Goal: Contribute content: Contribute content

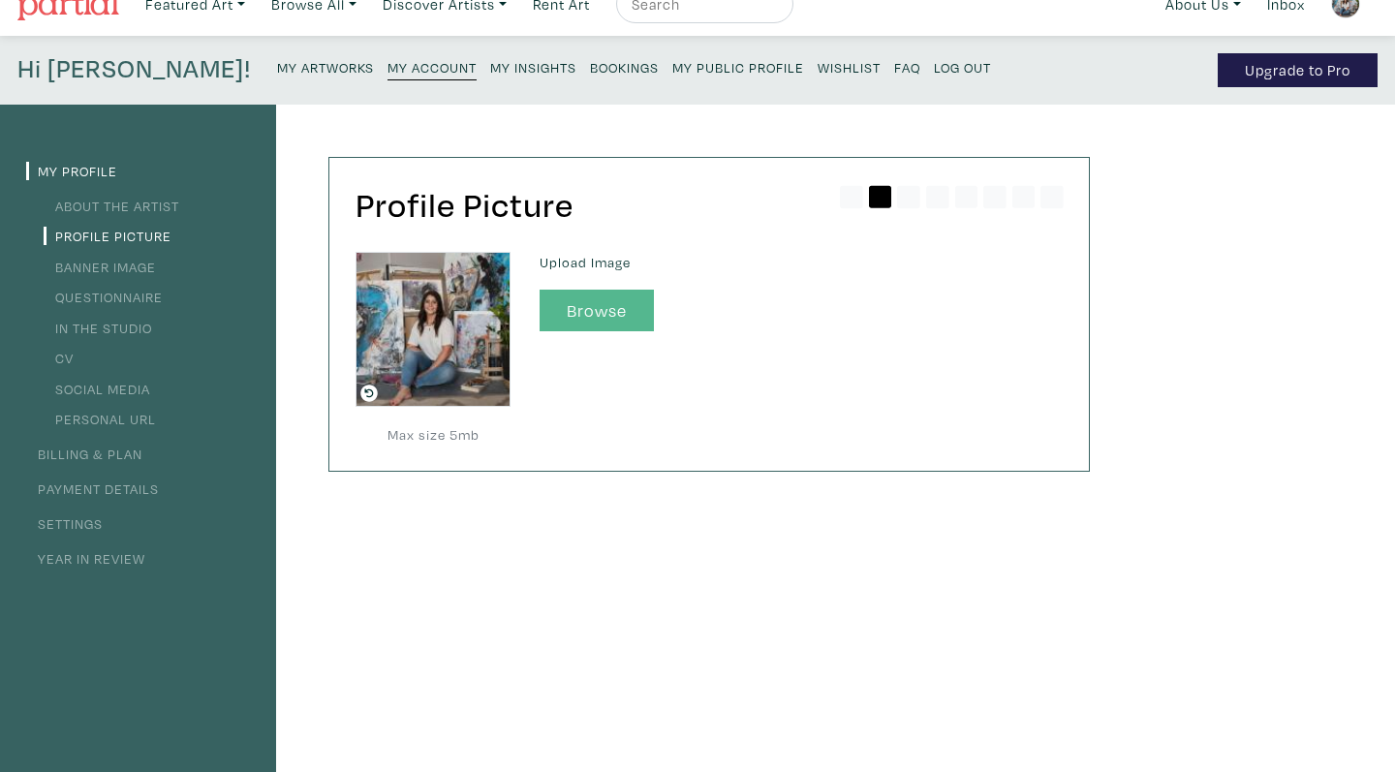
click at [576, 318] on button "Browse" at bounding box center [597, 311] width 114 height 42
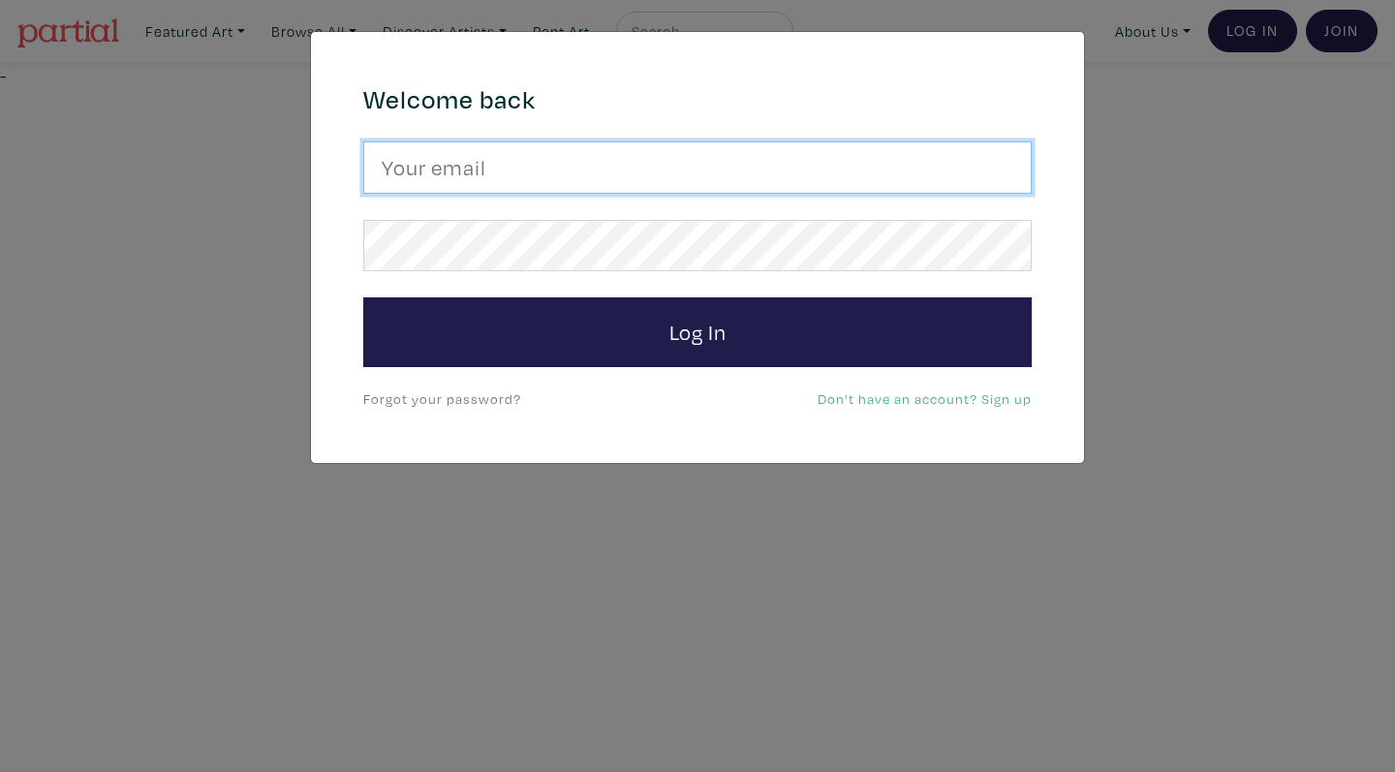
type input "jordyn.sweezey@gmail.com"
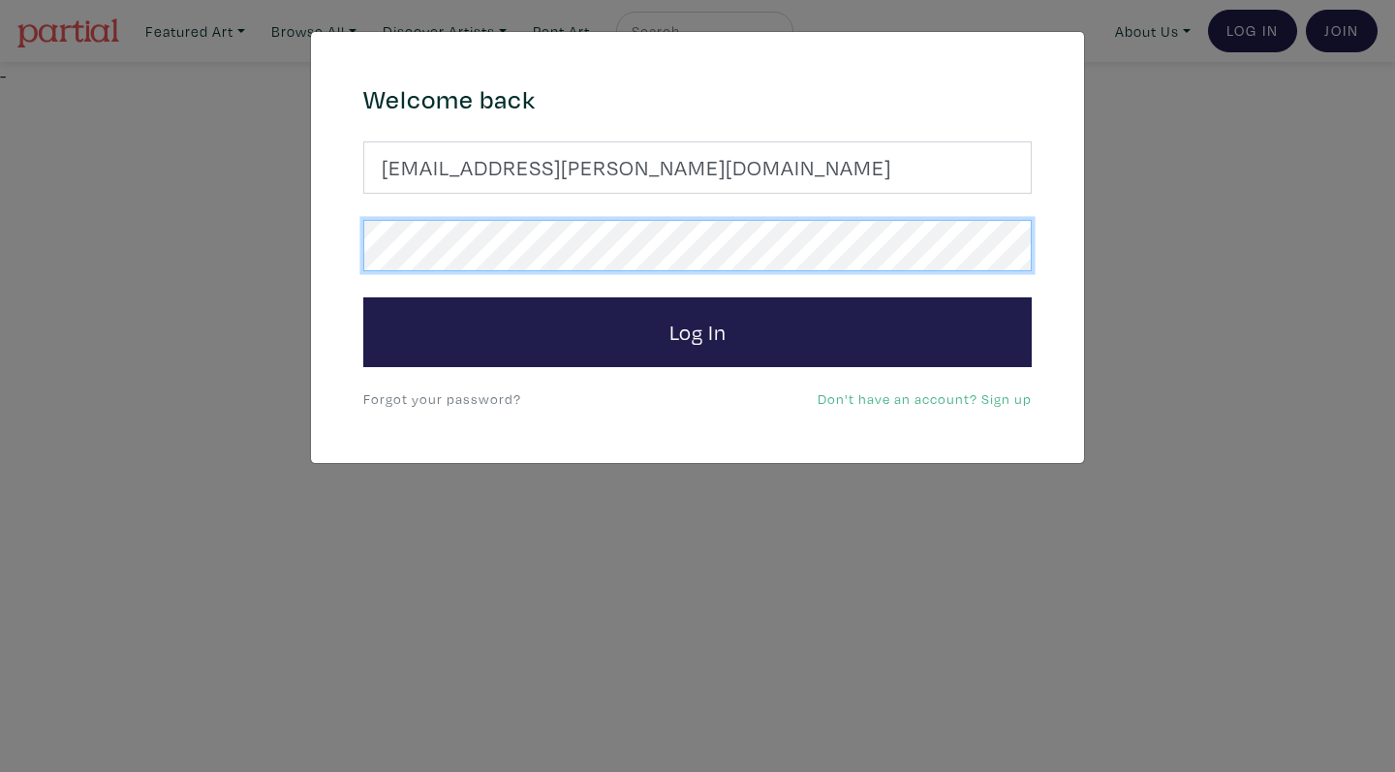
click at [697, 331] on button "Log In" at bounding box center [697, 332] width 668 height 70
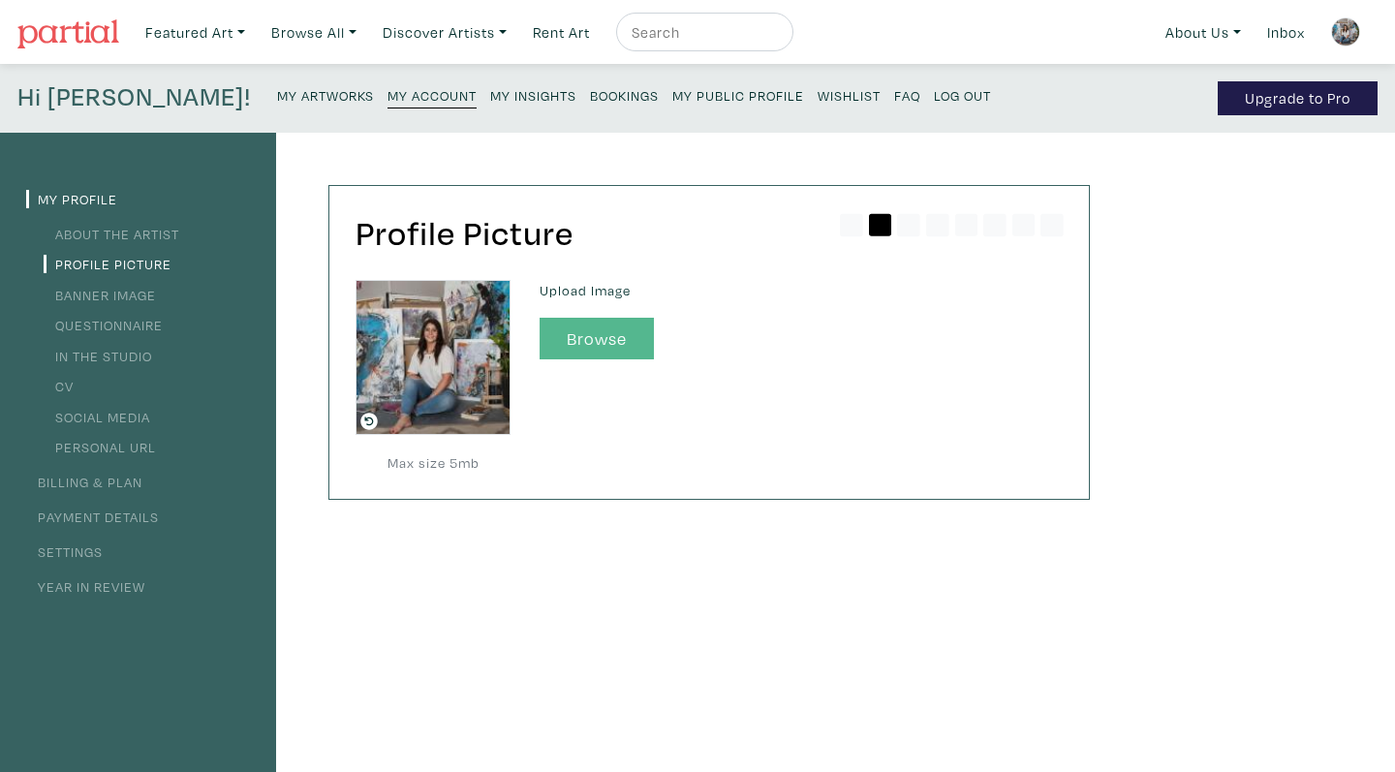
click at [610, 334] on button "Browse" at bounding box center [597, 339] width 114 height 42
click at [366, 422] on icon at bounding box center [368, 421] width 17 height 17
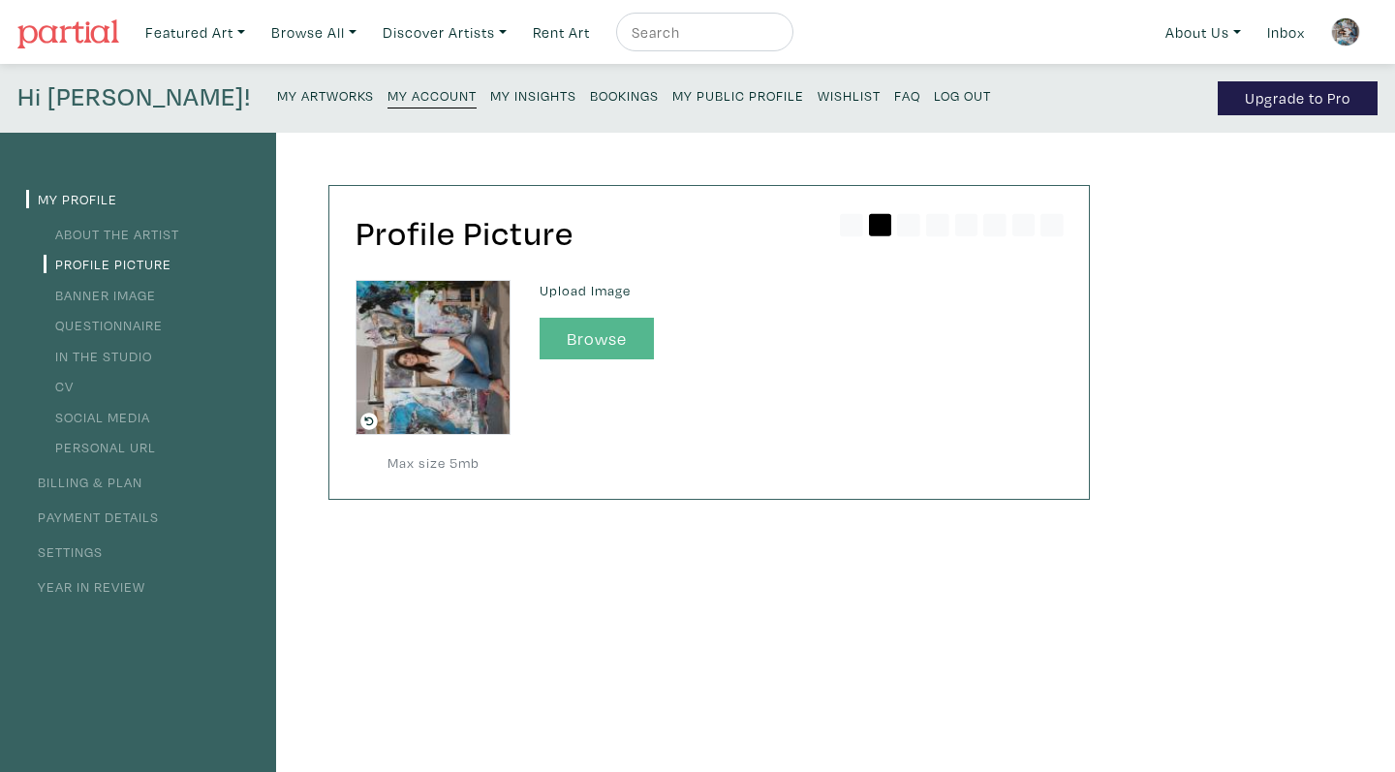
click at [601, 336] on button "Browse" at bounding box center [597, 339] width 114 height 42
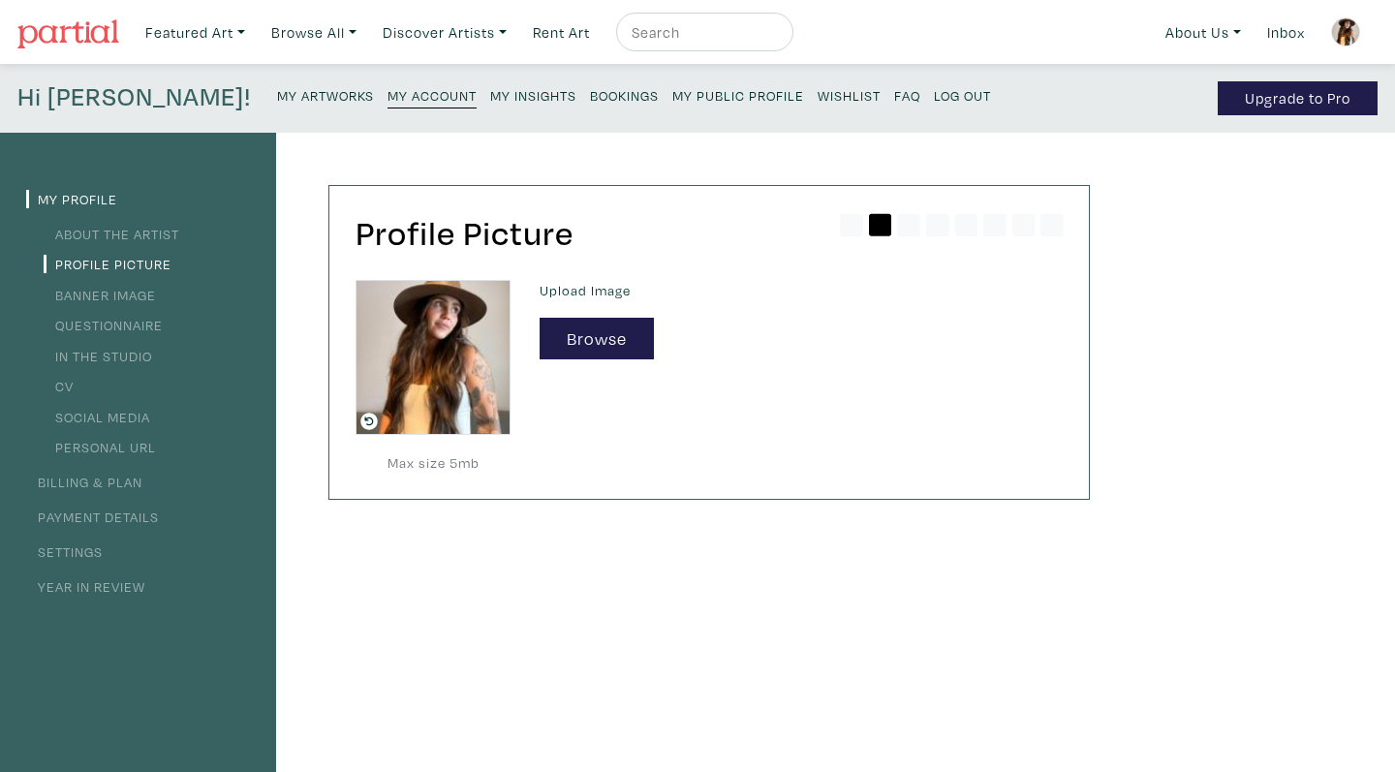
click at [154, 284] on li "Banner Image" at bounding box center [138, 294] width 224 height 26
click at [147, 293] on link "Banner Image" at bounding box center [100, 295] width 112 height 18
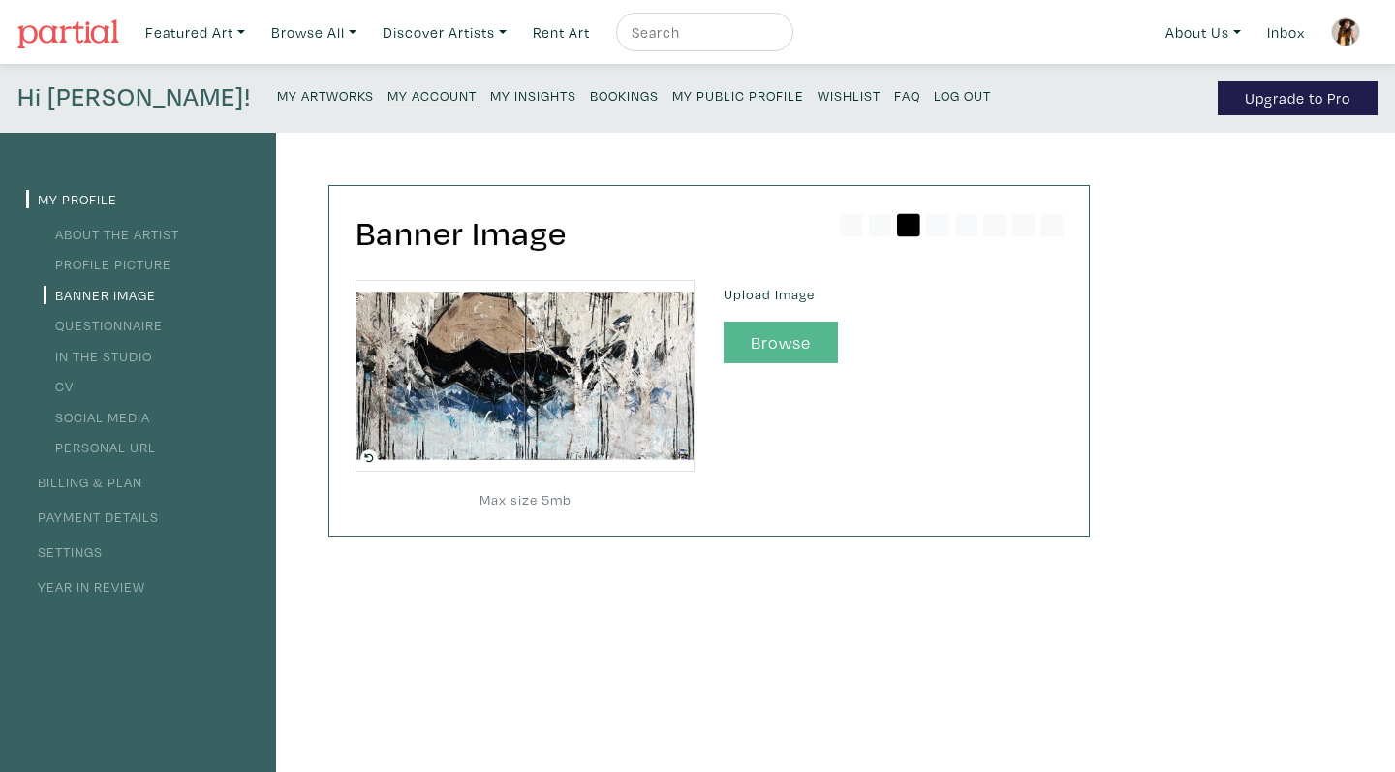
click at [759, 350] on button "Browse" at bounding box center [781, 343] width 114 height 42
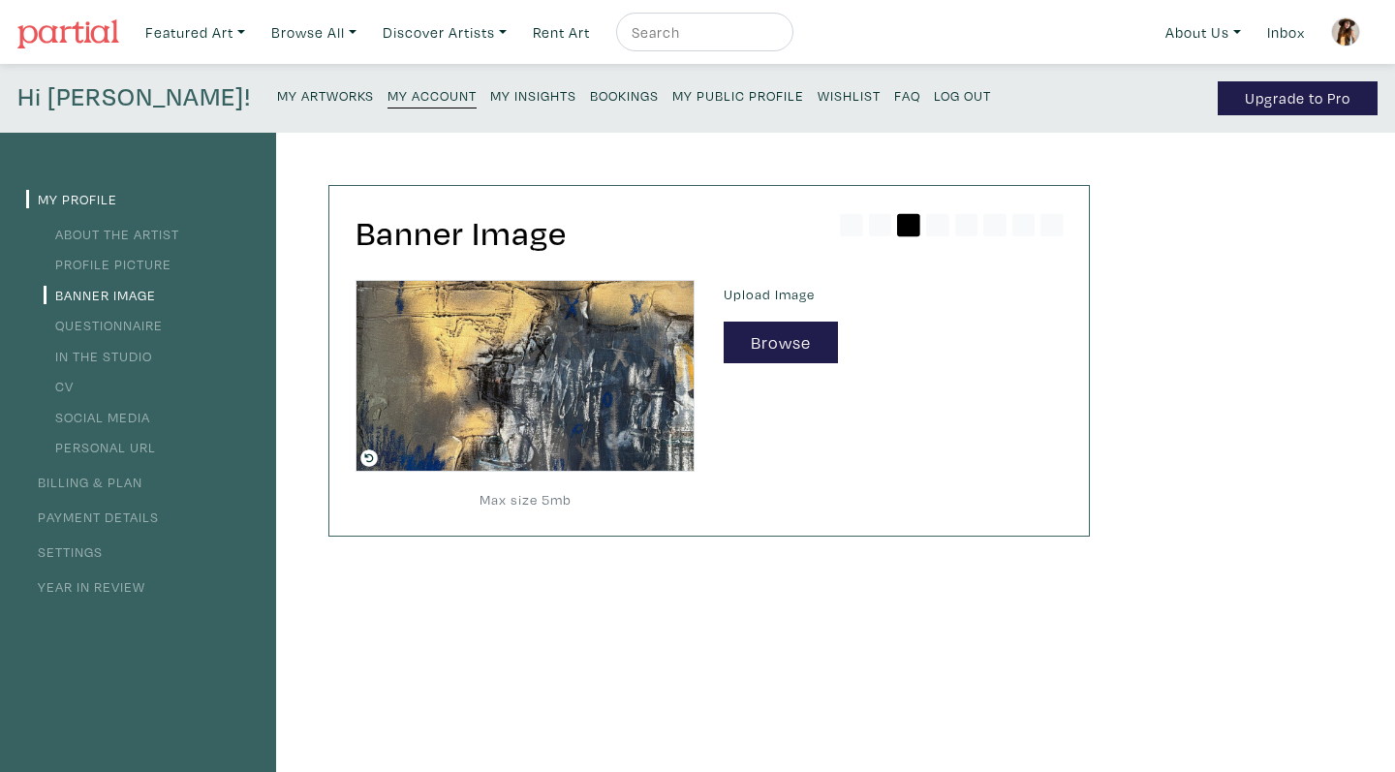
click at [118, 323] on link "Questionnaire" at bounding box center [103, 325] width 119 height 18
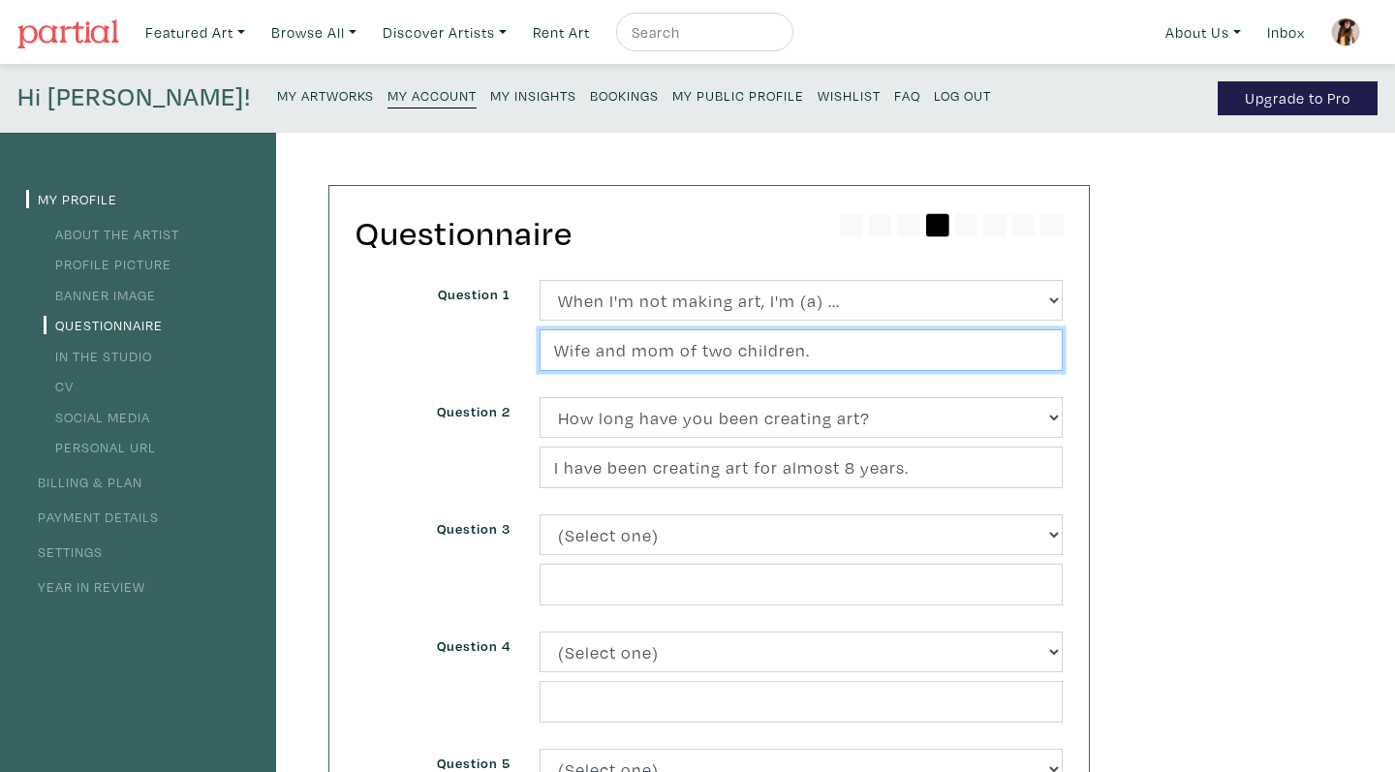
click at [721, 349] on input "Wife and mom of two children." at bounding box center [801, 350] width 523 height 42
drag, startPoint x: 818, startPoint y: 356, endPoint x: 517, endPoint y: 345, distance: 300.5
click at [517, 345] on div "Question 1 (Select one) About Me Best season of the year in [GEOGRAPHIC_DATA] D…" at bounding box center [709, 338] width 736 height 117
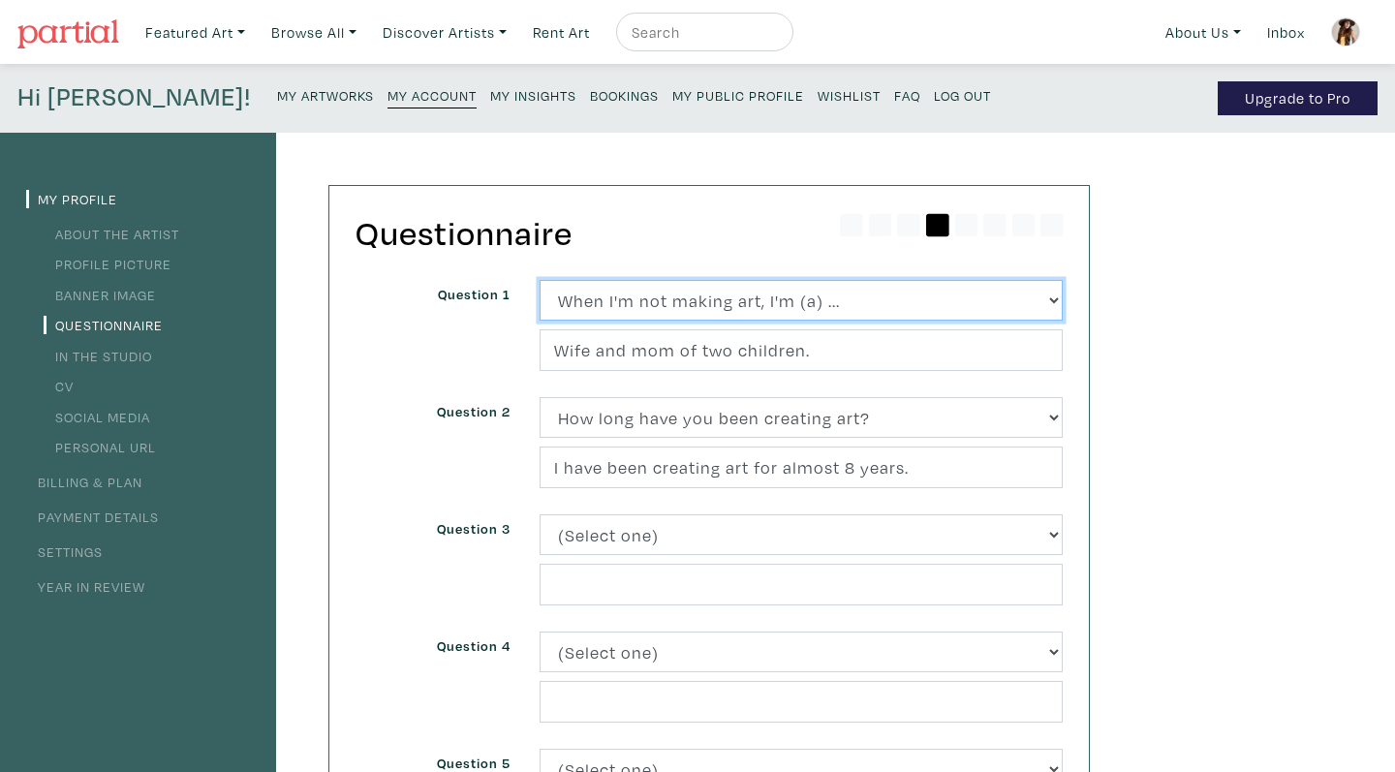
select select
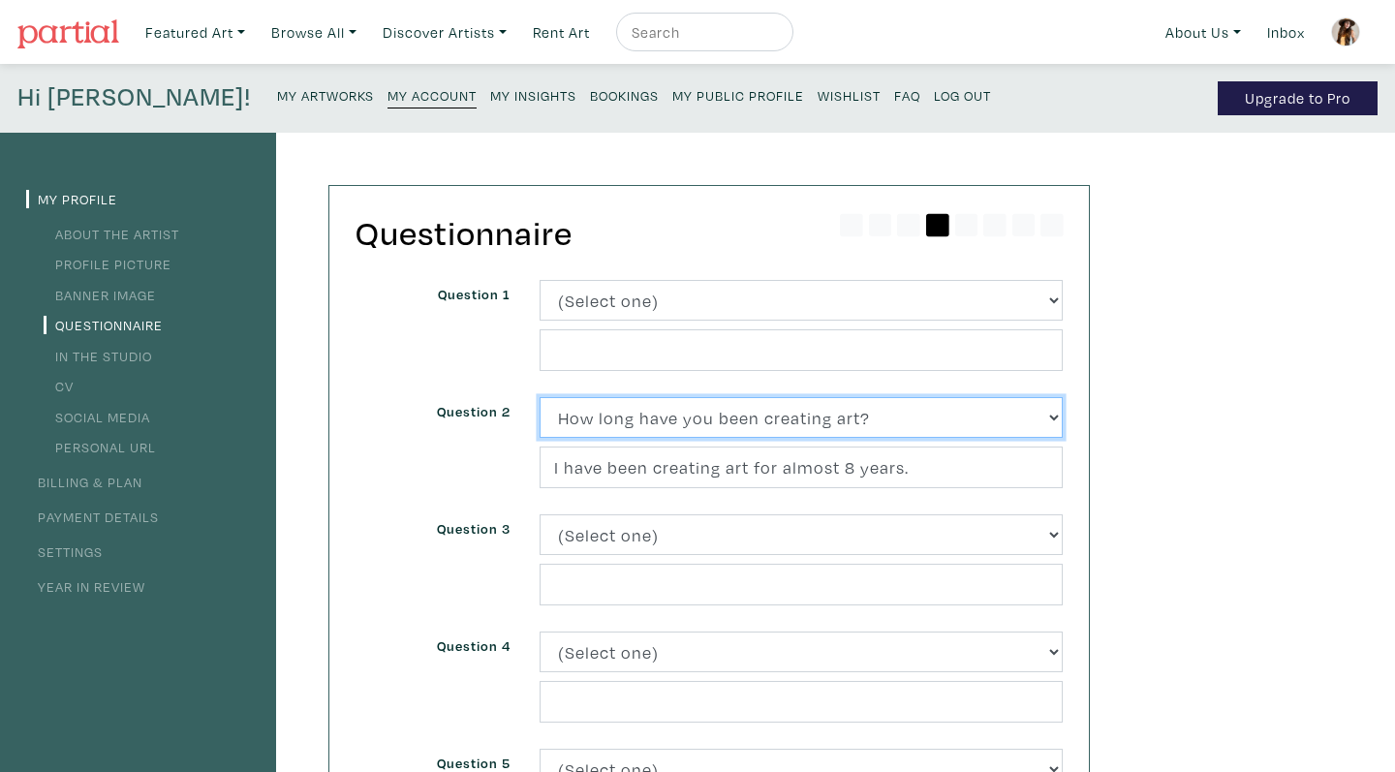
select select
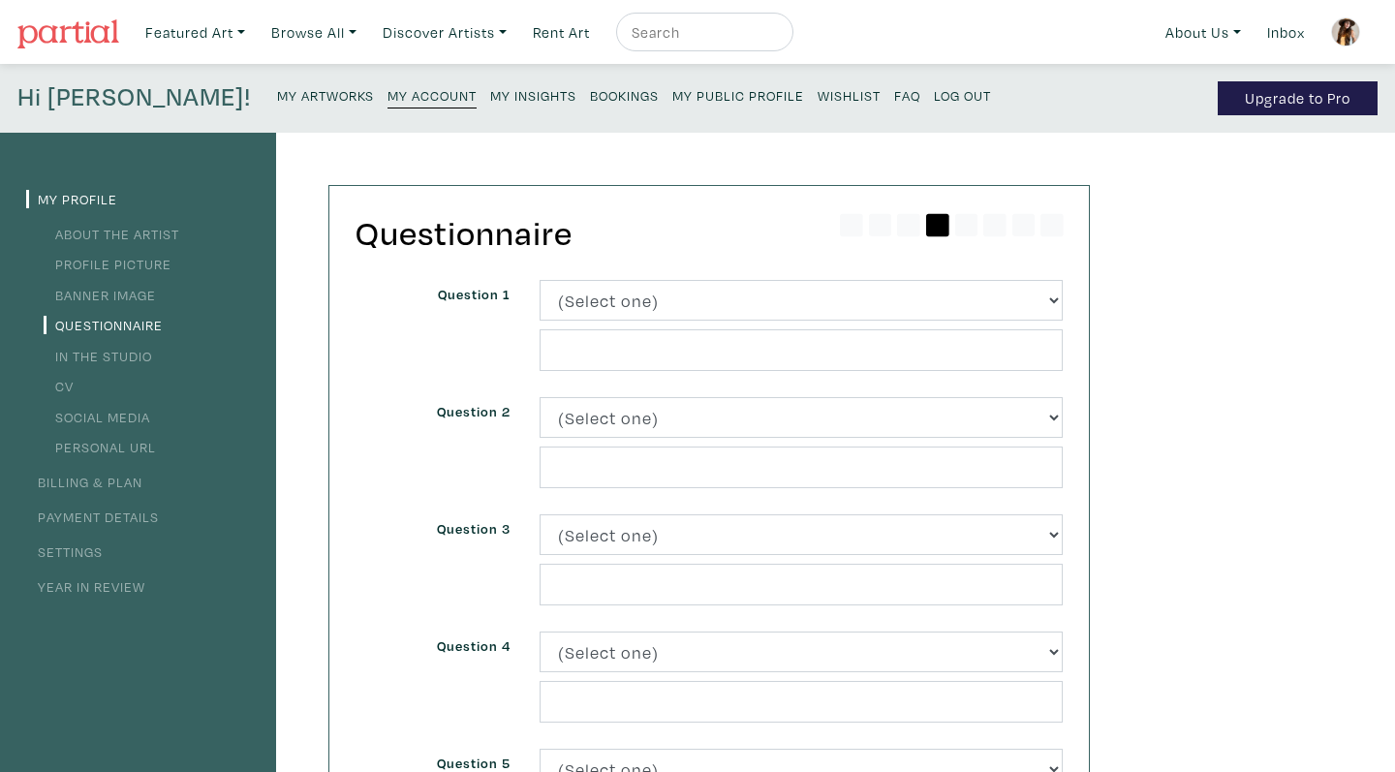
click at [435, 373] on div "Question 1" at bounding box center [433, 338] width 184 height 117
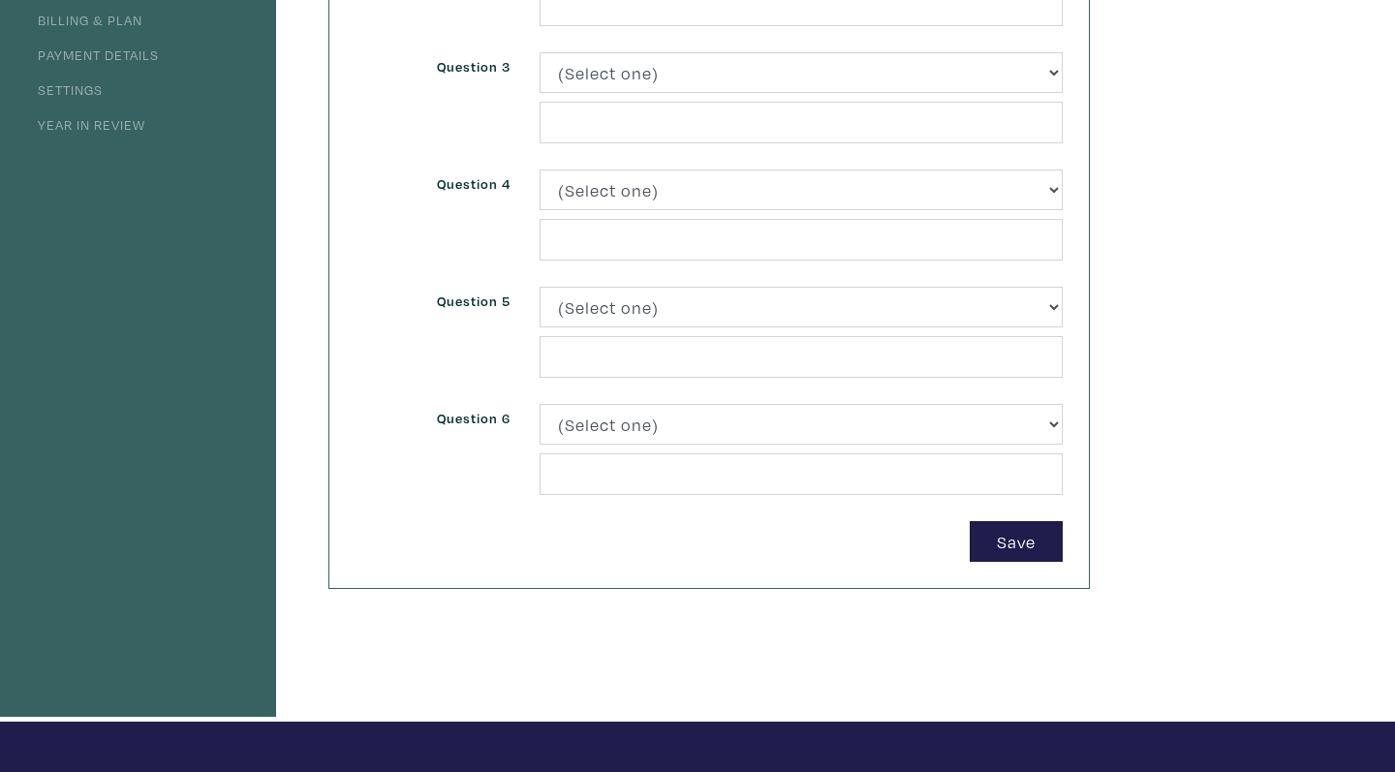
scroll to position [465, 0]
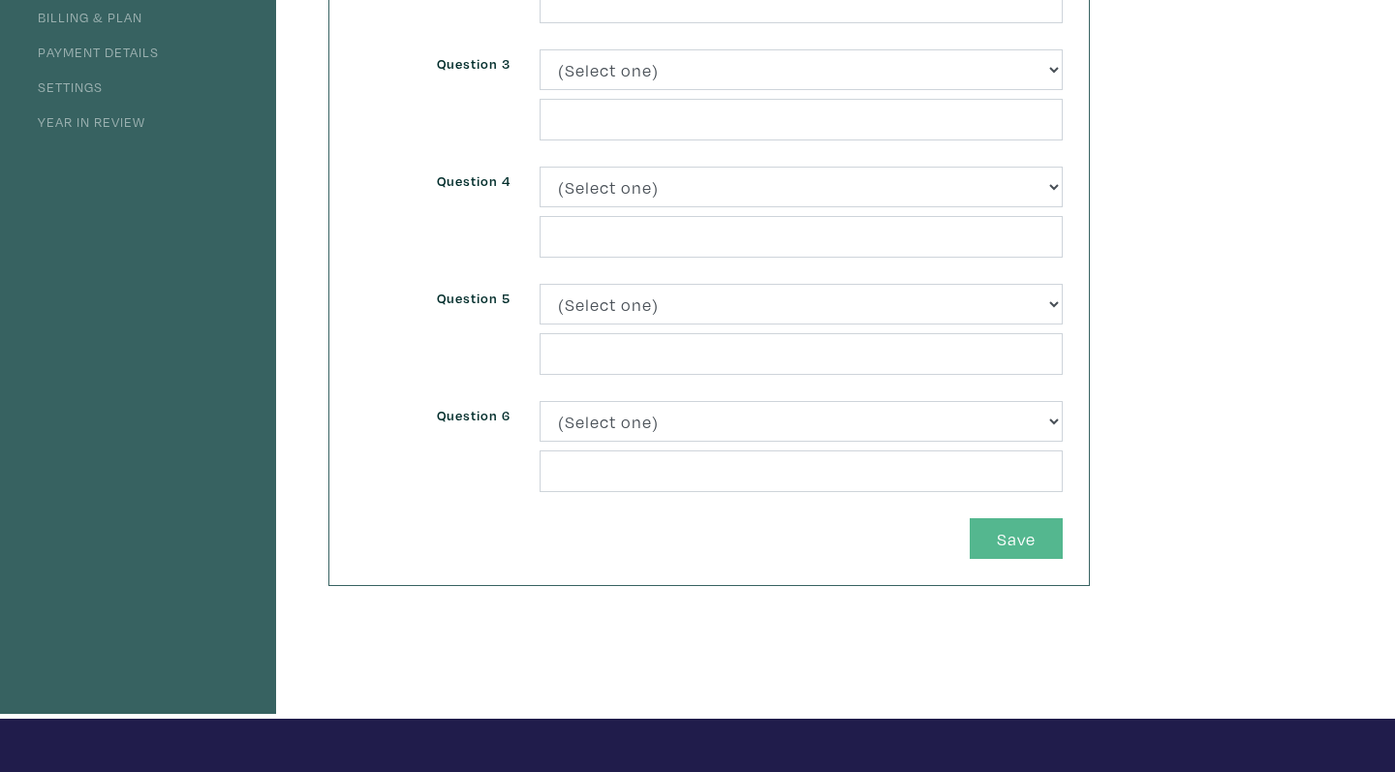
click at [1024, 546] on button "Save" at bounding box center [1016, 539] width 93 height 42
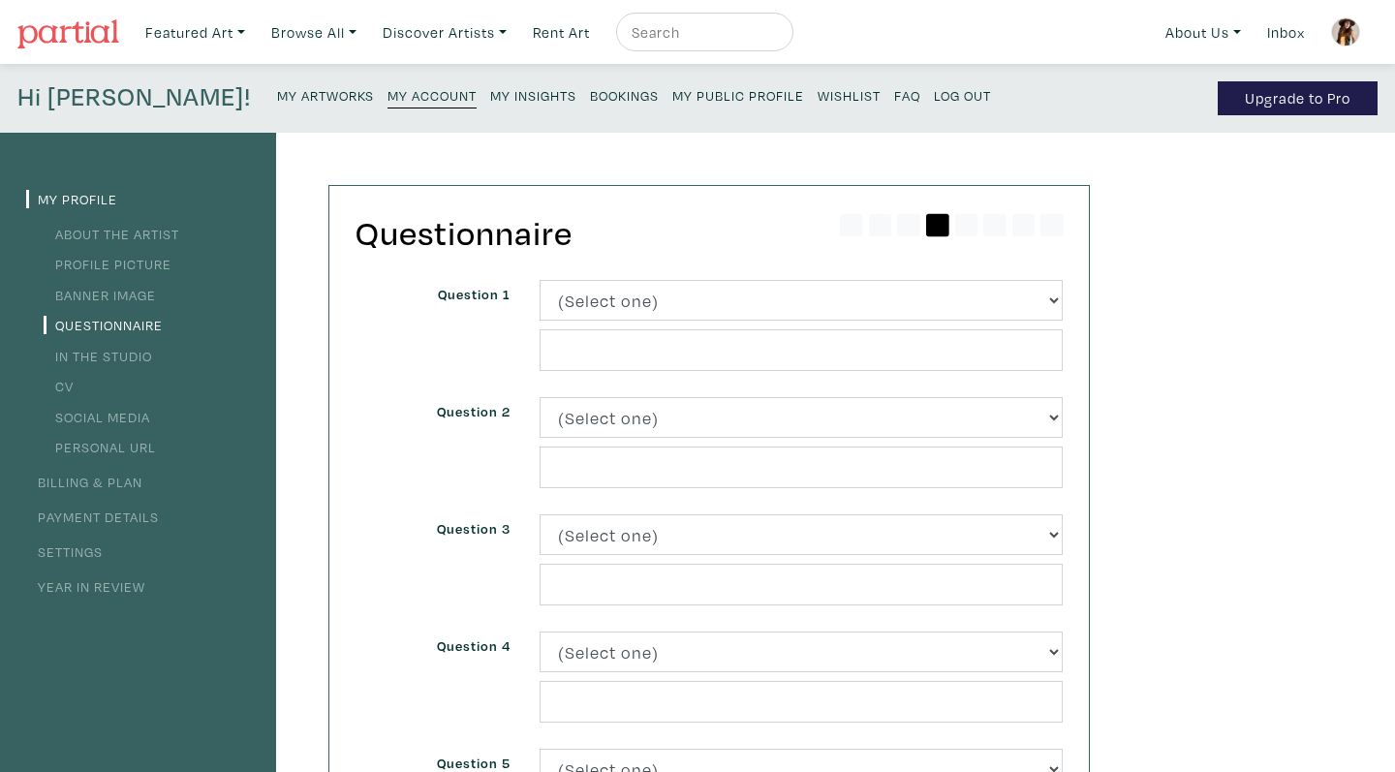
scroll to position [0, 0]
click at [137, 262] on link "Profile Picture" at bounding box center [108, 264] width 128 height 18
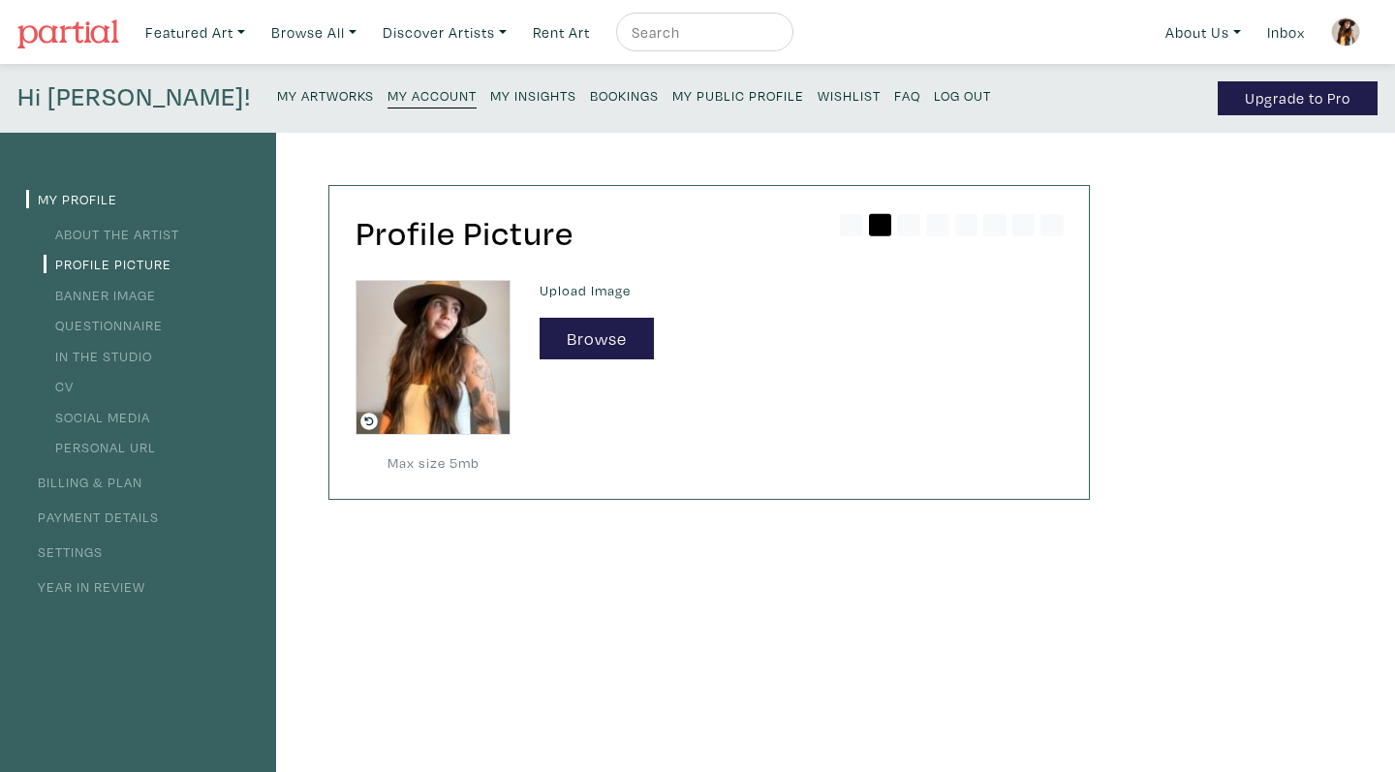
click at [106, 356] on link "In the Studio" at bounding box center [98, 356] width 108 height 18
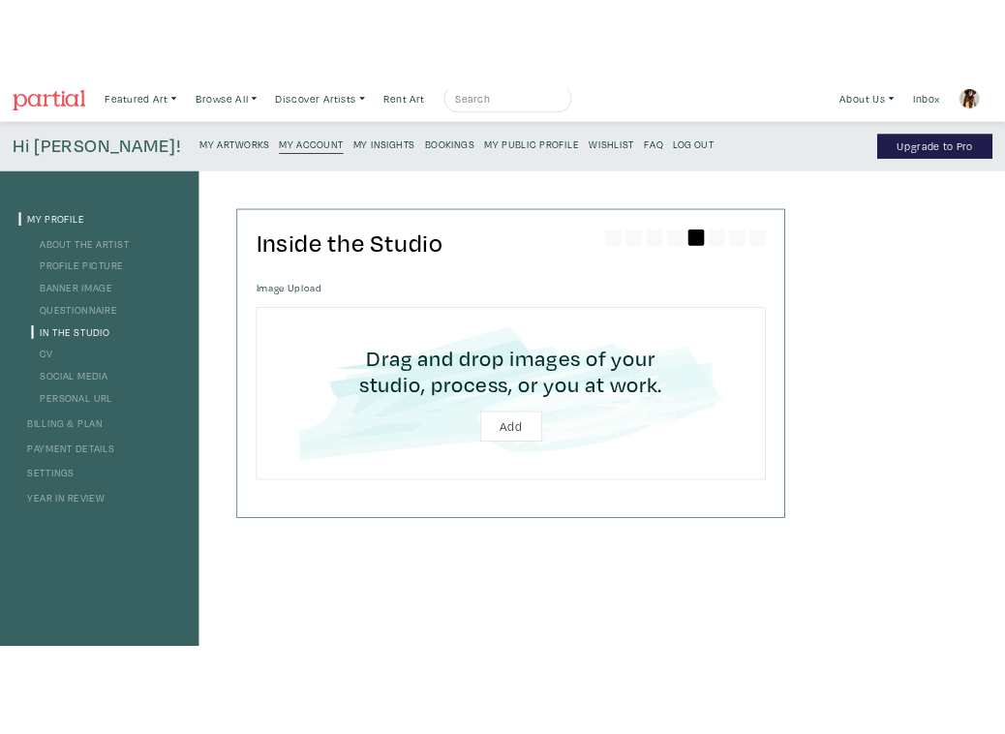
scroll to position [30, 0]
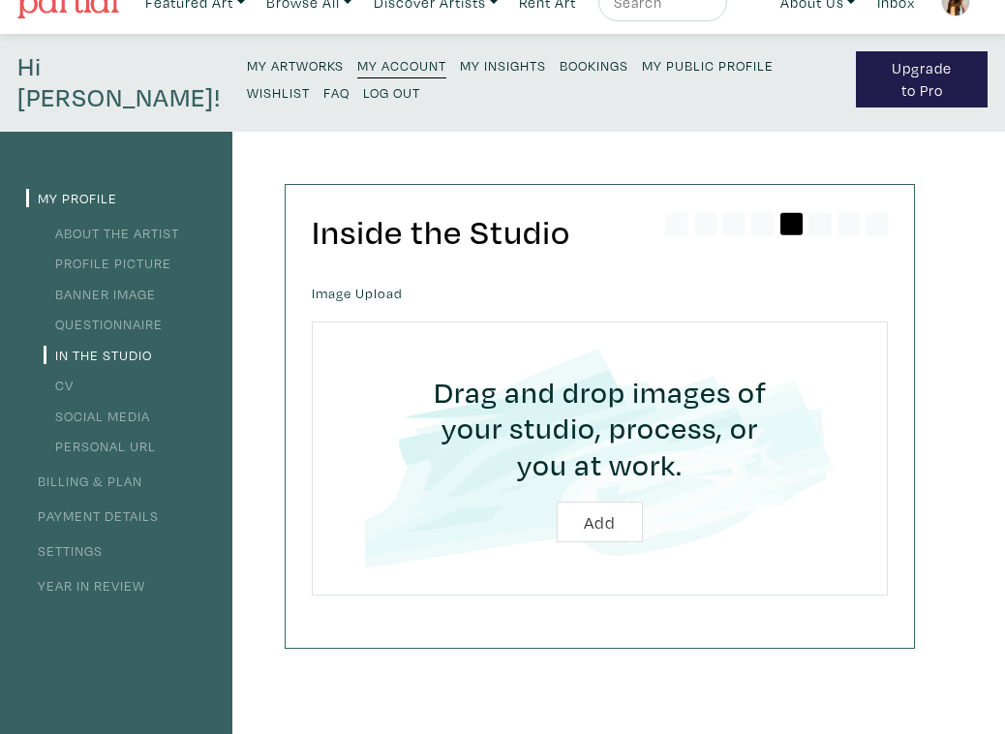
click at [599, 522] on input "file" at bounding box center [600, 459] width 522 height 221
click at [66, 381] on link "CV" at bounding box center [59, 385] width 30 height 18
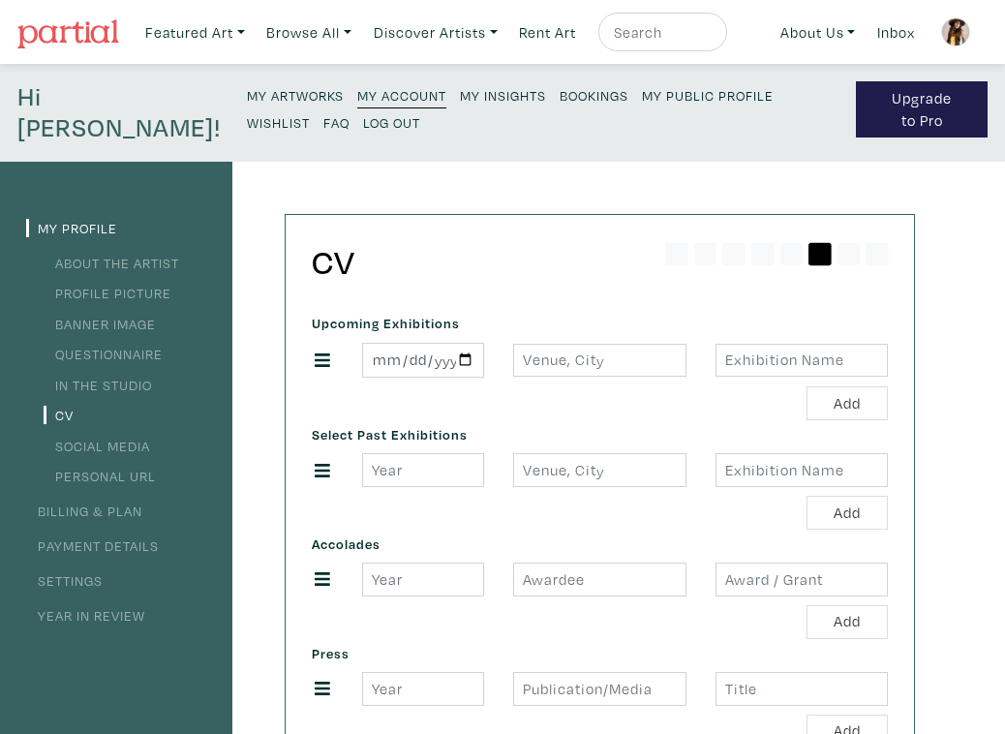
click at [122, 446] on link "Social Media" at bounding box center [97, 446] width 107 height 18
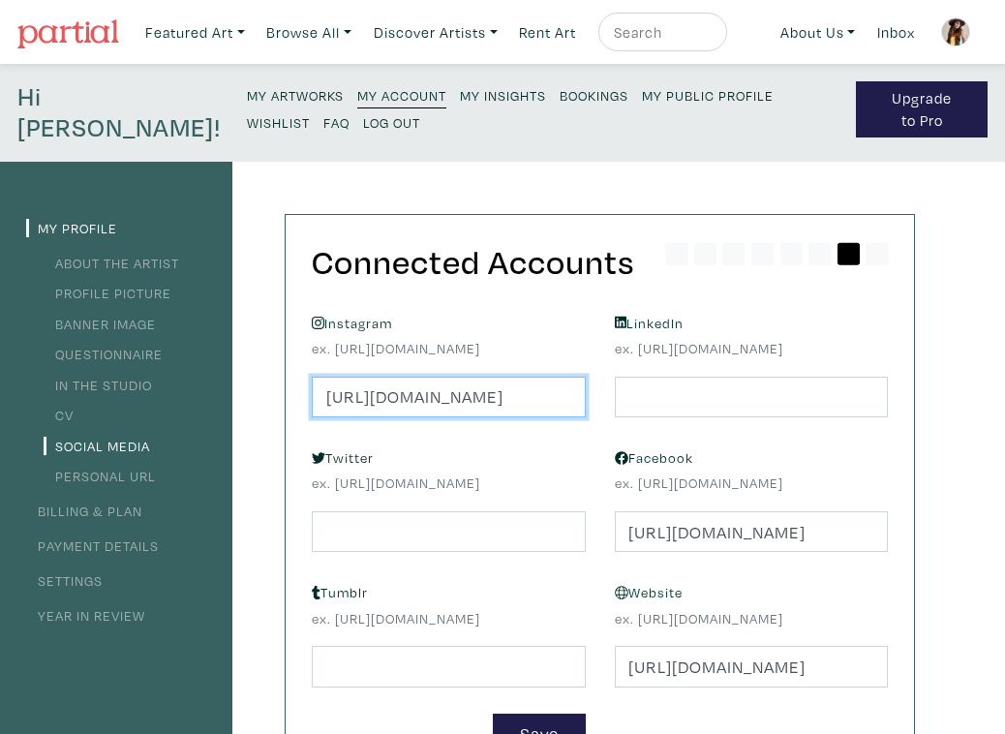
click at [504, 418] on input "[URL][DOMAIN_NAME]" at bounding box center [449, 398] width 274 height 42
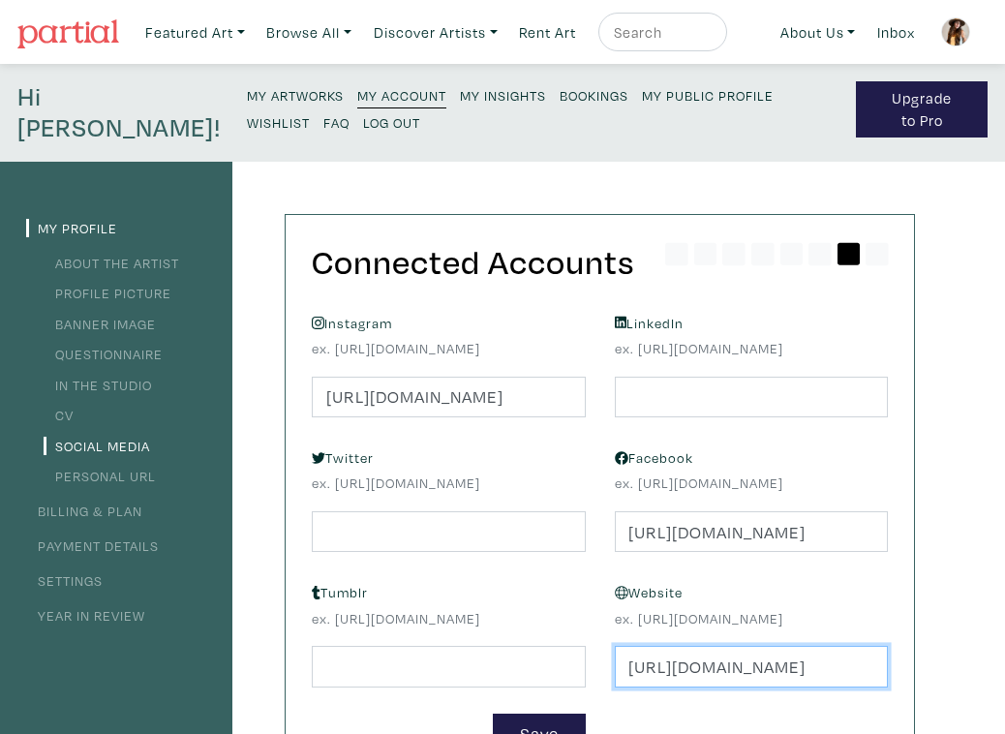
click at [757, 688] on input "[URL][DOMAIN_NAME]" at bounding box center [752, 667] width 274 height 42
click at [757, 688] on input "https://jordynsweezey.wixsite.com/jordynsweezeyart" at bounding box center [752, 667] width 274 height 42
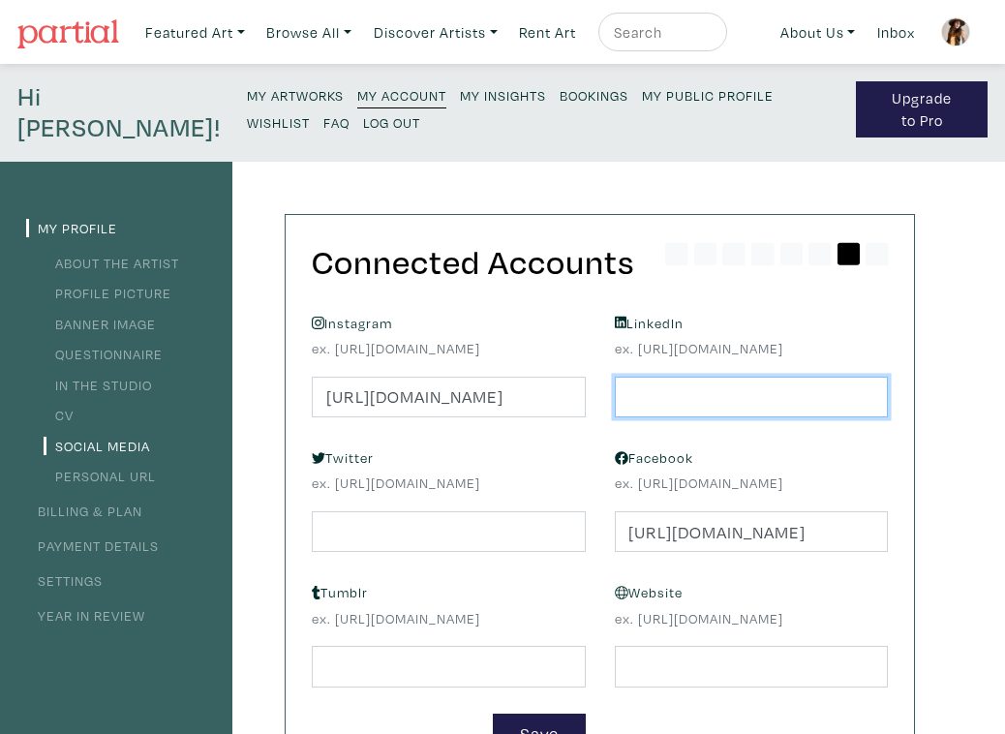
click at [687, 415] on input "text" at bounding box center [752, 398] width 274 height 42
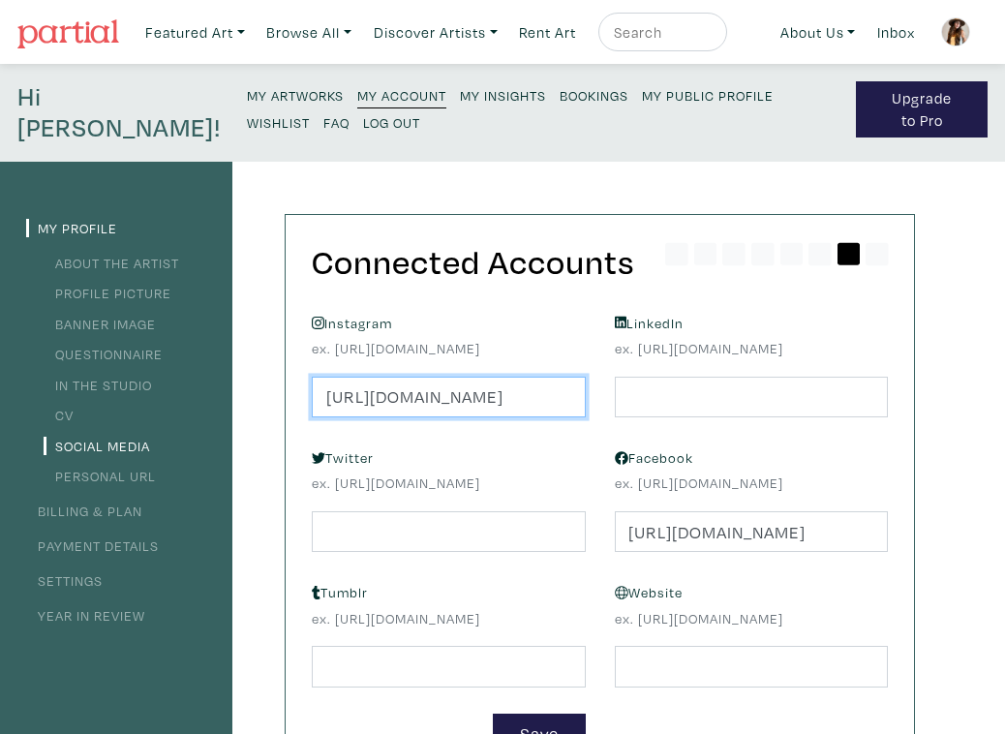
click at [522, 410] on input "https://www.instagram.com/jordynsweezeyart/?hl=en" at bounding box center [449, 398] width 274 height 42
click at [499, 418] on input "https://www.instagram.com/jordynsweezeyart/?hl=en" at bounding box center [449, 398] width 274 height 42
paste input "https://www.instagram.com/jordynbuckleart/?hl=en"
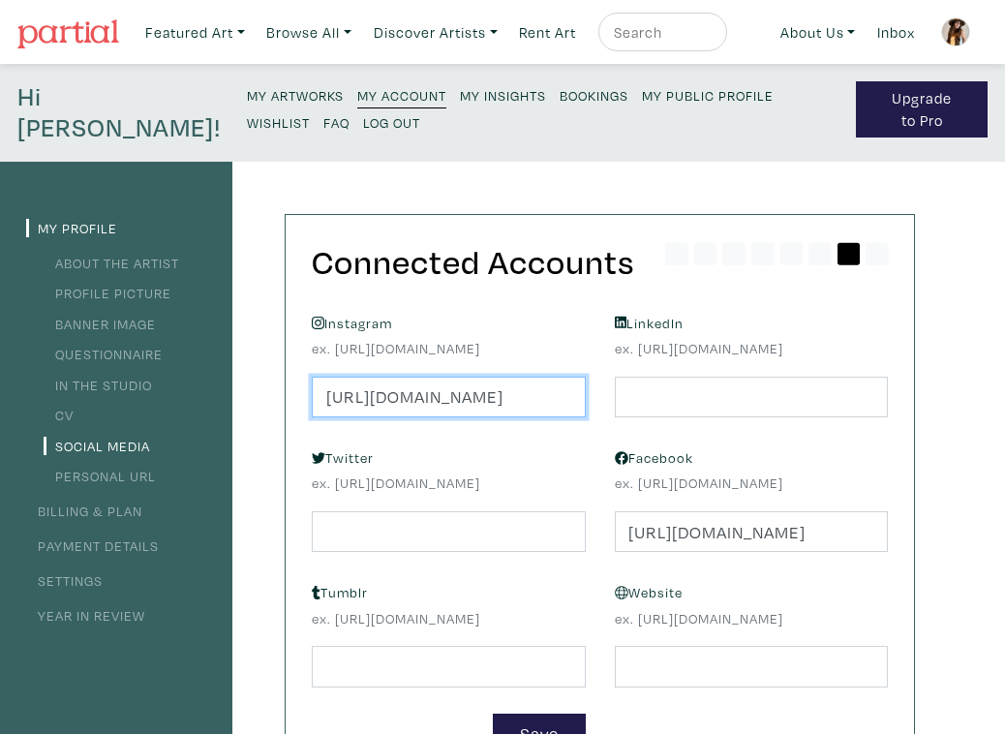
type input "https://www.instagram.com/jordynbuckleart/?hl=en"
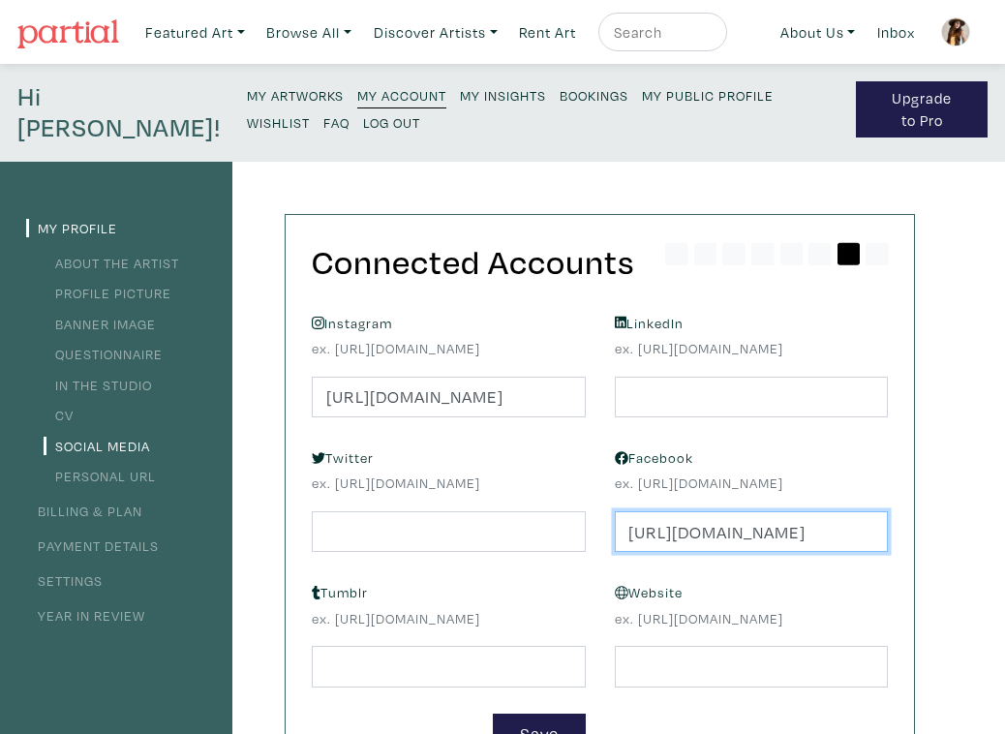
click at [731, 550] on input "https://m.facebook.com/jordynsweezeyart/" at bounding box center [752, 532] width 274 height 42
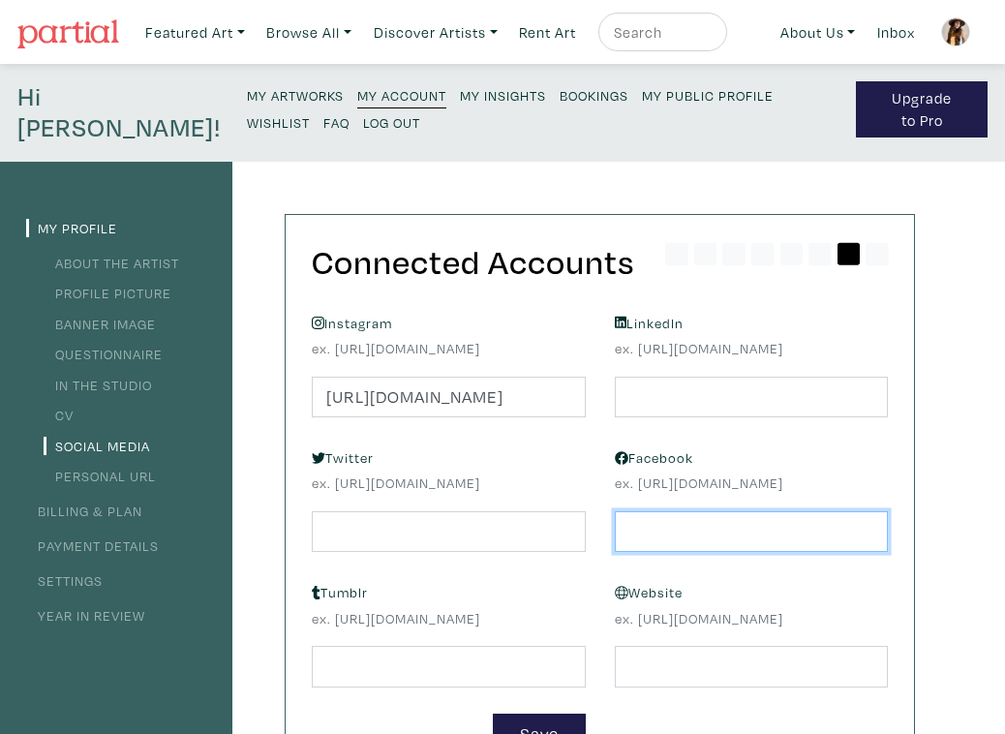
paste input "https://www.facebook.com/jordynsweezeyart/"
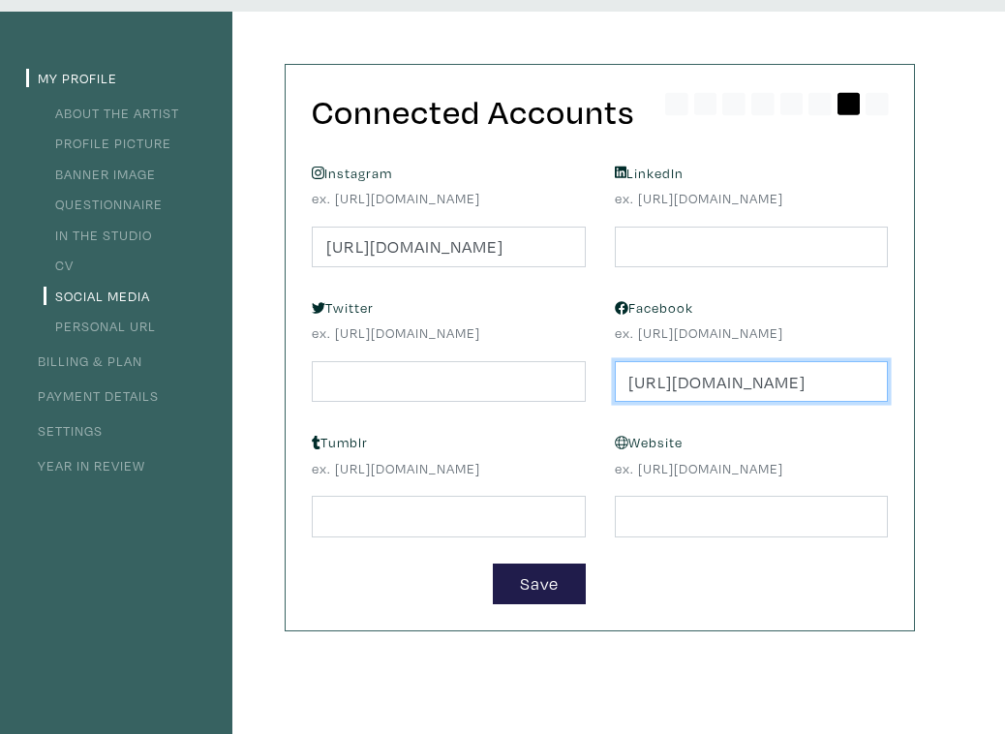
scroll to position [151, 0]
type input "https://www.facebook.com/jordynsweezeyart/"
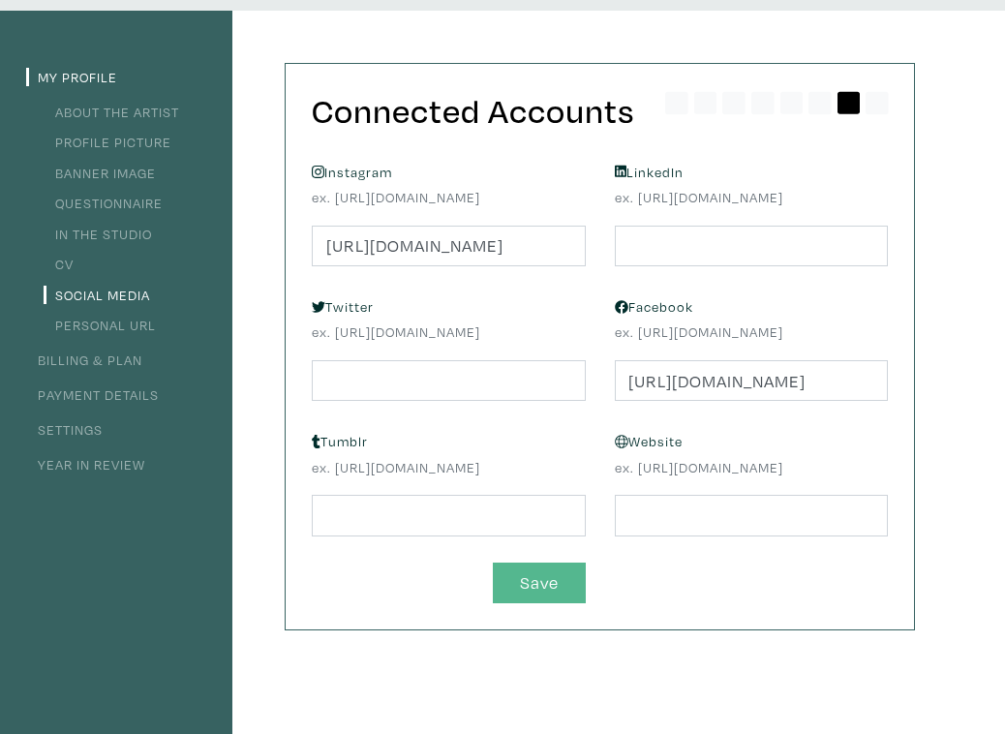
click at [522, 582] on button "Save" at bounding box center [539, 584] width 93 height 42
click at [135, 171] on link "Banner Image" at bounding box center [100, 173] width 112 height 18
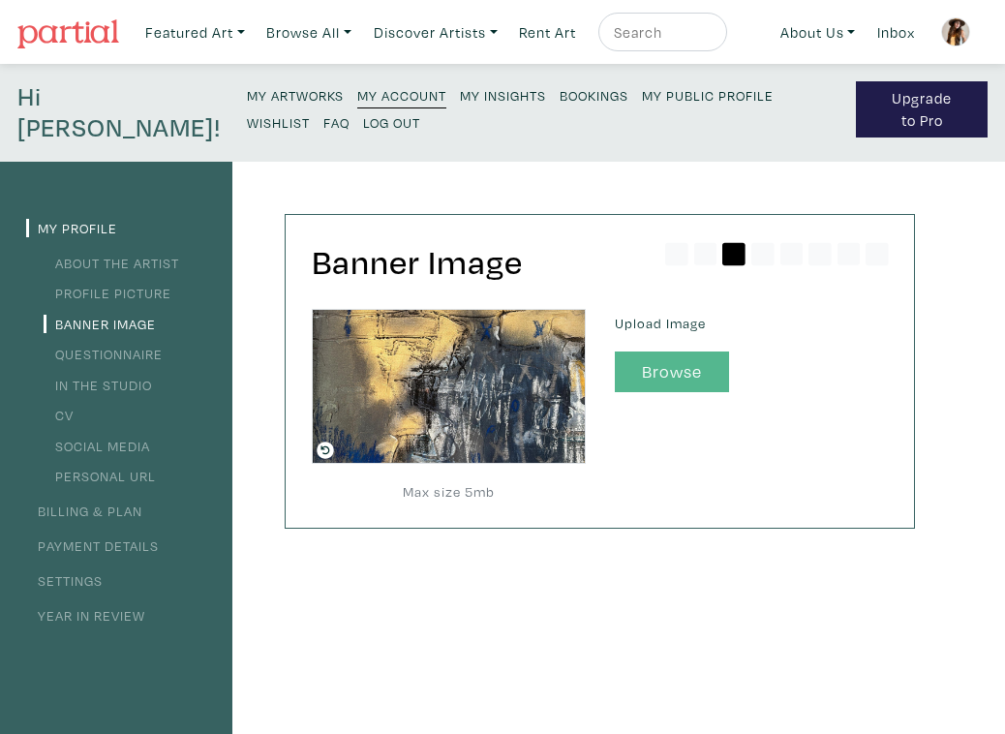
click at [660, 377] on button "Browse" at bounding box center [672, 373] width 114 height 42
click at [128, 294] on link "Profile Picture" at bounding box center [108, 293] width 128 height 18
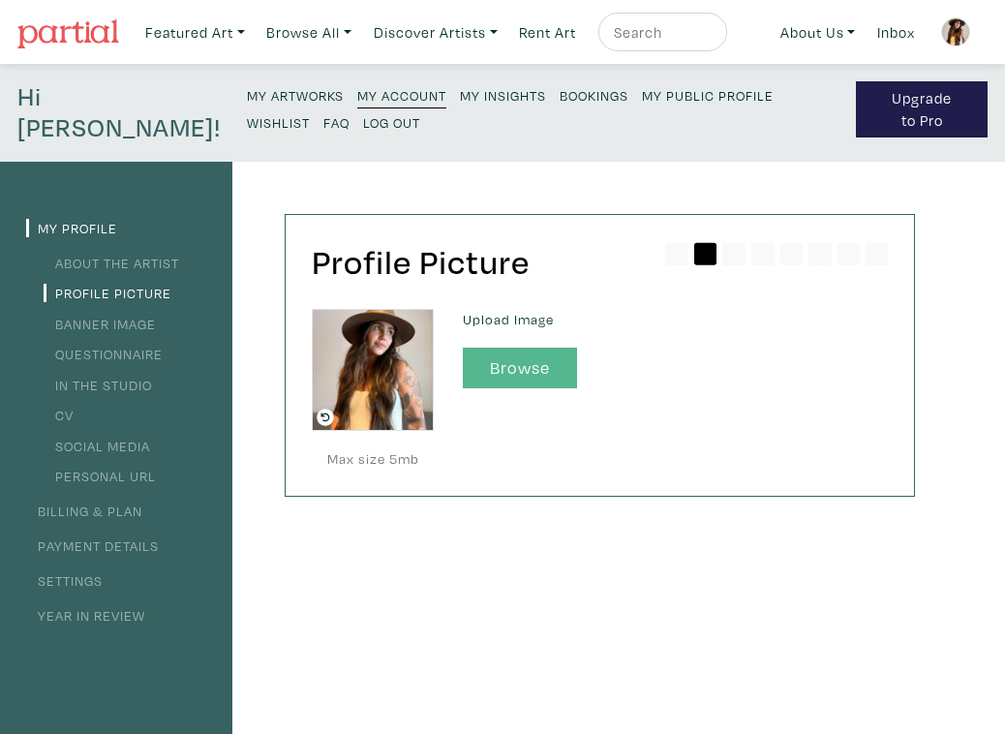
click at [533, 358] on button "Browse" at bounding box center [520, 369] width 114 height 42
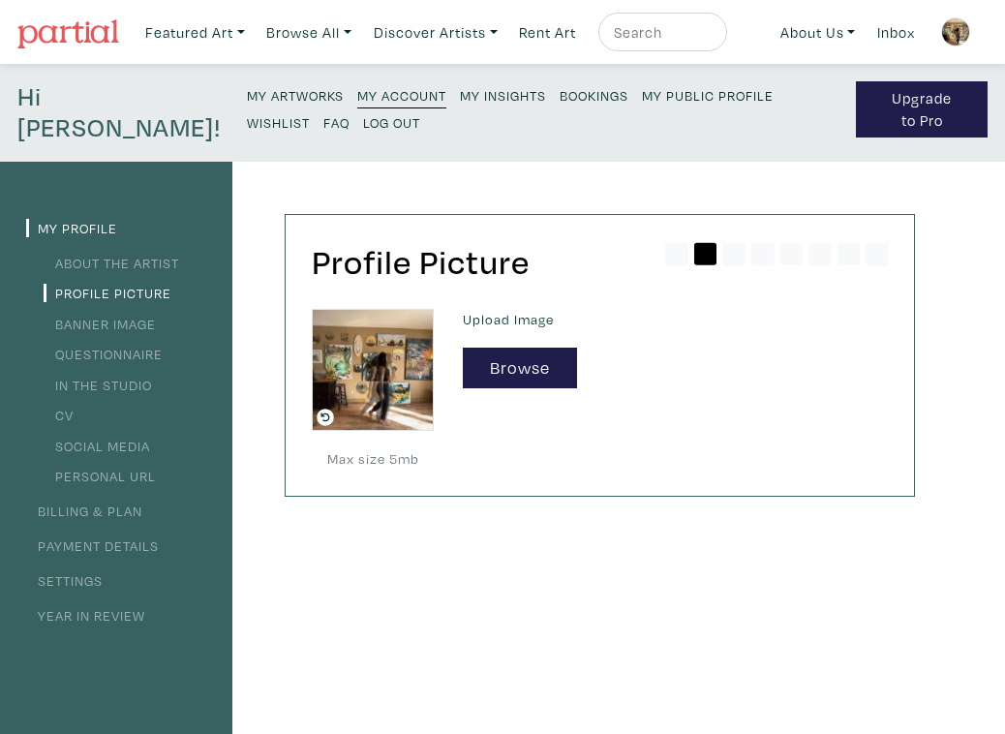
click at [521, 531] on div "Profile Picture Max size 5mb Upload Image Browse" at bounding box center [580, 687] width 697 height 1051
click at [106, 317] on link "Banner Image" at bounding box center [100, 324] width 112 height 18
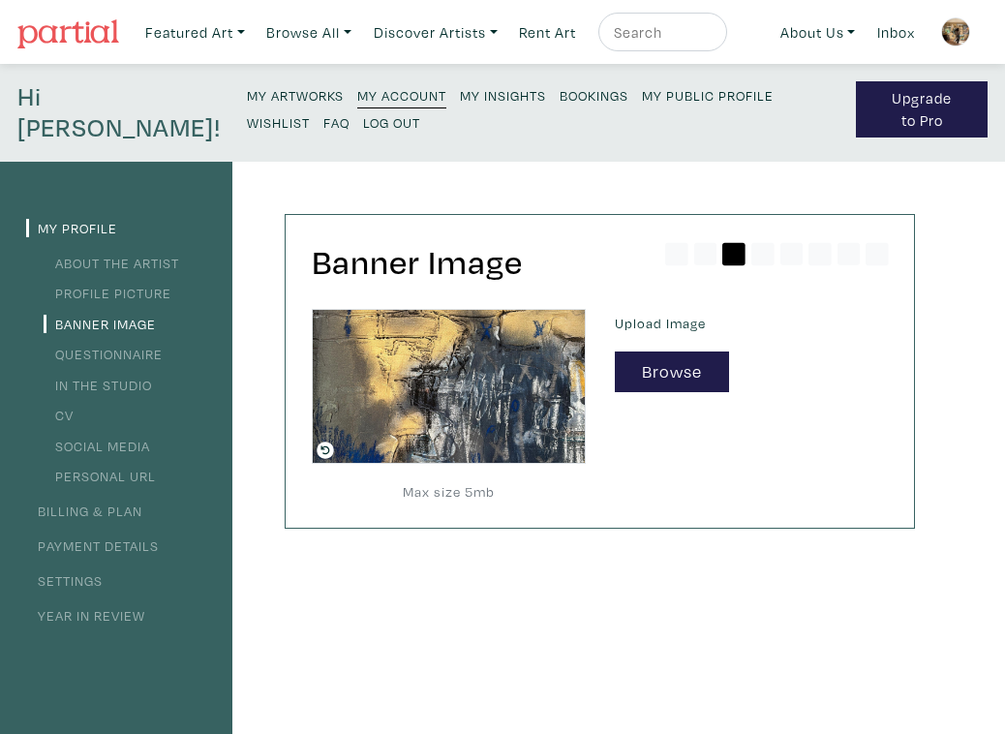
click at [136, 262] on link "About the Artist" at bounding box center [112, 263] width 136 height 18
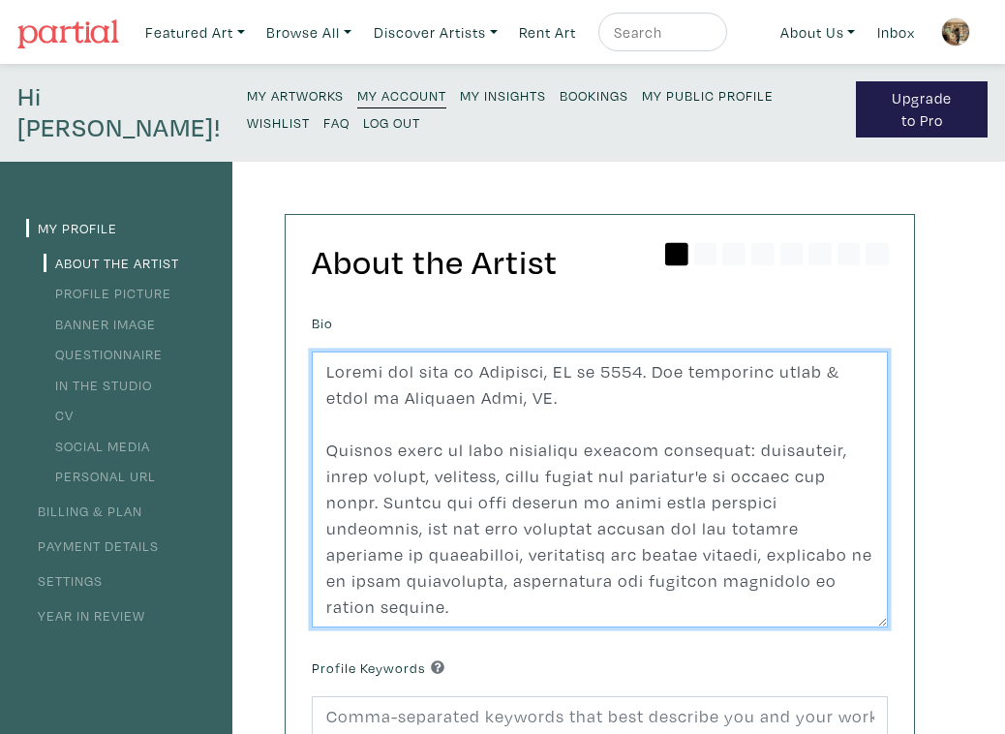
drag, startPoint x: 397, startPoint y: 450, endPoint x: 313, endPoint y: 448, distance: 84.3
click at [313, 449] on textarea at bounding box center [600, 490] width 576 height 277
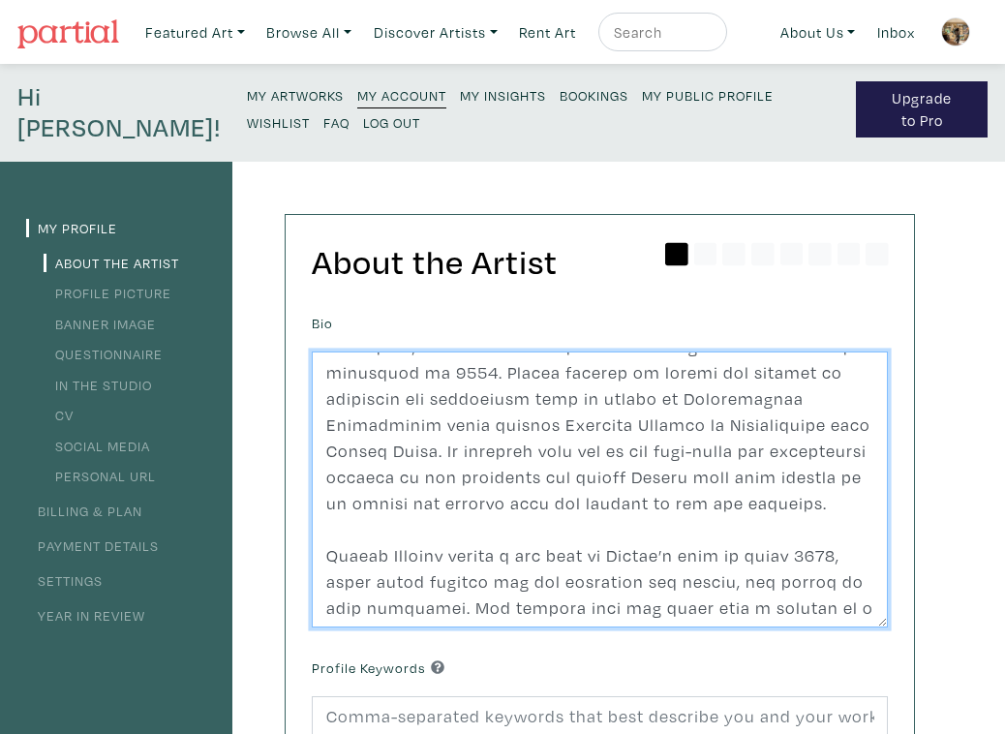
scroll to position [475, 0]
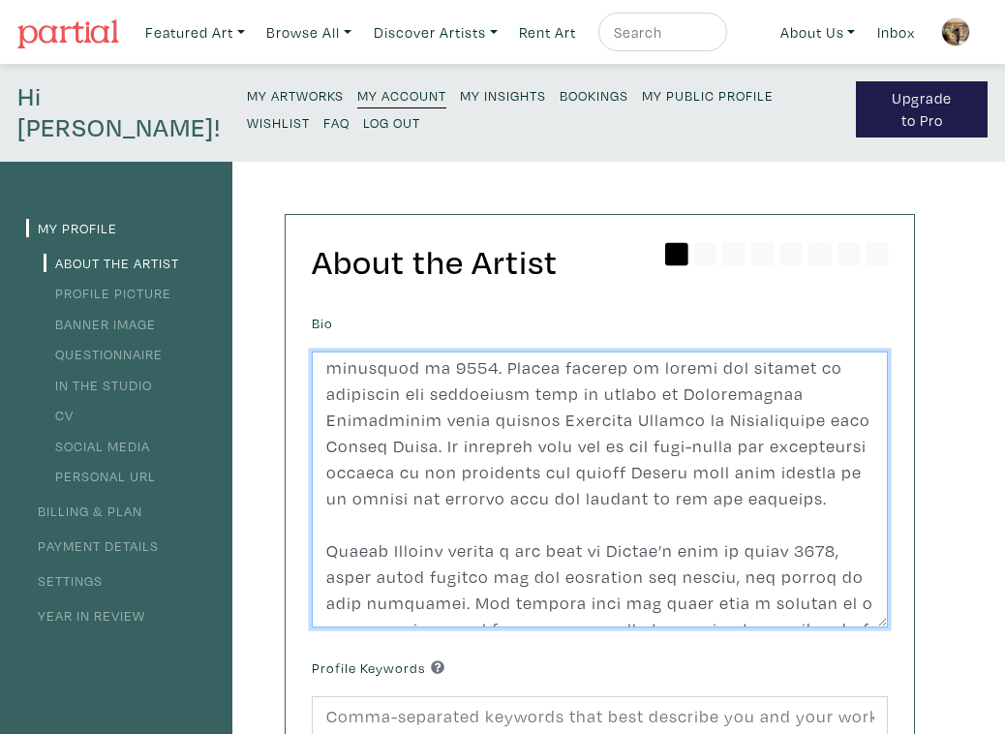
drag, startPoint x: 519, startPoint y: 416, endPoint x: 662, endPoint y: 417, distance: 142.4
click at [662, 417] on textarea at bounding box center [600, 490] width 576 height 277
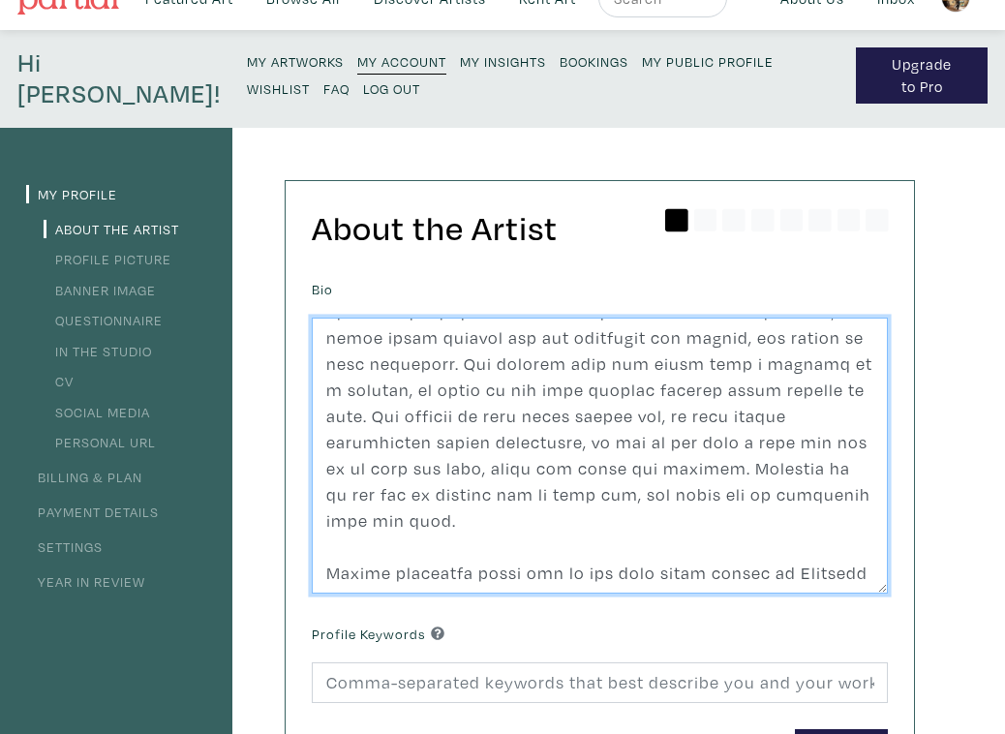
scroll to position [35, 0]
click at [771, 547] on textarea at bounding box center [600, 455] width 576 height 277
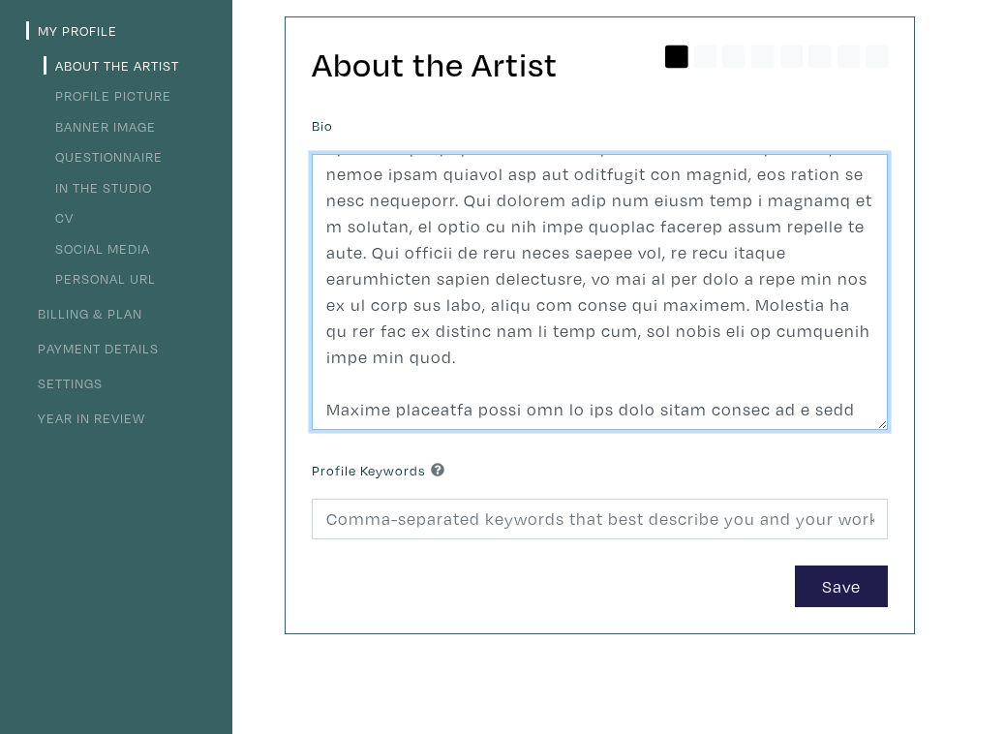
scroll to position [201, 0]
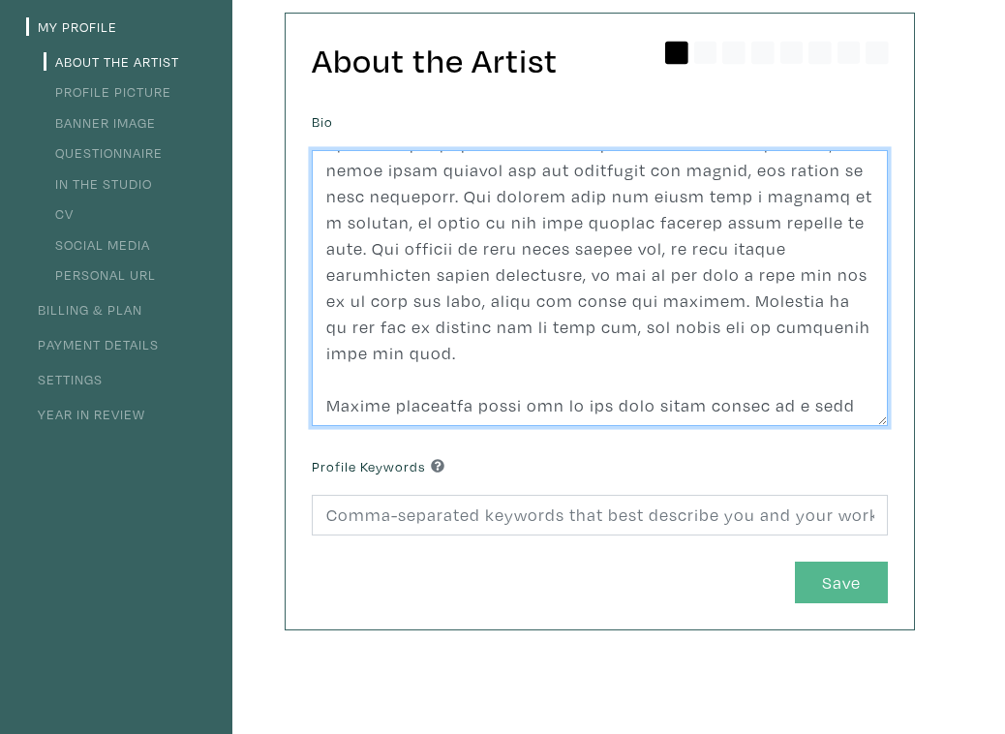
type textarea "Jordyn was born in Humboldt, SK in 1991. She currently lives & works in Paradis…"
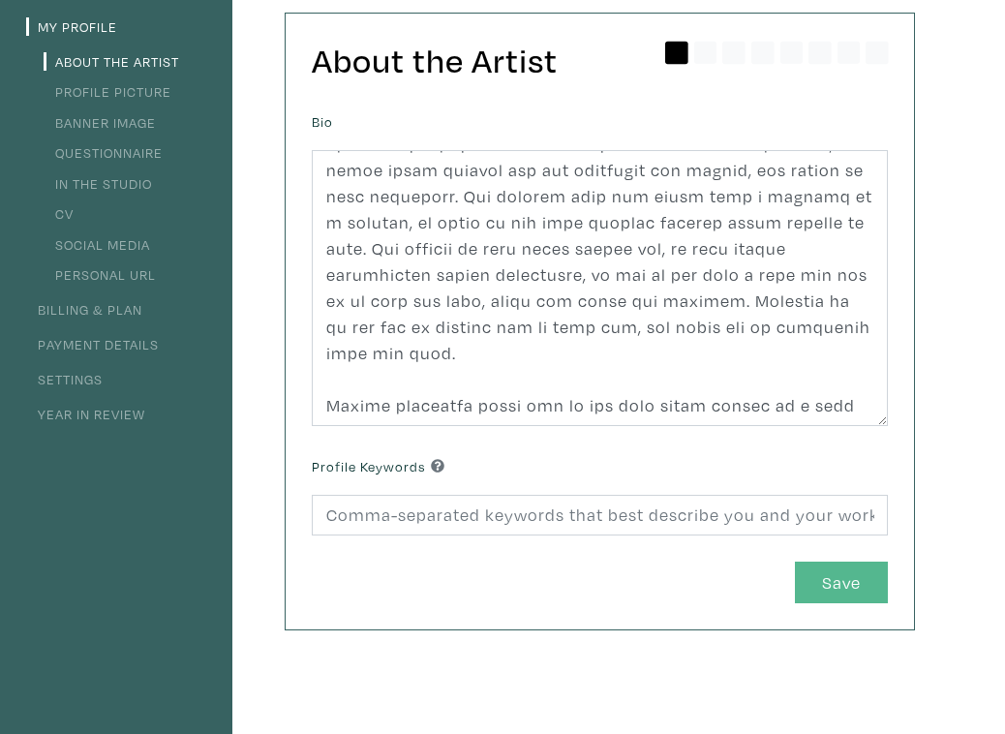
click at [866, 579] on button "Save" at bounding box center [841, 583] width 93 height 42
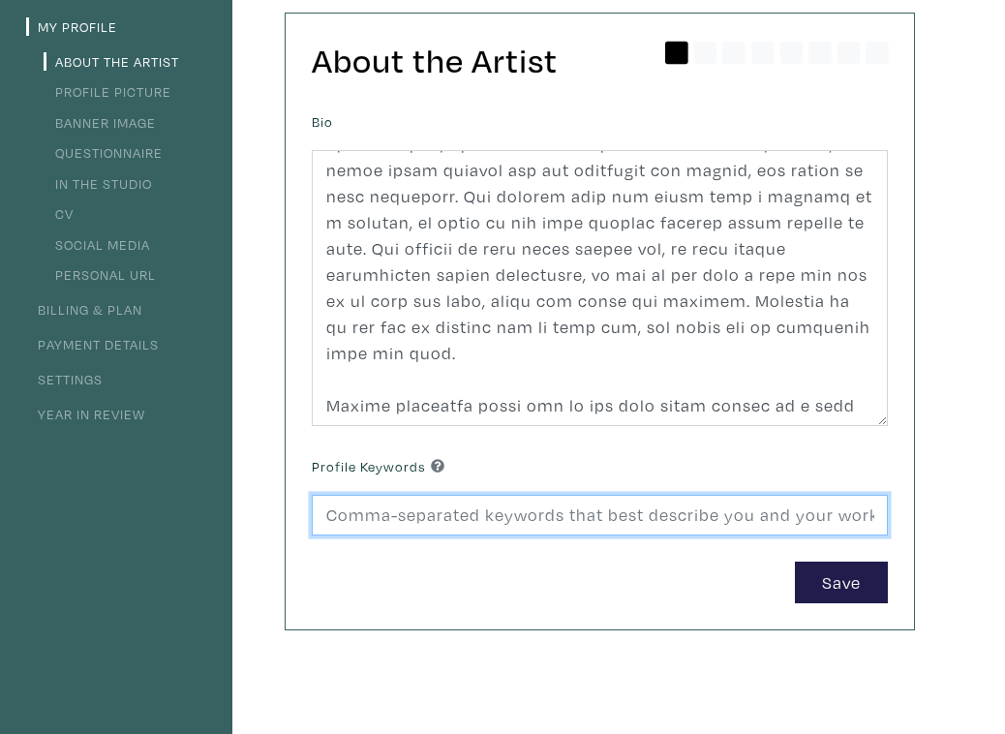
click at [619, 517] on input at bounding box center [600, 516] width 576 height 42
type input "abstract, healing, spiritual, textured, mix media"
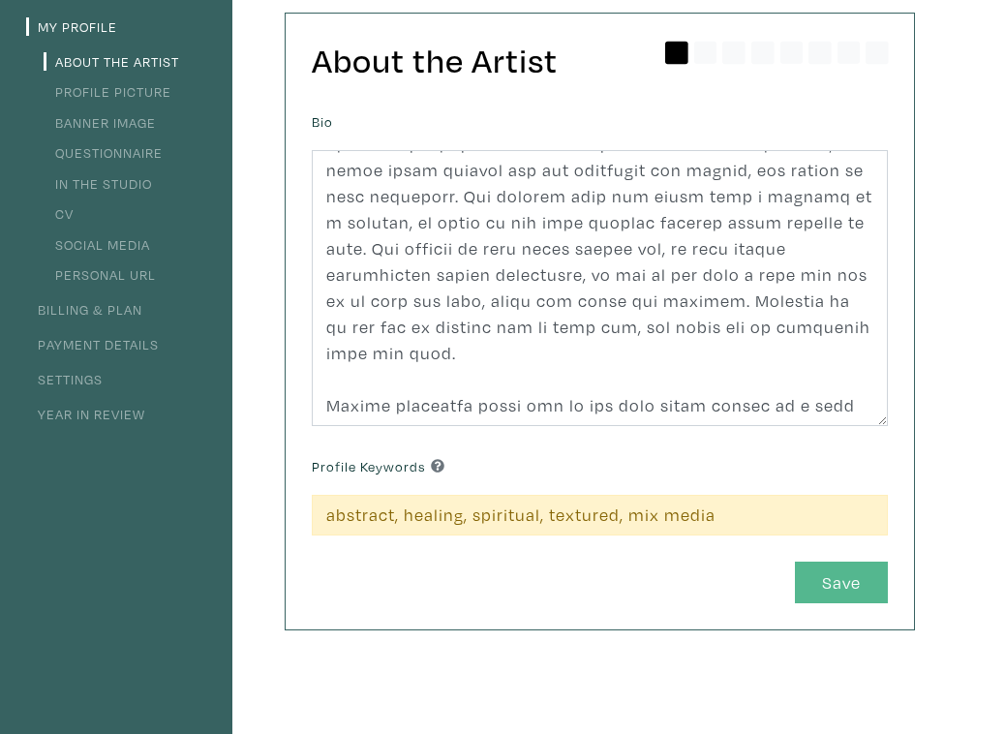
click at [848, 583] on button "Save" at bounding box center [841, 583] width 93 height 42
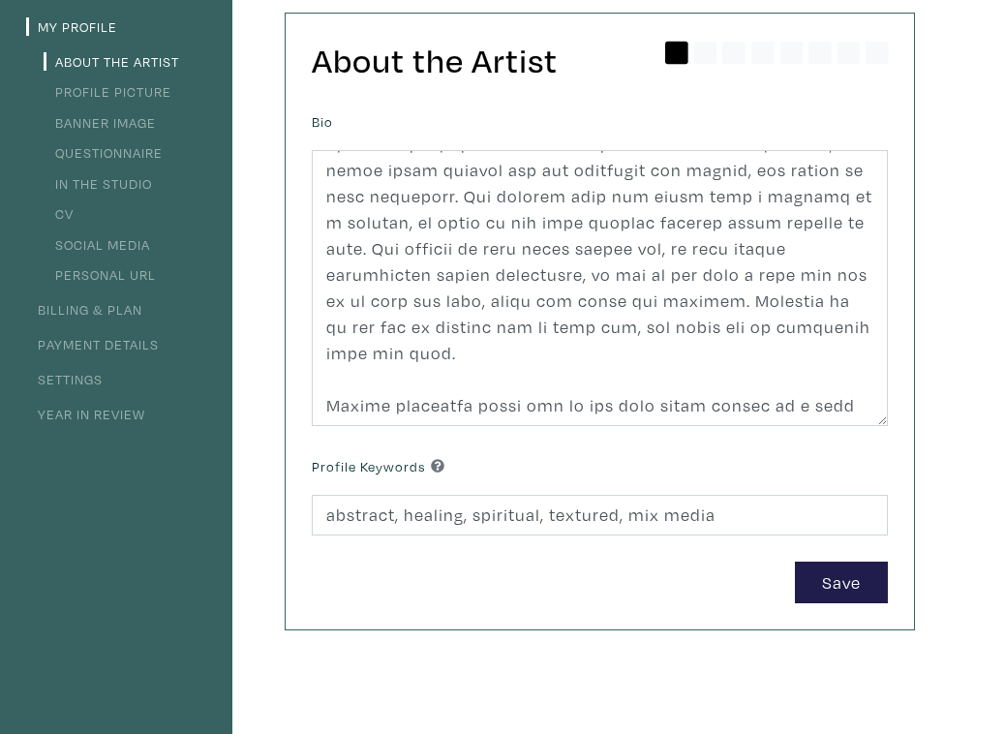
click at [111, 346] on link "Payment Details" at bounding box center [92, 344] width 133 height 18
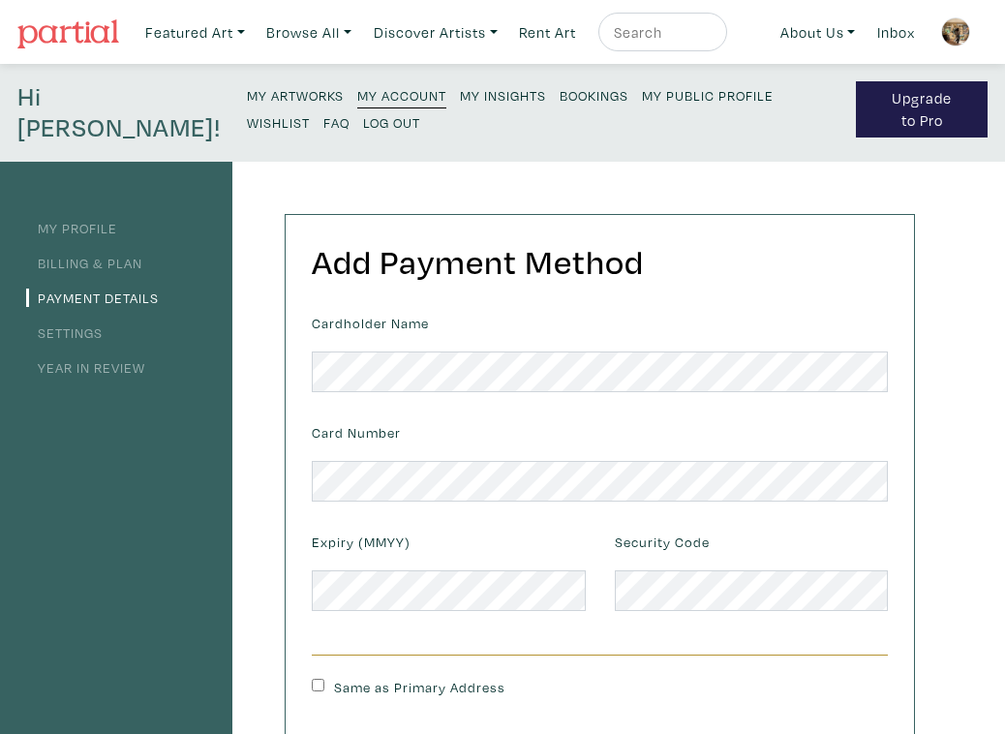
click at [91, 232] on link "My Profile" at bounding box center [71, 228] width 91 height 18
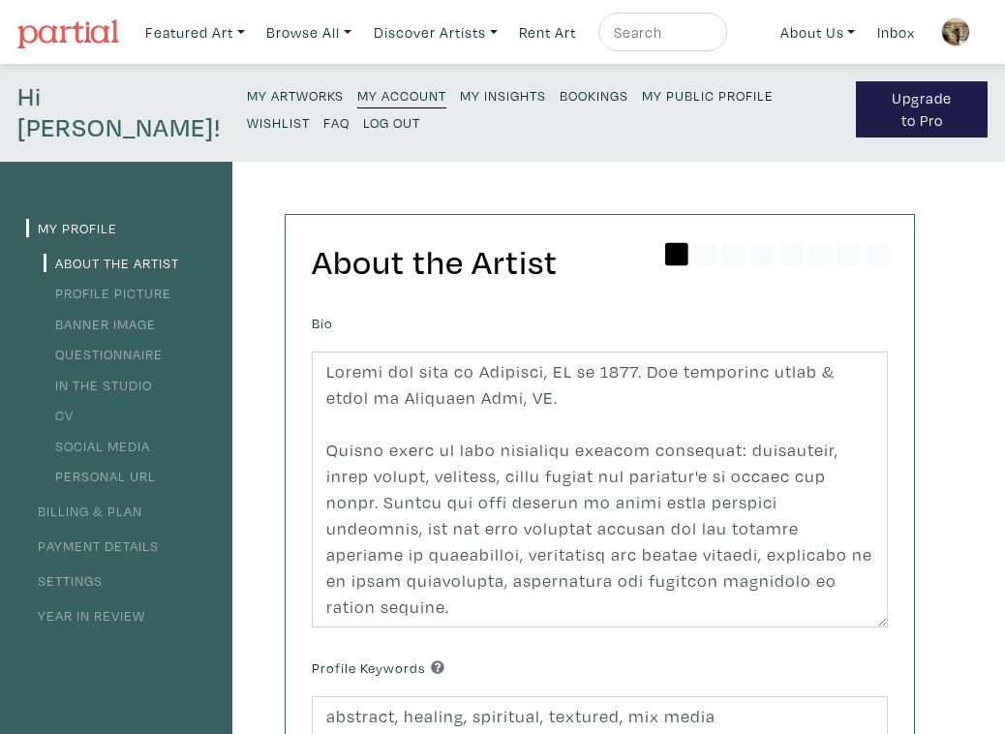
click at [956, 30] on img at bounding box center [956, 31] width 29 height 29
click at [113, 294] on link "Profile Picture" at bounding box center [108, 293] width 128 height 18
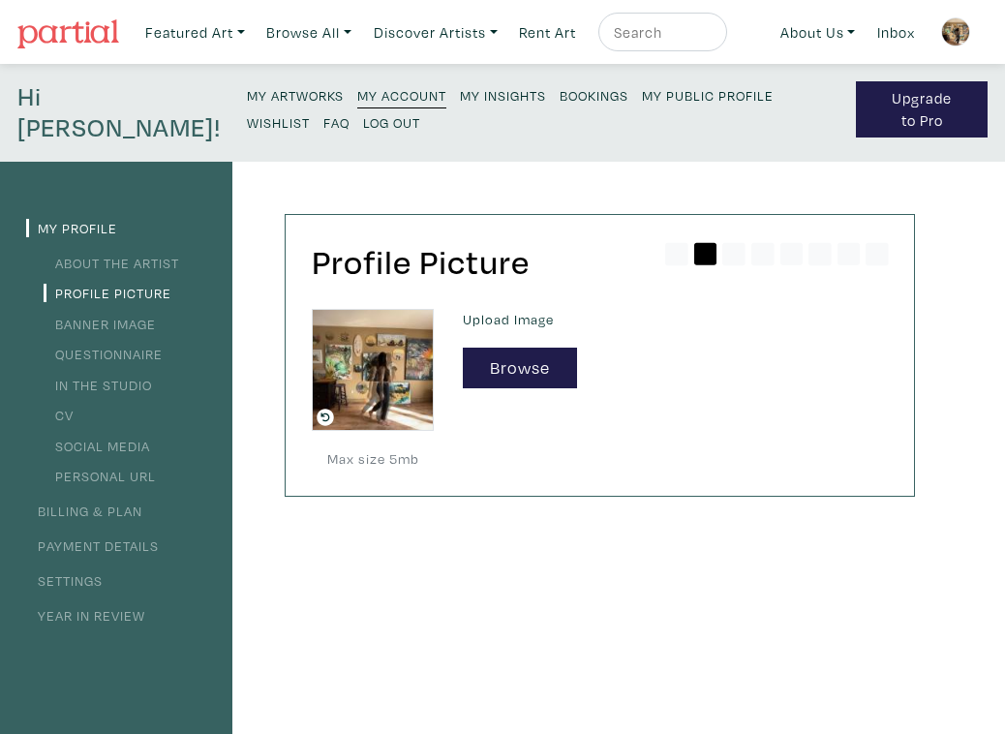
click at [127, 328] on link "Banner Image" at bounding box center [100, 324] width 112 height 18
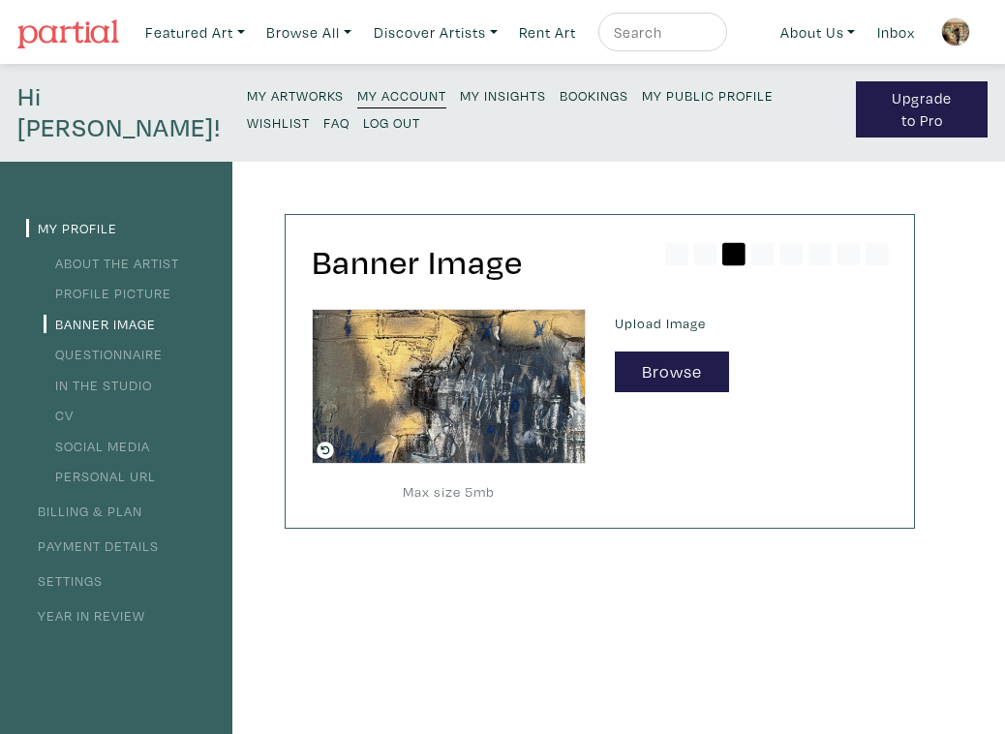
click at [129, 358] on link "Questionnaire" at bounding box center [103, 354] width 119 height 18
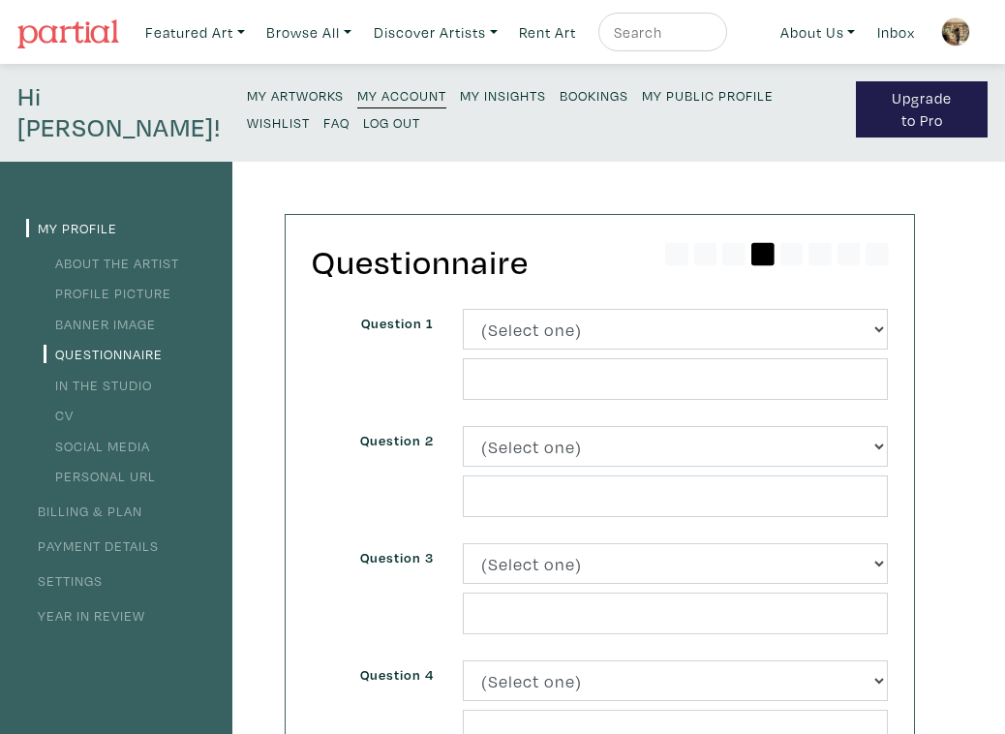
click at [247, 85] on link "My Artworks" at bounding box center [295, 94] width 97 height 26
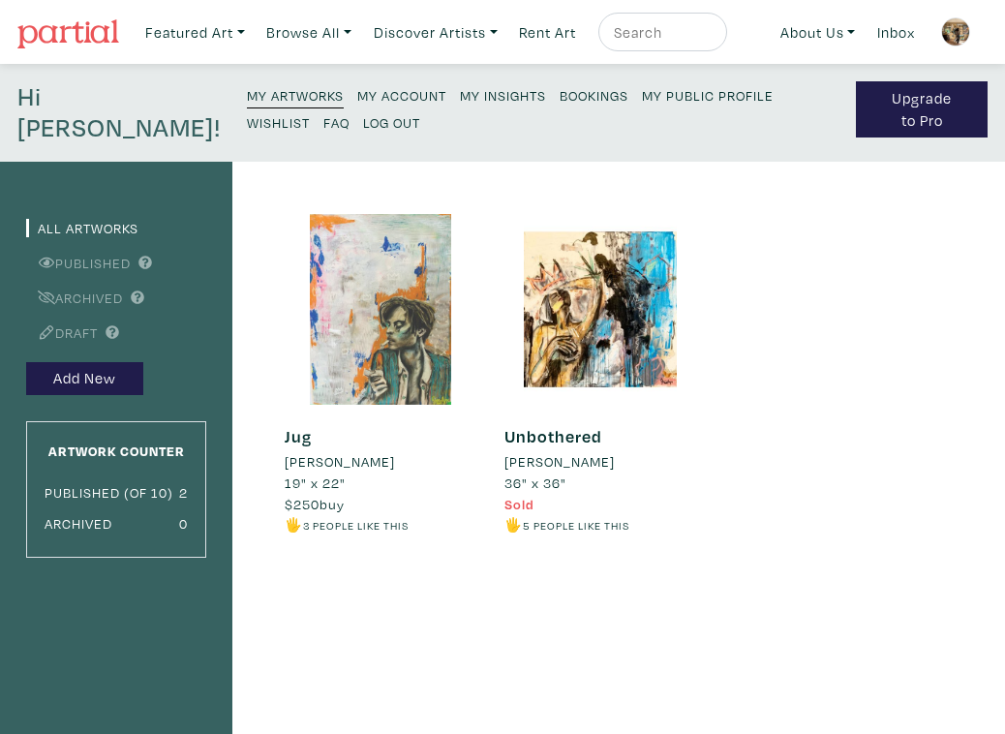
click at [351, 335] on div at bounding box center [380, 309] width 191 height 191
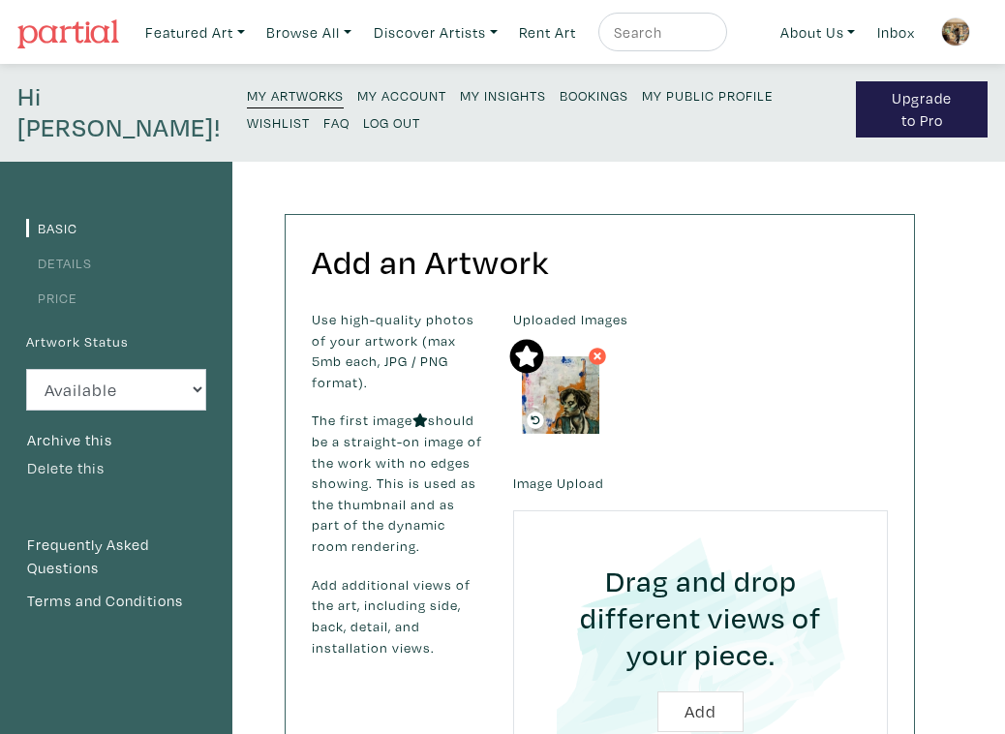
click at [73, 465] on button "Delete this" at bounding box center [65, 468] width 79 height 25
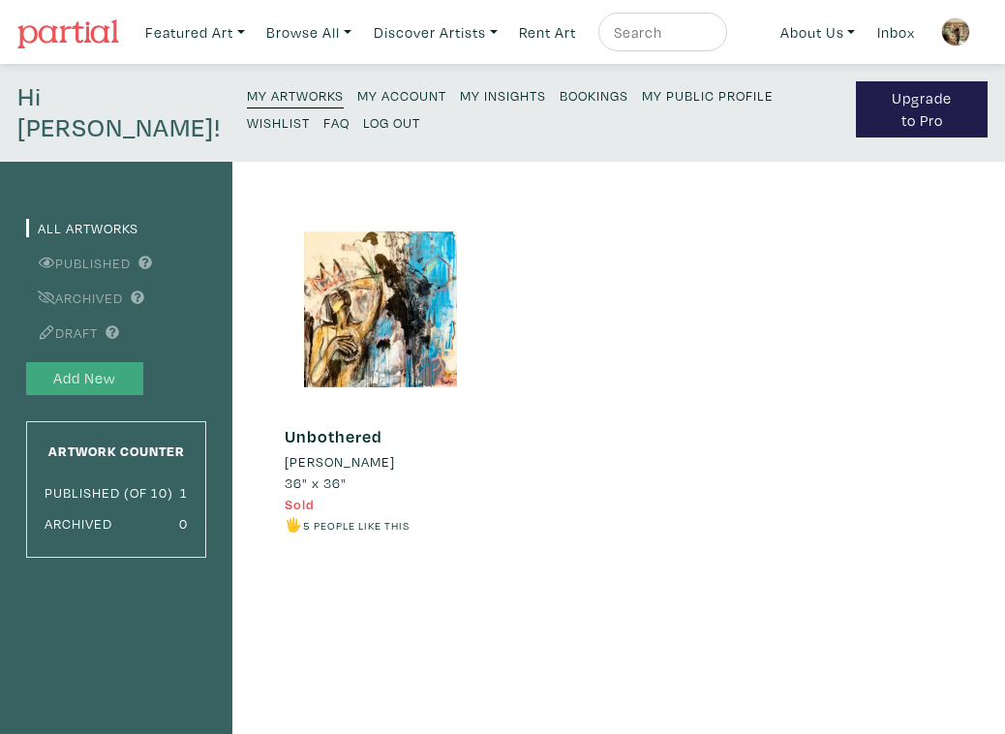
click at [105, 372] on button "Add New" at bounding box center [84, 379] width 117 height 34
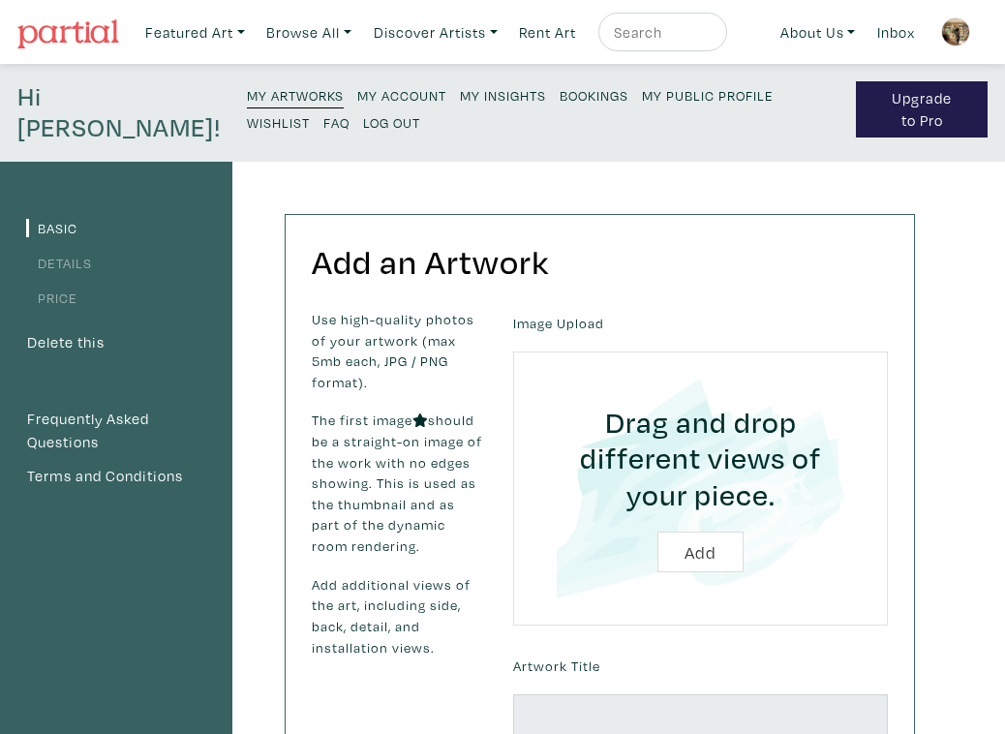
click at [690, 555] on input "file" at bounding box center [701, 489] width 321 height 221
type input "C:\fakepath\IMG_9257.JPG"
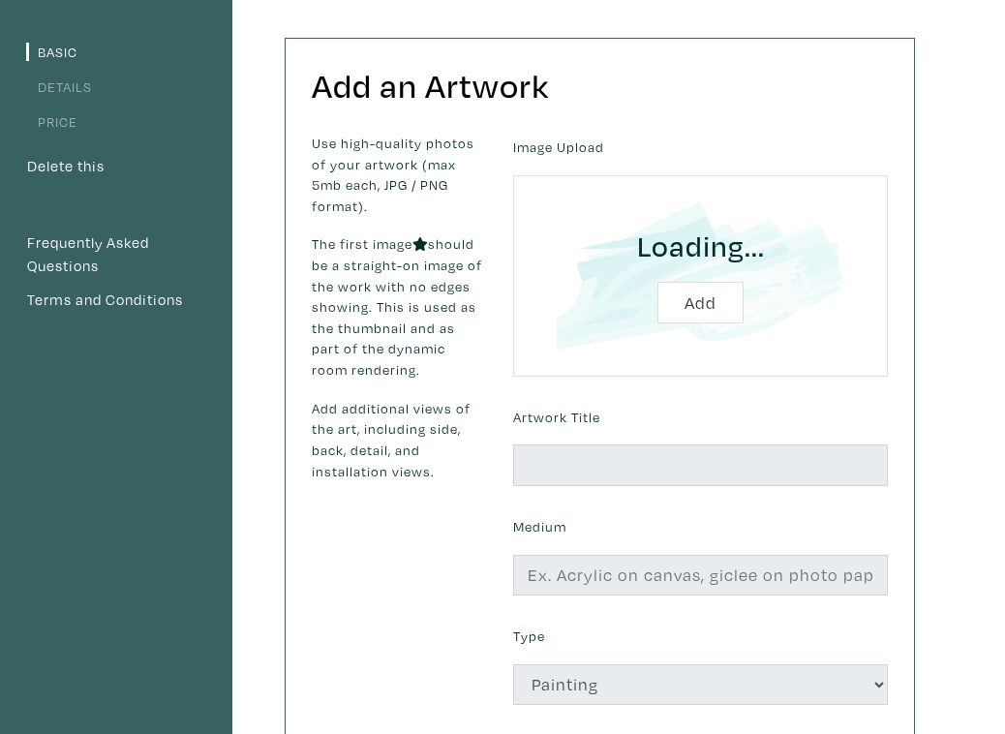
scroll to position [187, 0]
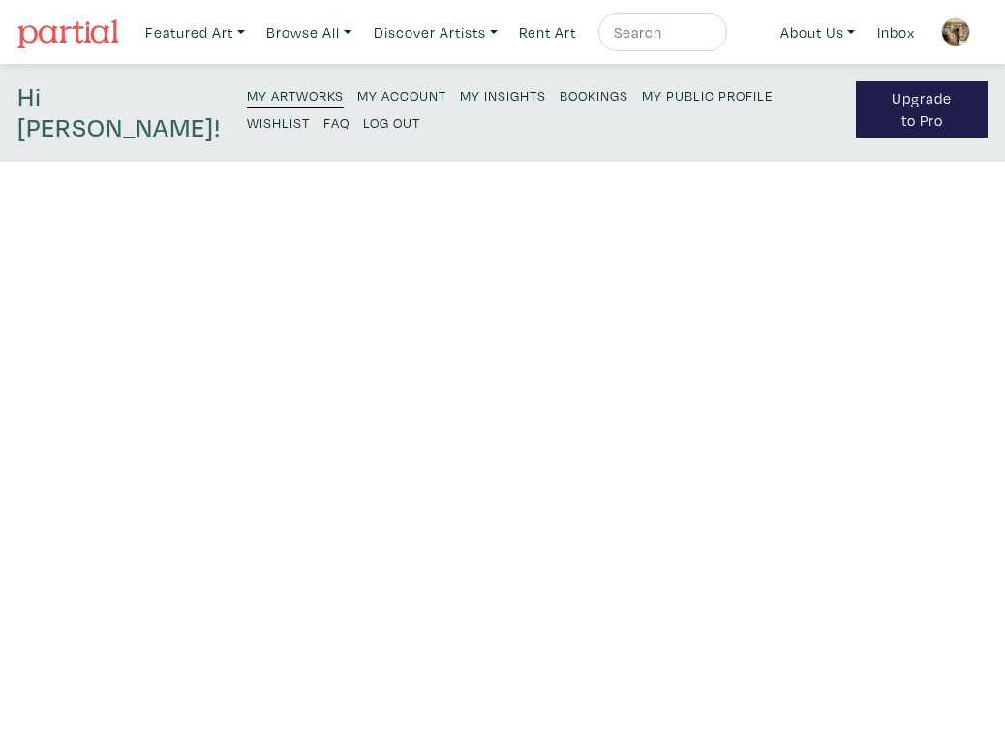
scroll to position [187, 0]
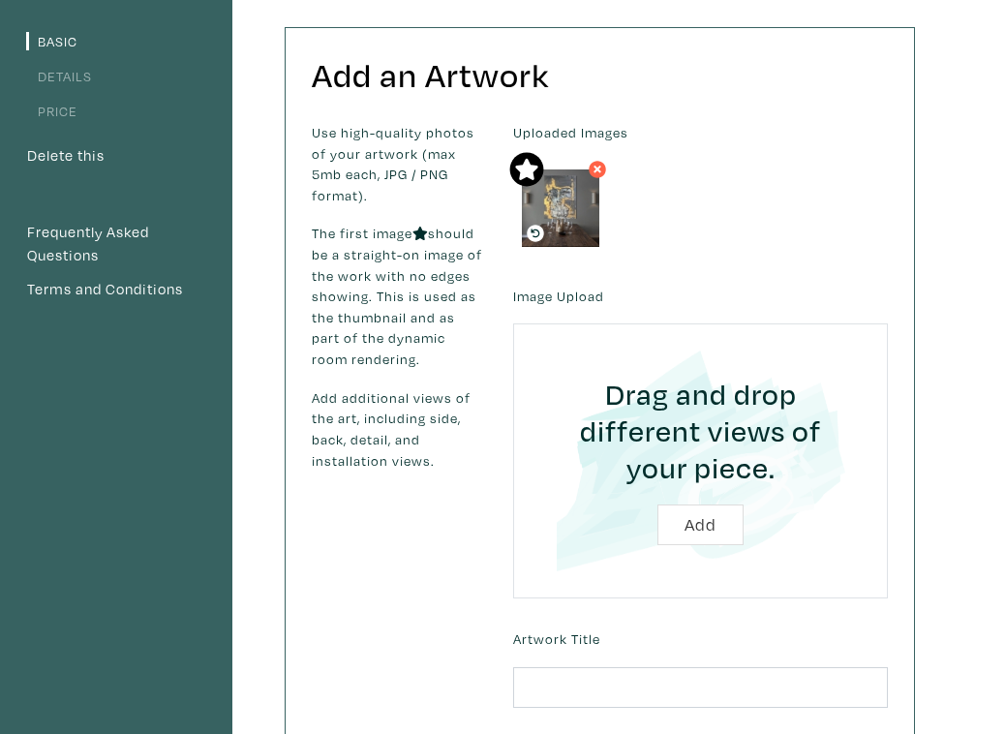
click at [699, 521] on input "file" at bounding box center [701, 461] width 321 height 221
type input "C:\fakepath\2220959E-F9E4-4135-A3A5-97EFE7692679.JPG"
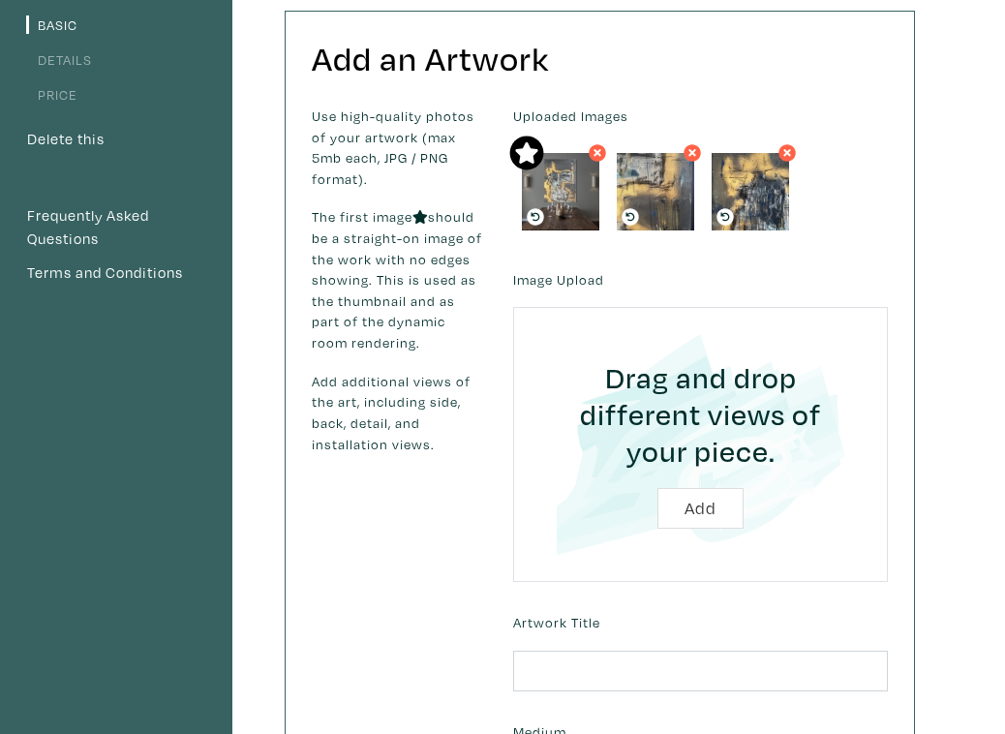
scroll to position [201, 0]
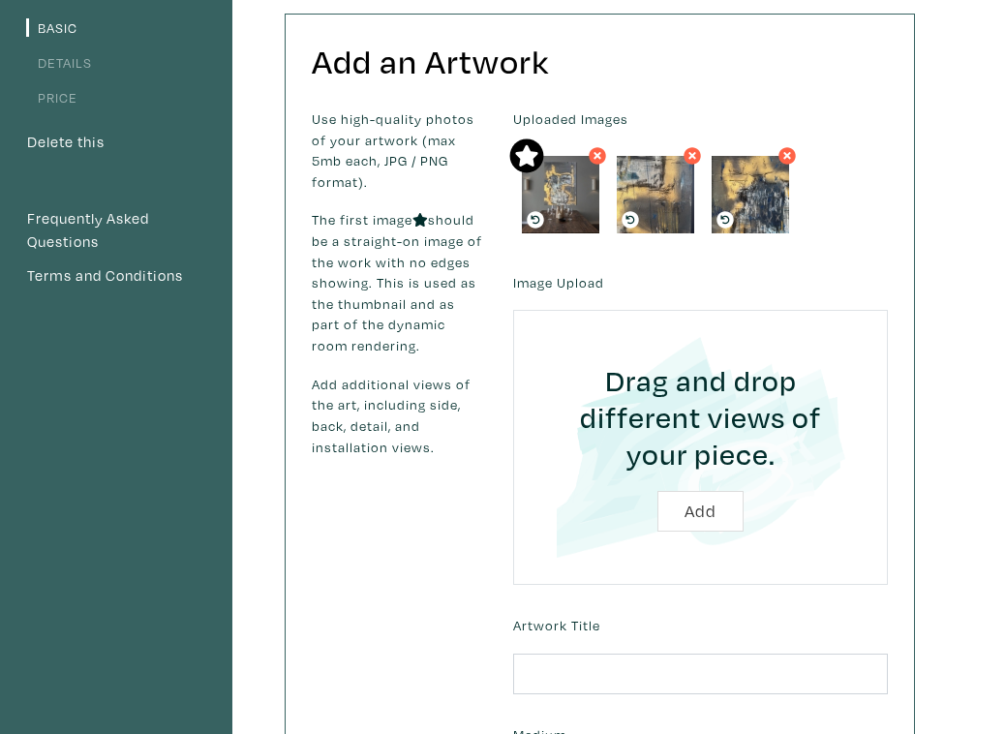
type input "C:\fakepath\F768F90D-61EE-41DA-87D5-57E043261386 2.jpg"
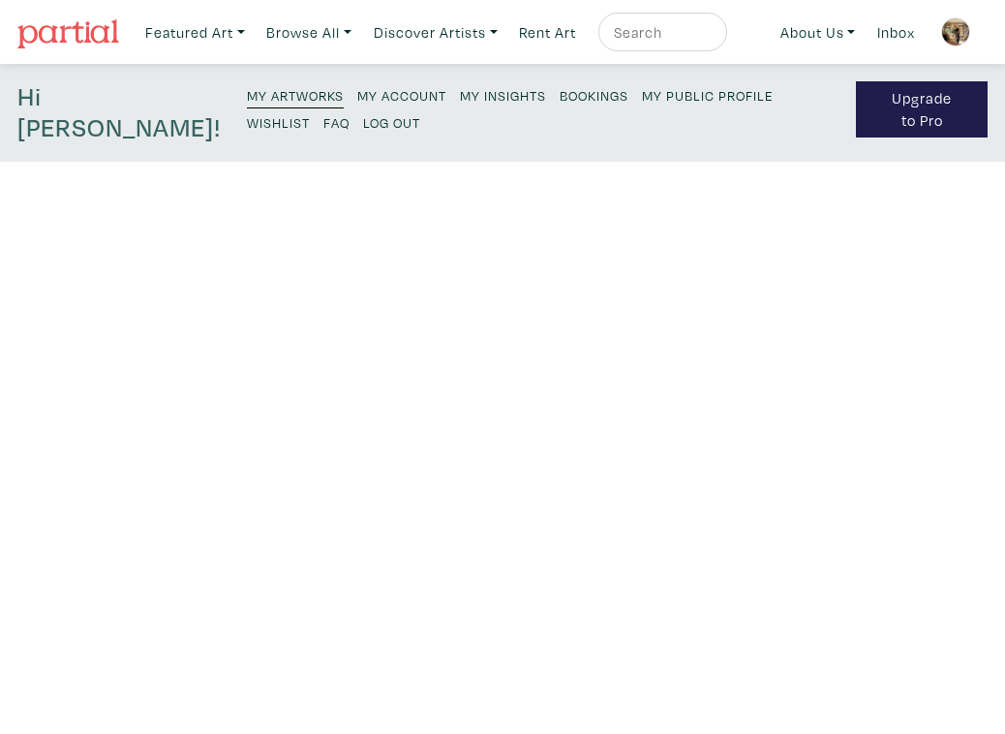
scroll to position [201, 0]
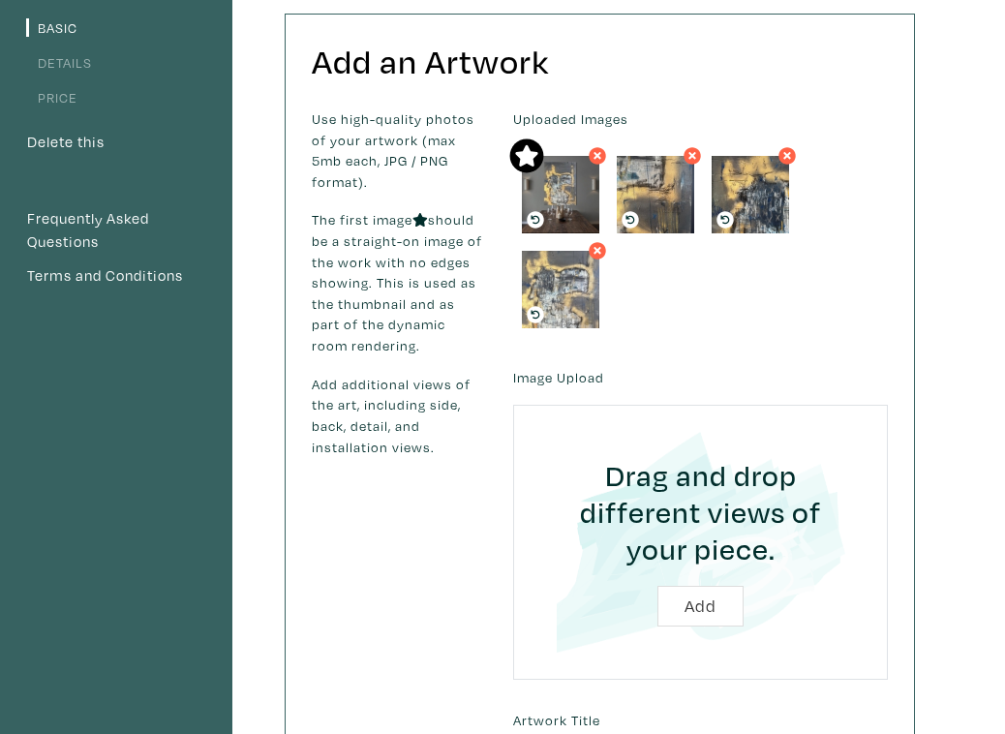
click at [531, 157] on icon at bounding box center [526, 155] width 23 height 22
click at [557, 288] on img at bounding box center [560, 289] width 77 height 77
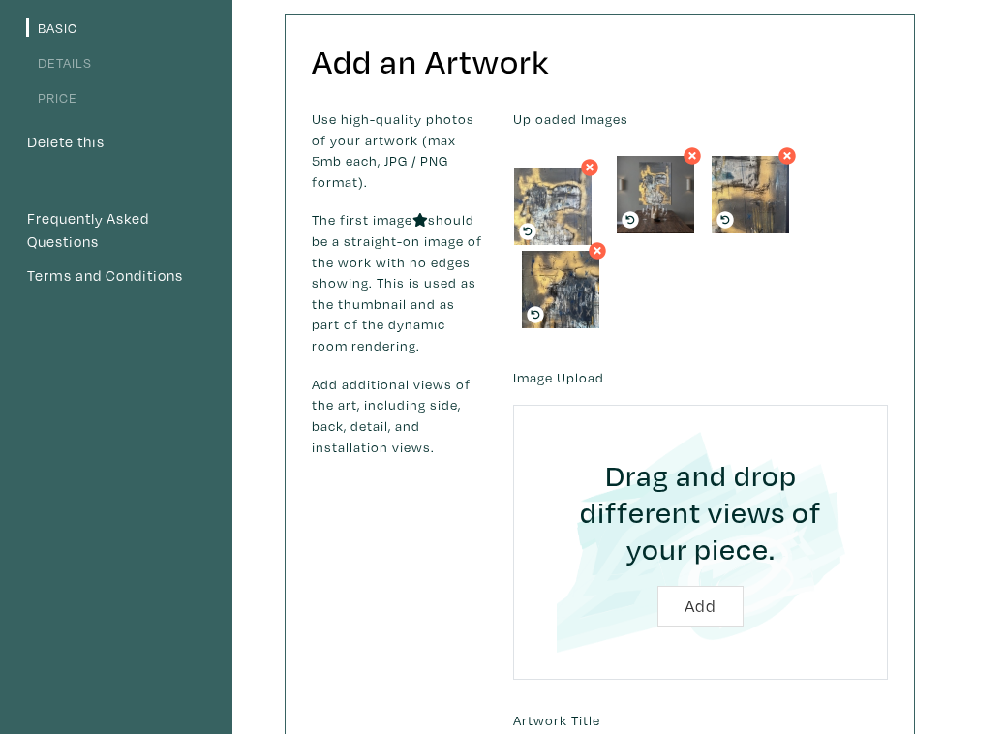
drag, startPoint x: 557, startPoint y: 288, endPoint x: 546, endPoint y: 201, distance: 86.9
click at [650, 270] on div "Uploaded Images" at bounding box center [701, 222] width 404 height 229
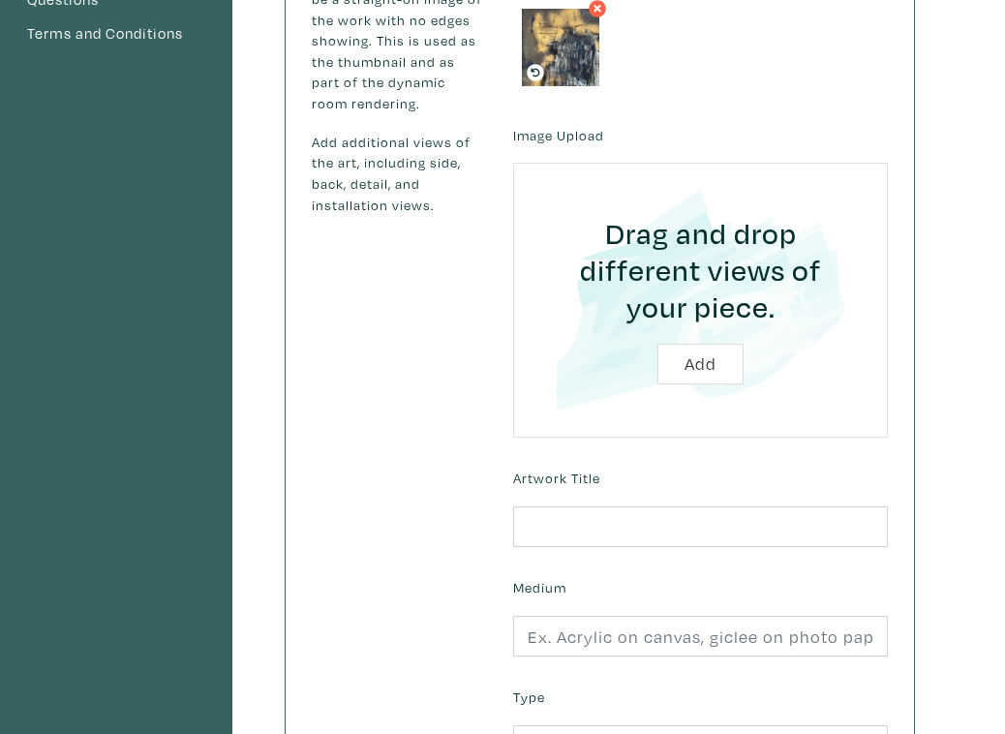
scroll to position [455, 0]
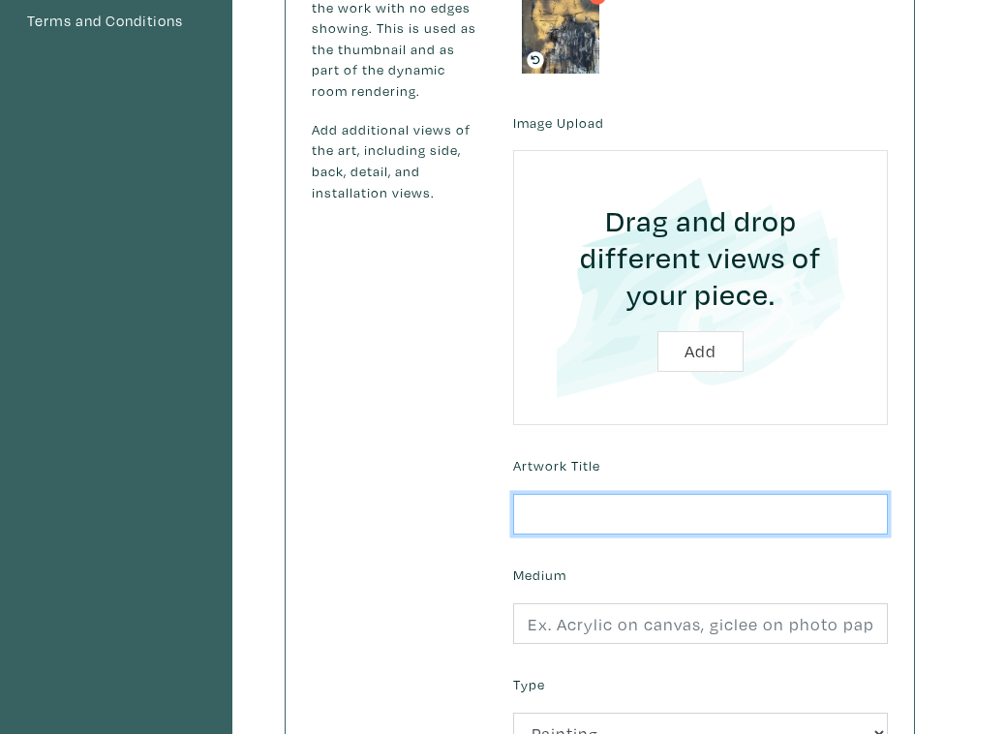
click at [614, 506] on input "text" at bounding box center [700, 515] width 375 height 42
type input "C"
type input "H"
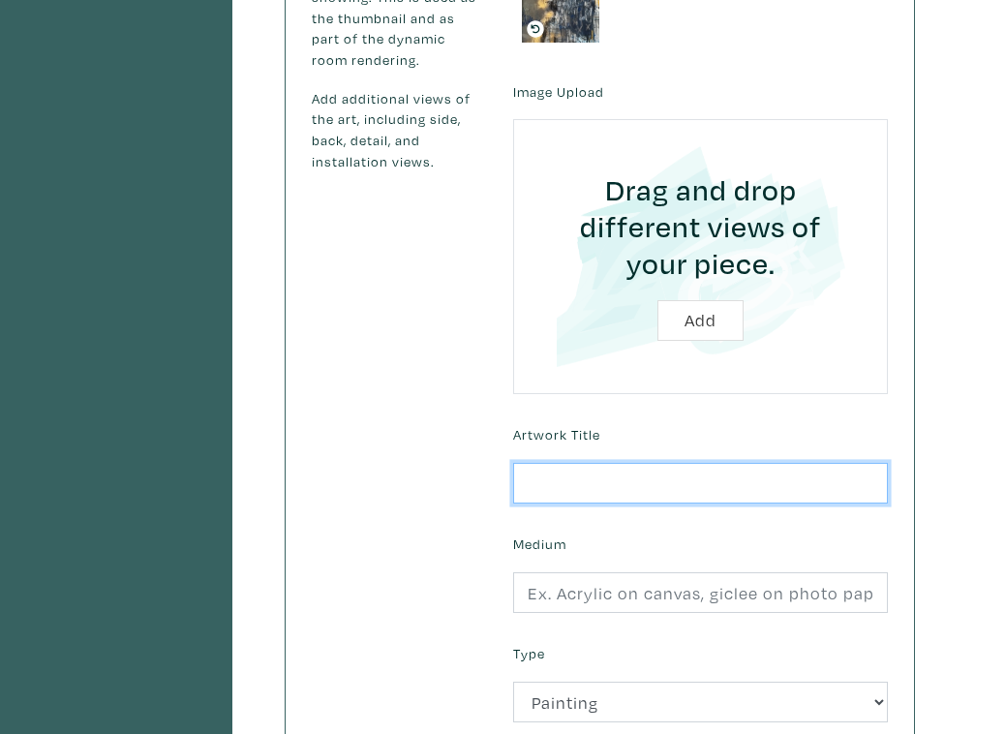
scroll to position [488, 0]
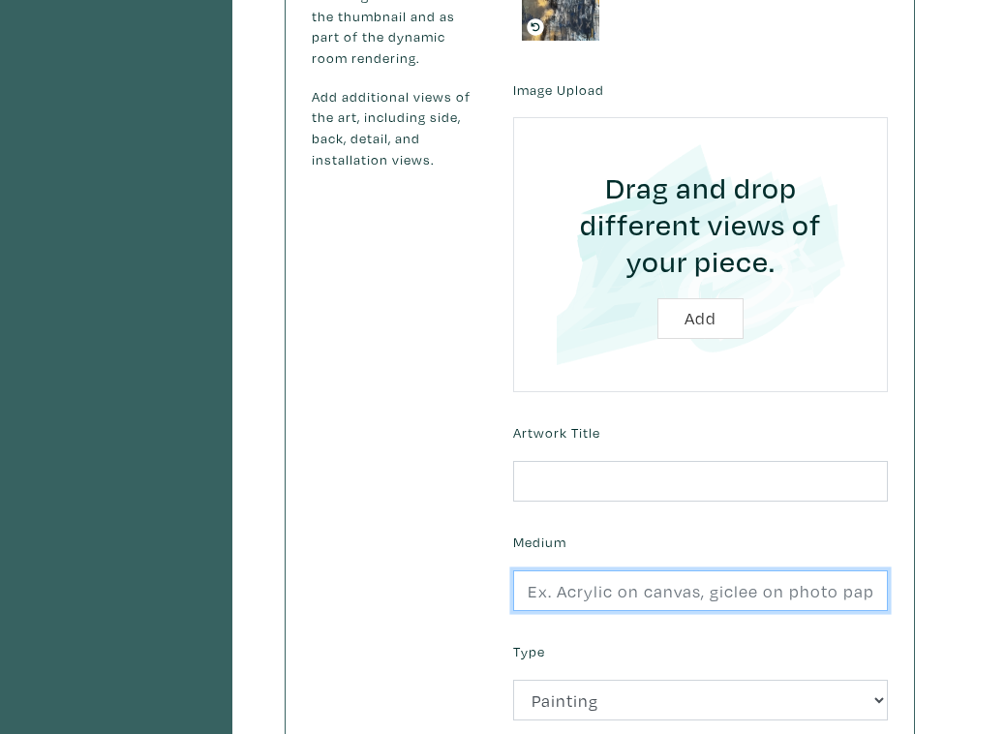
click at [655, 598] on input "text" at bounding box center [700, 592] width 375 height 42
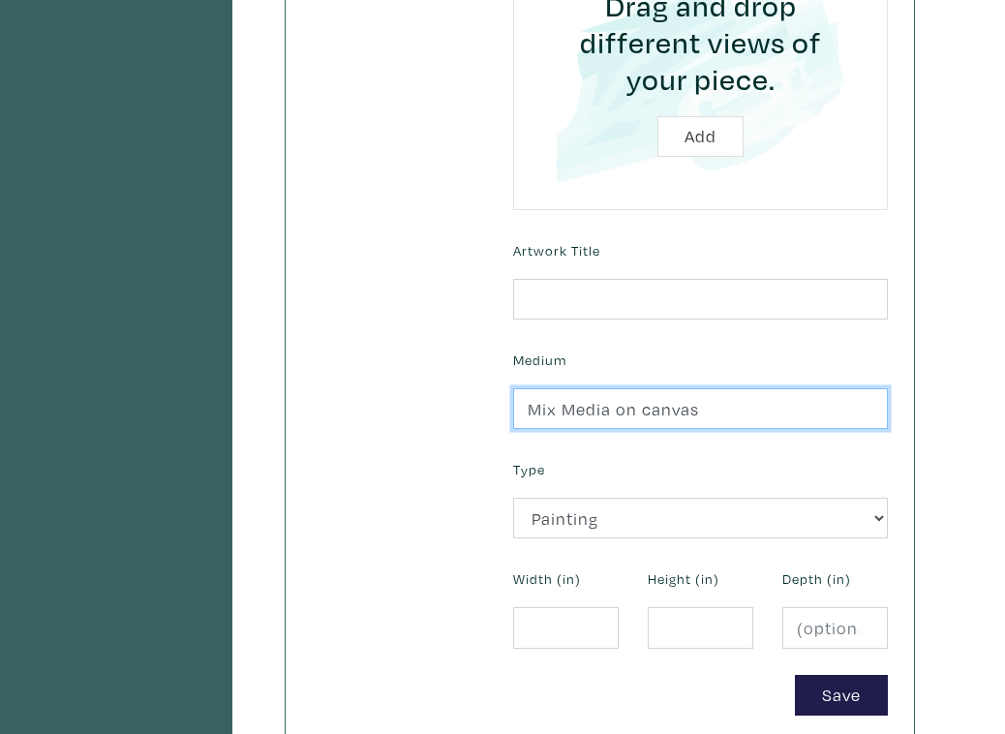
scroll to position [674, 0]
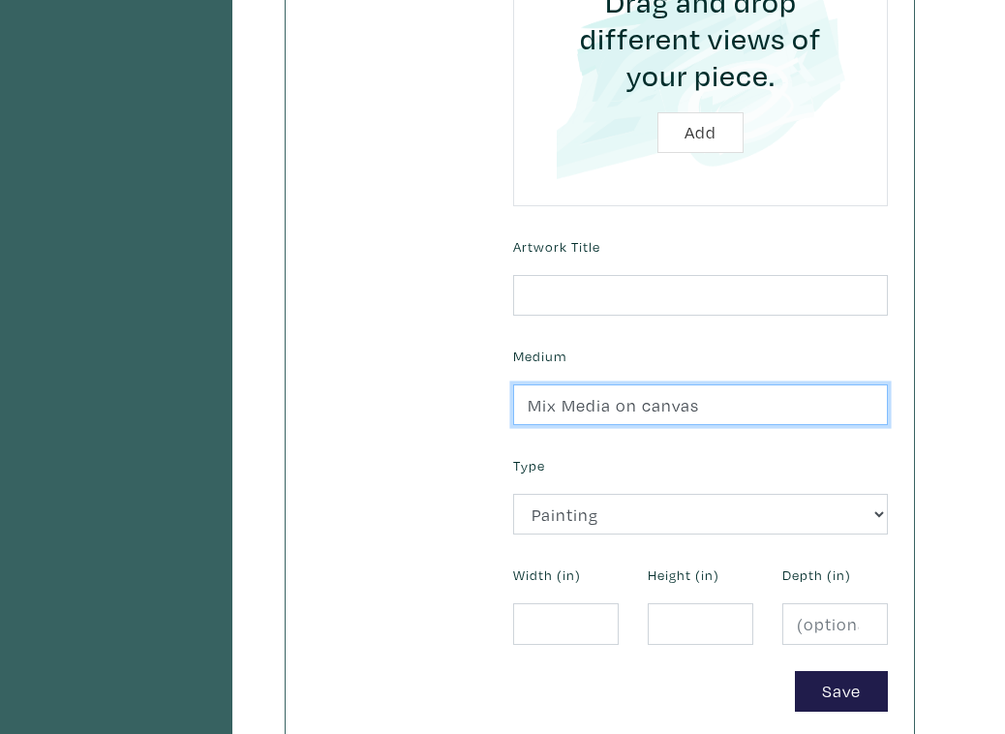
type input "Mix Media on canvas"
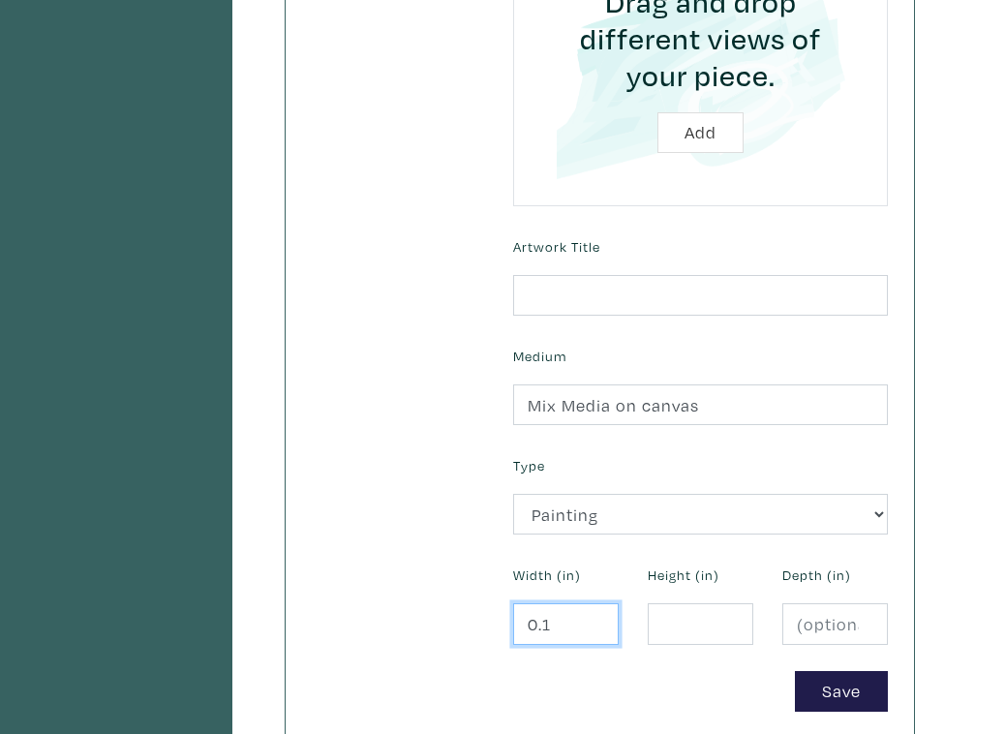
click at [595, 612] on input "0.1" at bounding box center [566, 624] width 106 height 42
click at [595, 612] on input "0.2" at bounding box center [566, 624] width 106 height 42
click at [595, 612] on input "0.3" at bounding box center [566, 624] width 106 height 42
click at [595, 612] on input "0.4" at bounding box center [566, 624] width 106 height 42
click at [595, 612] on input "0.5" at bounding box center [566, 624] width 106 height 42
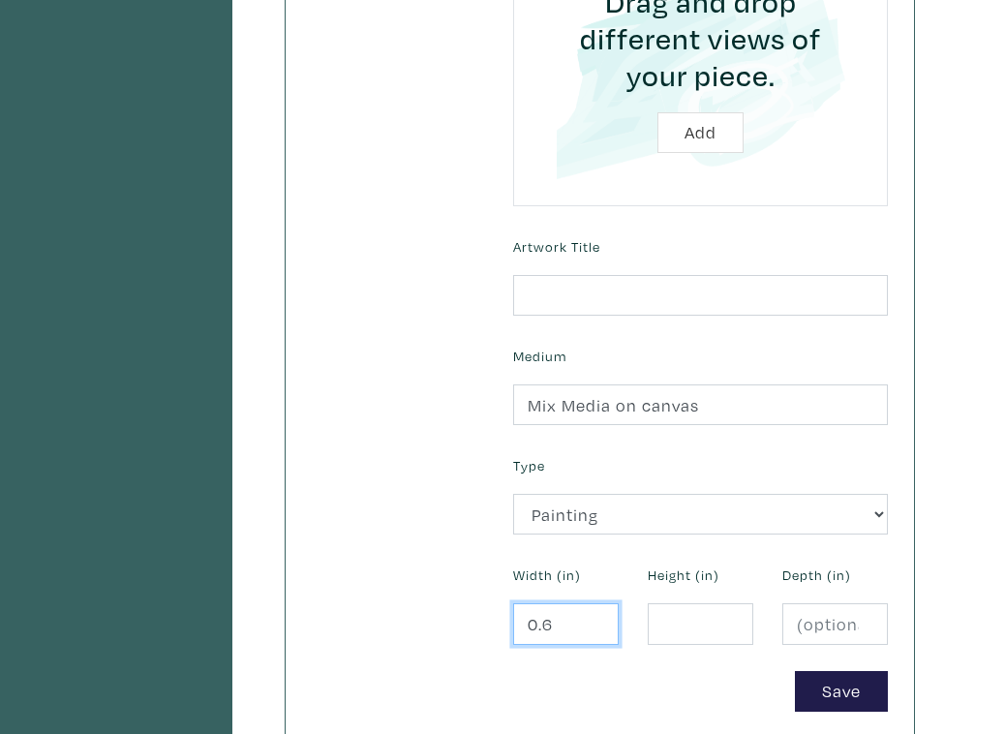
click at [595, 612] on input "0.6" at bounding box center [566, 624] width 106 height 42
click at [595, 612] on input "0.7" at bounding box center [566, 624] width 106 height 42
click at [595, 612] on input "0.8" at bounding box center [566, 624] width 106 height 42
click at [595, 612] on input "0.9" at bounding box center [566, 624] width 106 height 42
click at [595, 612] on input "1" at bounding box center [566, 624] width 106 height 42
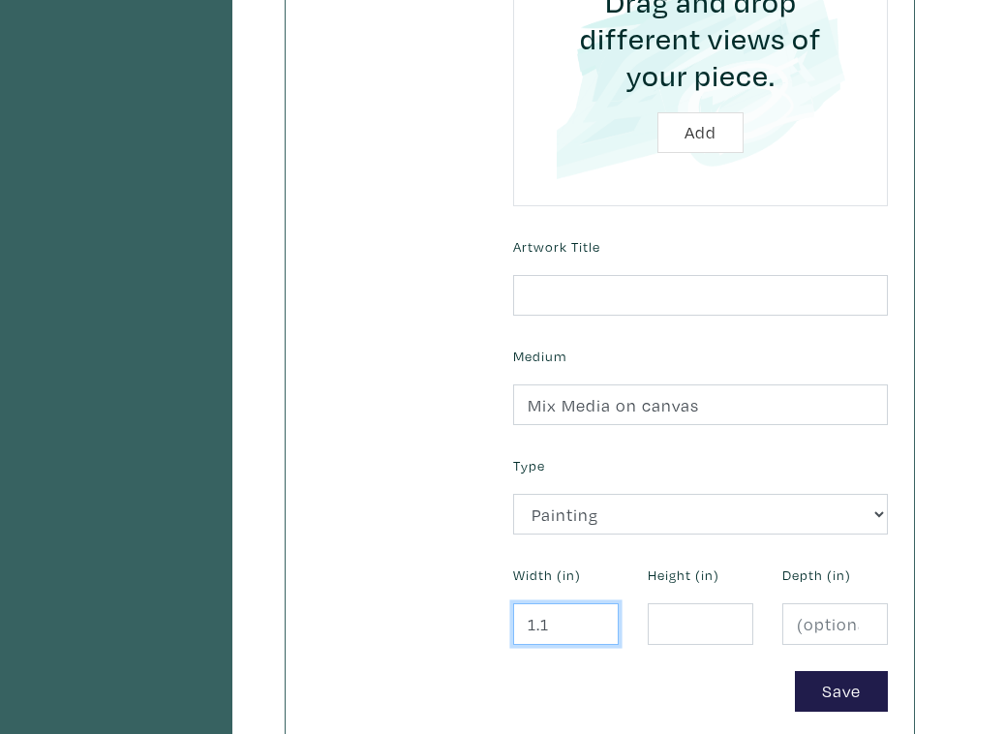
click at [595, 612] on input "1.1" at bounding box center [566, 624] width 106 height 42
click at [595, 612] on input "1.2" at bounding box center [566, 624] width 106 height 42
click at [595, 612] on input "1.3" at bounding box center [566, 624] width 106 height 42
click at [595, 612] on input "1.4" at bounding box center [566, 624] width 106 height 42
click at [595, 612] on input "1.5" at bounding box center [566, 624] width 106 height 42
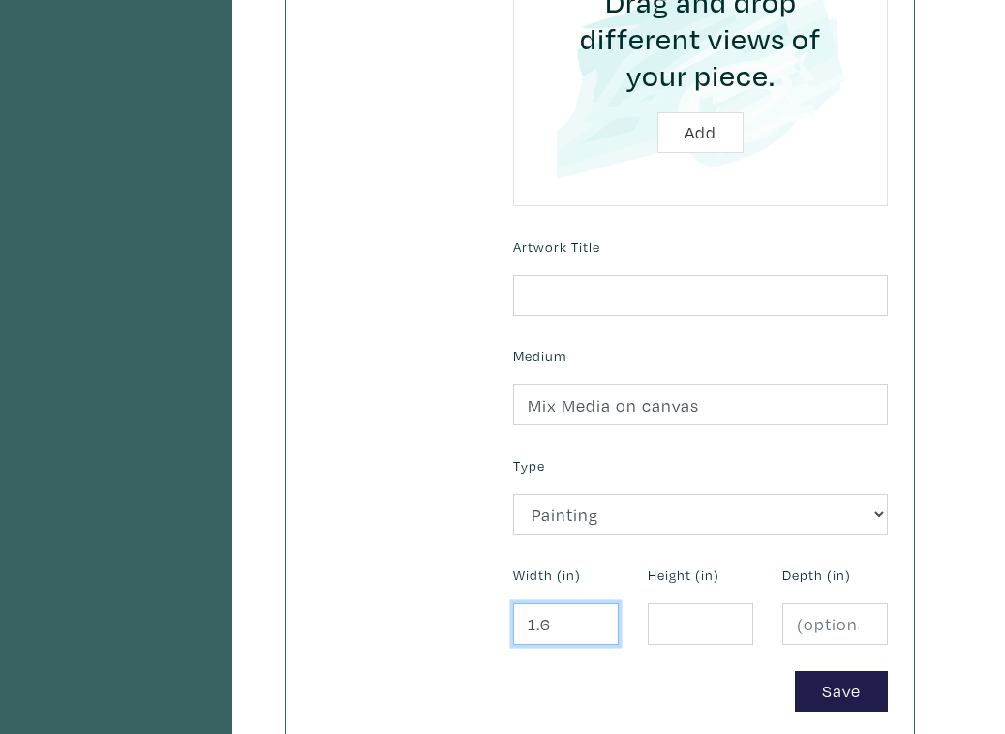
click at [595, 612] on input "1.6" at bounding box center [566, 624] width 106 height 42
click at [595, 612] on input "1.7" at bounding box center [566, 624] width 106 height 42
click at [595, 612] on input "1.8" at bounding box center [566, 624] width 106 height 42
click at [595, 612] on input "1.9" at bounding box center [566, 624] width 106 height 42
click at [595, 612] on input "2" at bounding box center [566, 624] width 106 height 42
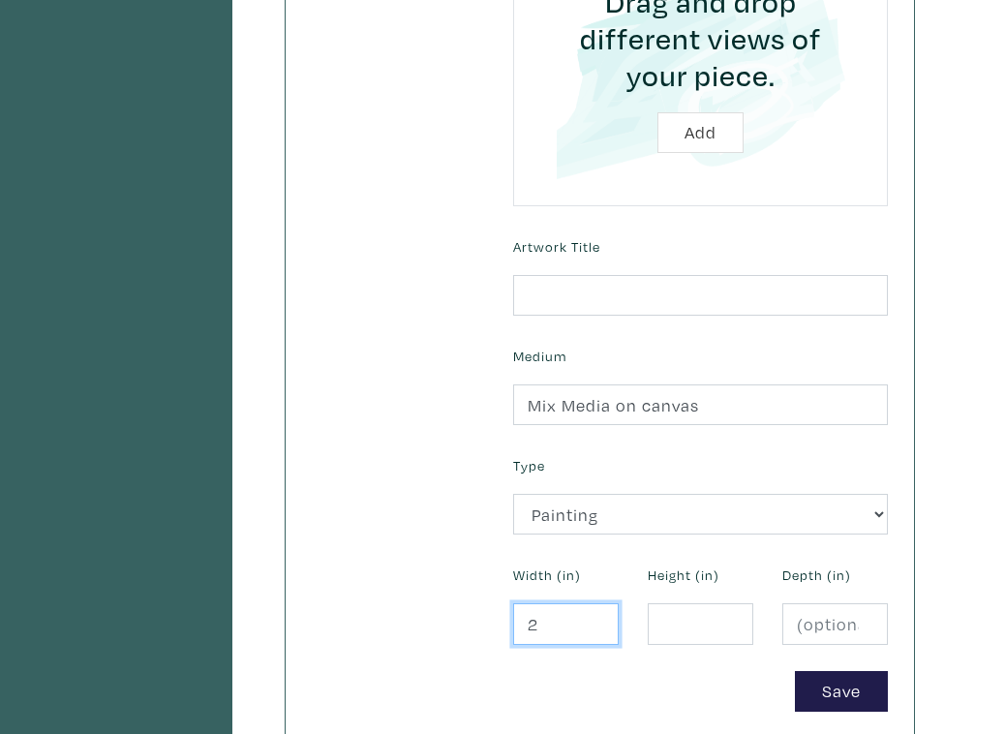
drag, startPoint x: 567, startPoint y: 613, endPoint x: 508, endPoint y: 613, distance: 59.1
click at [508, 613] on div "Width (in) 2" at bounding box center [566, 602] width 135 height 83
type input "30"
type input "40"
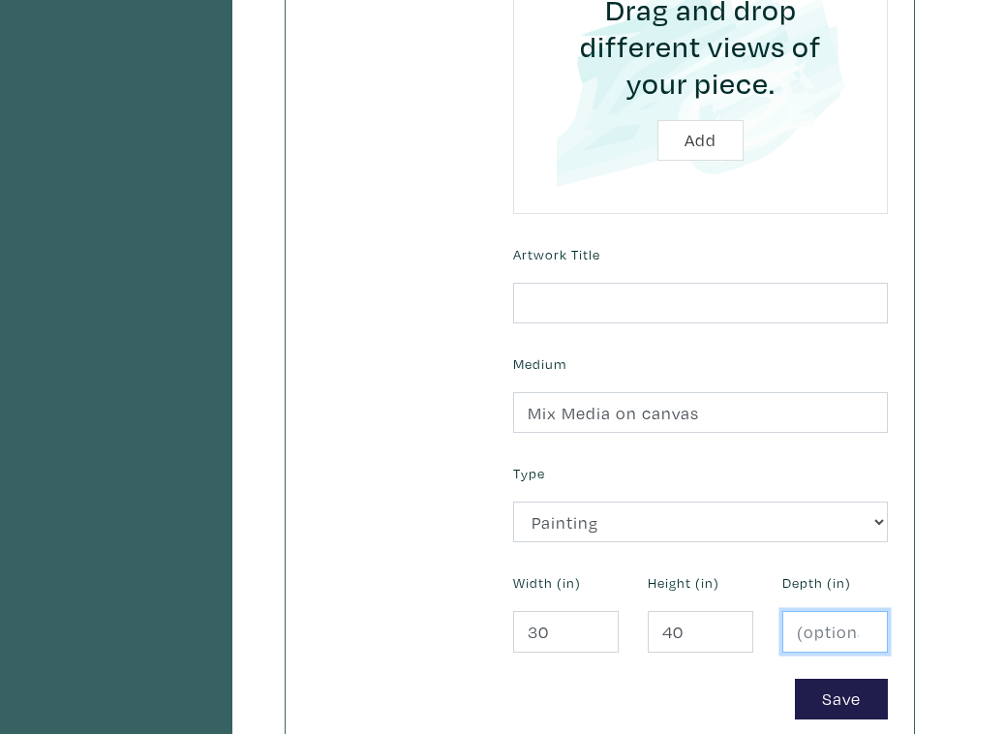
scroll to position [629, 0]
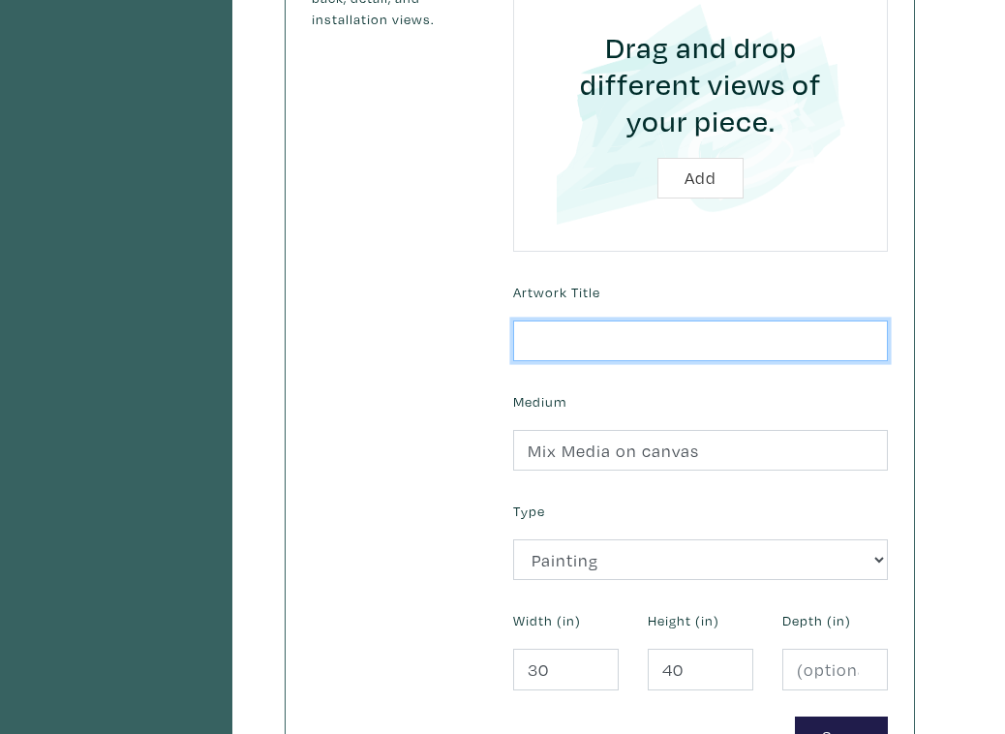
click at [615, 343] on input "text" at bounding box center [700, 342] width 375 height 42
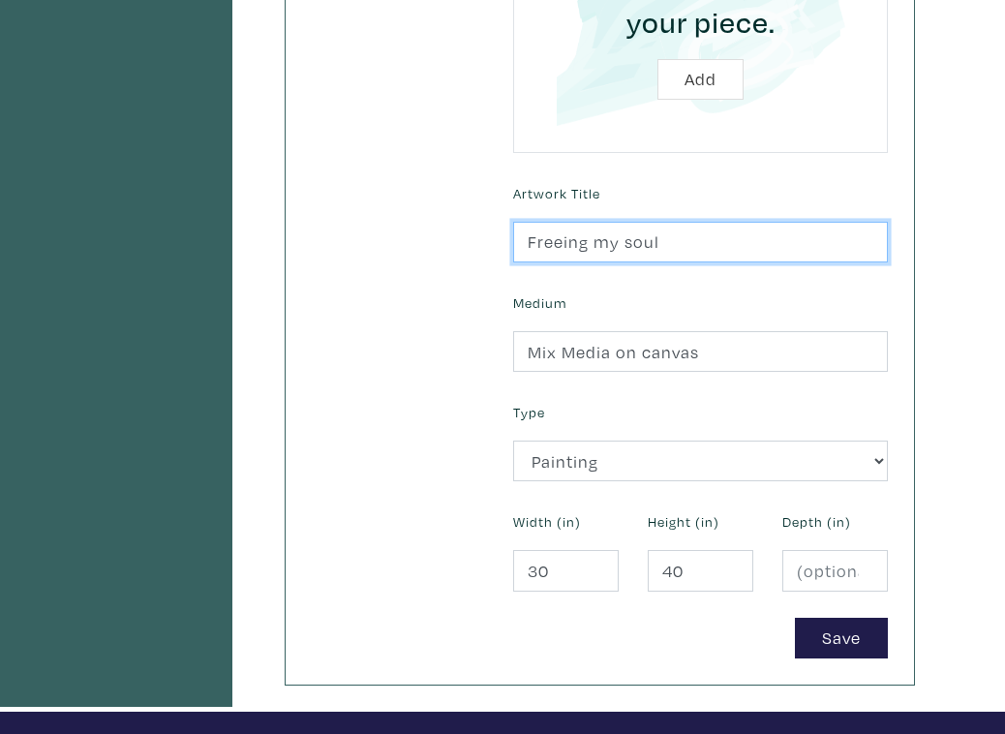
scroll to position [728, 0]
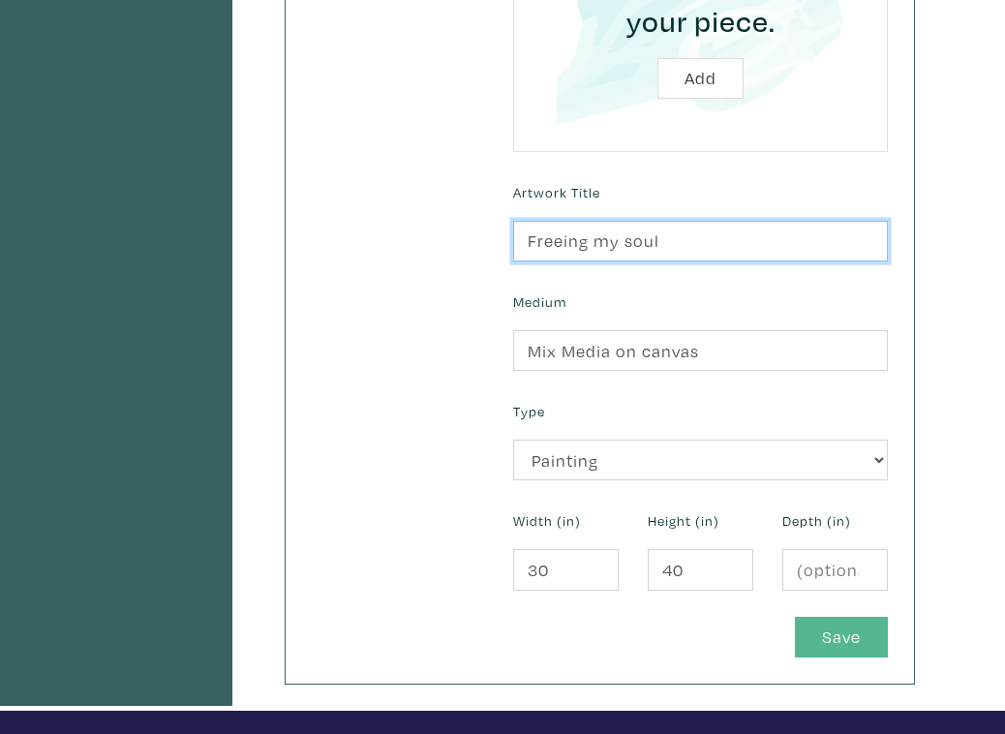
type input "Freeing my soul"
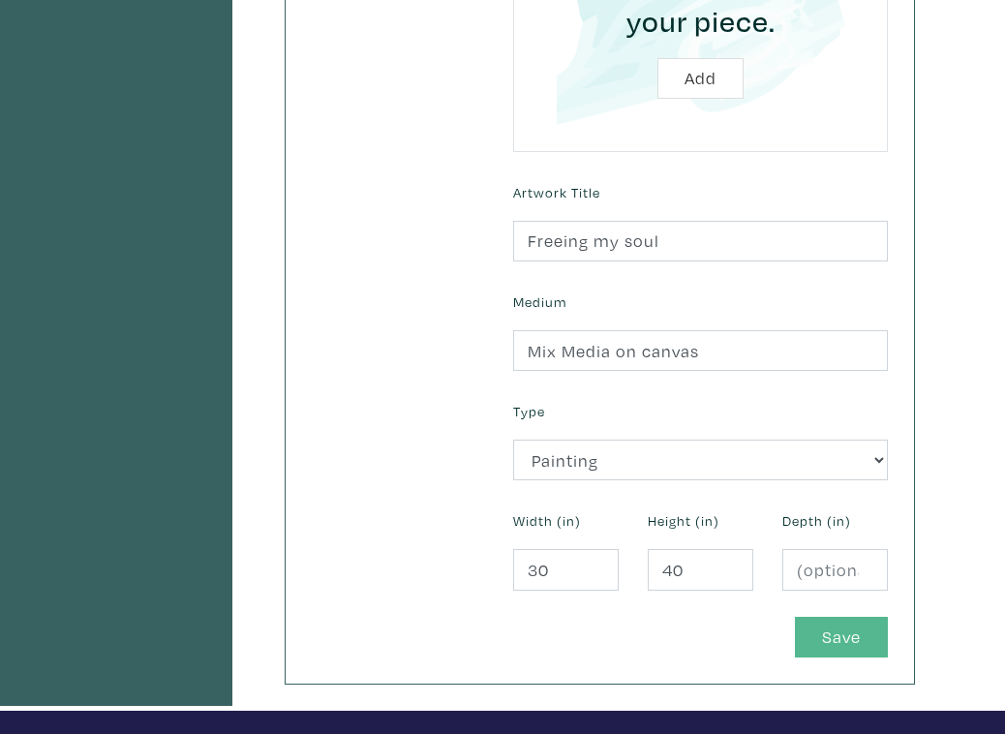
click at [825, 629] on button "Save" at bounding box center [841, 638] width 93 height 42
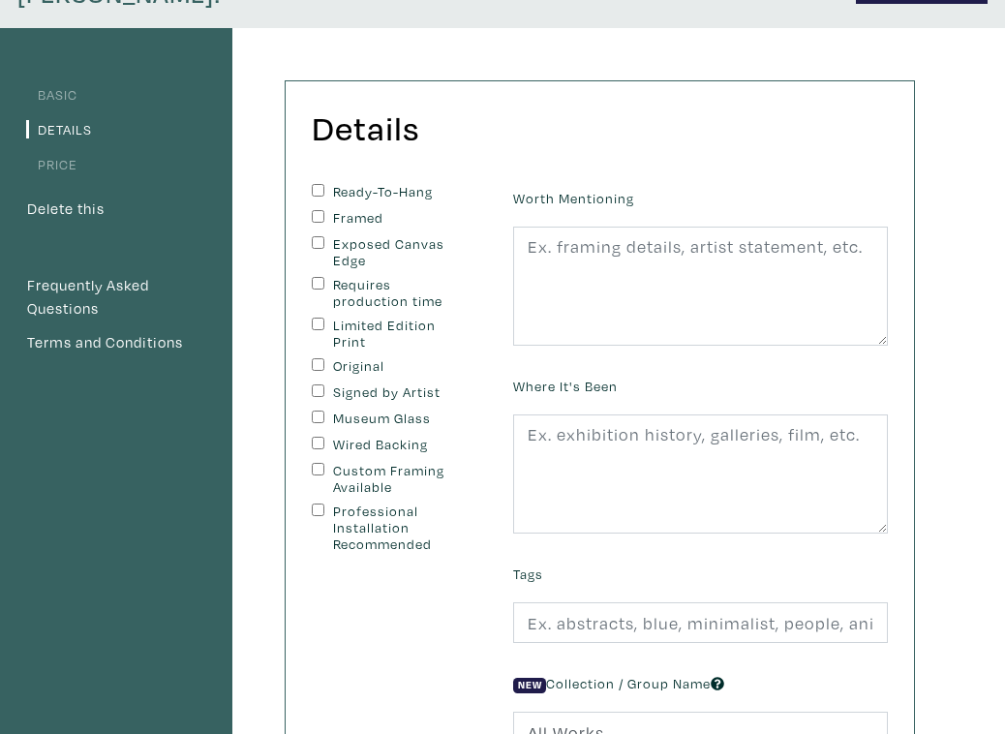
scroll to position [135, 0]
click at [318, 353] on div "Ready-To-Hang Framed Exposed Canvas Edge Requires production time Limited Editi…" at bounding box center [398, 367] width 172 height 368
click at [314, 358] on input "Original" at bounding box center [318, 363] width 13 height 13
checkbox input "true"
click at [316, 384] on input "Signed by Artist" at bounding box center [318, 390] width 13 height 13
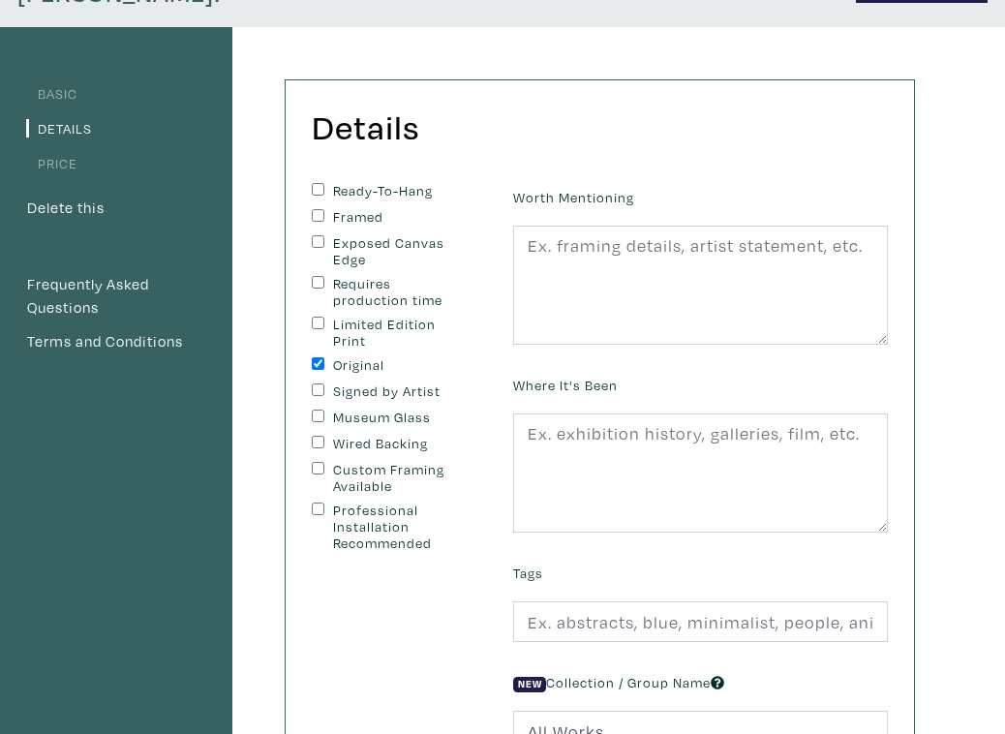
checkbox input "true"
click at [319, 186] on input "Ready-To-Hang" at bounding box center [318, 189] width 13 height 13
checkbox input "true"
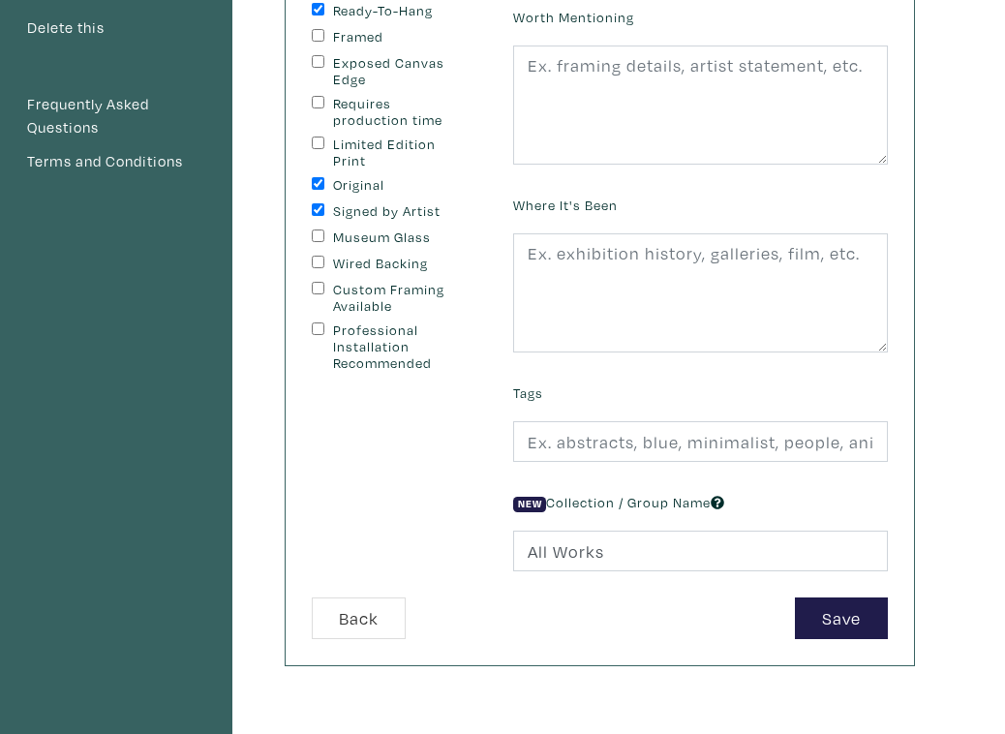
scroll to position [331, 0]
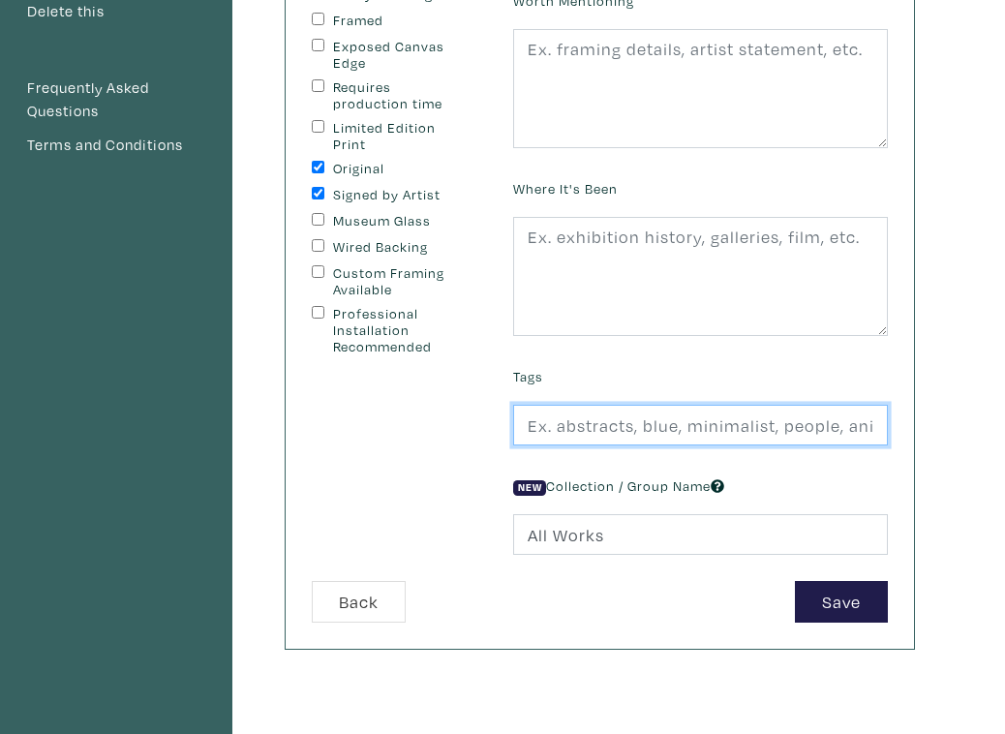
click at [608, 430] on input "text" at bounding box center [700, 426] width 375 height 42
type input "abstract, healing art, mix media, spiritual"
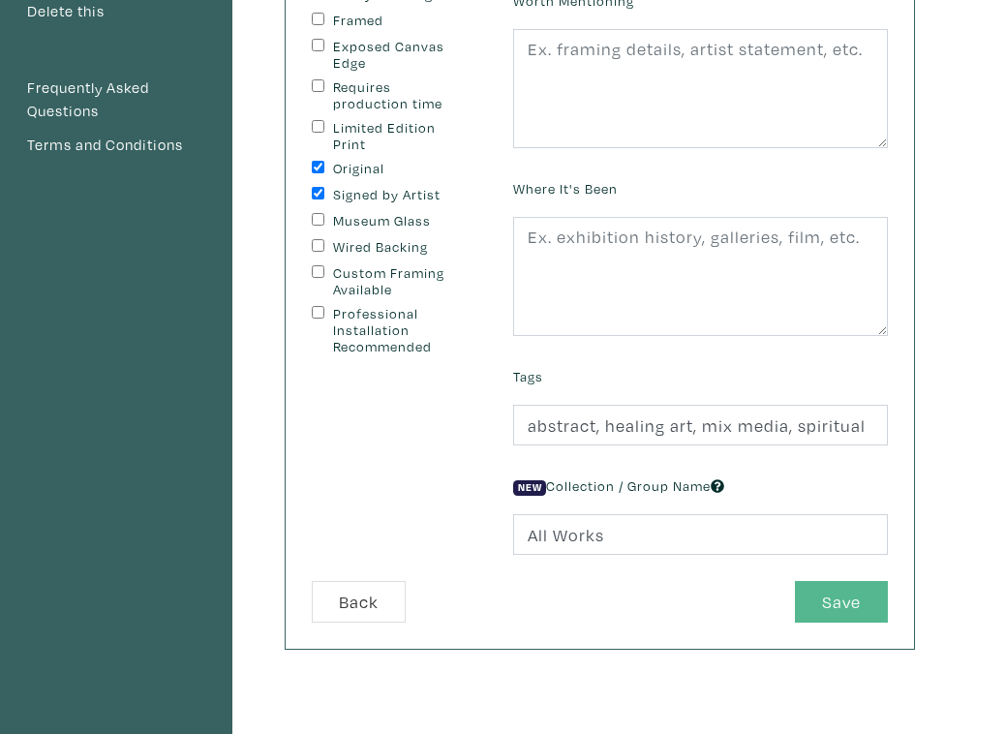
click at [860, 609] on button "Save" at bounding box center [841, 602] width 93 height 42
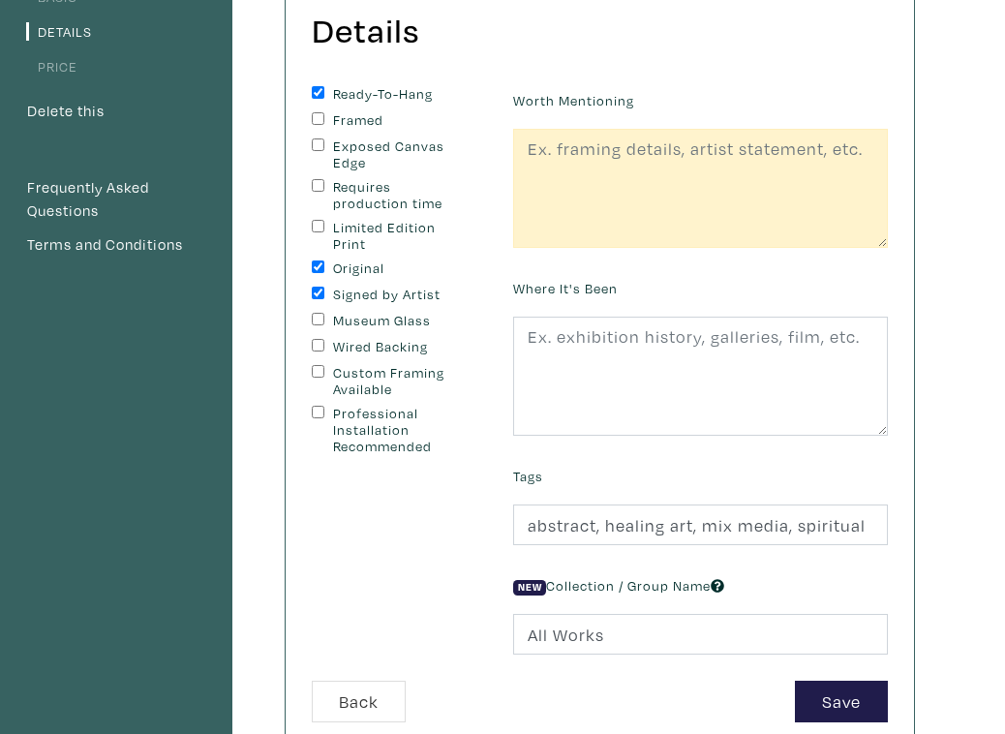
scroll to position [227, 0]
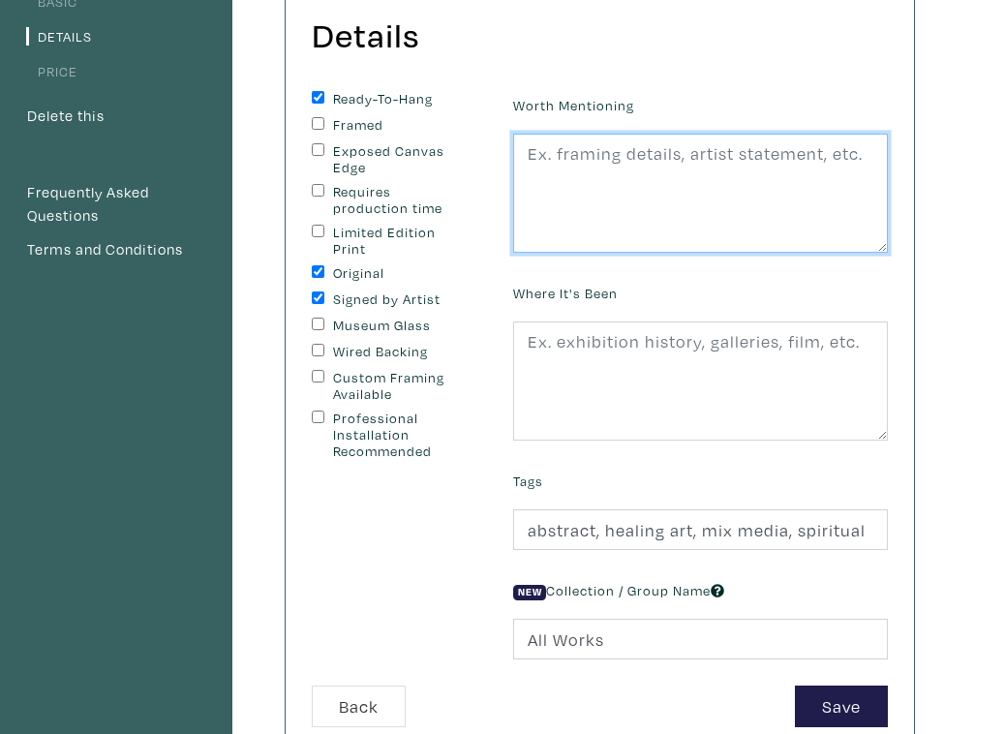
click at [644, 186] on textarea at bounding box center [700, 194] width 375 height 120
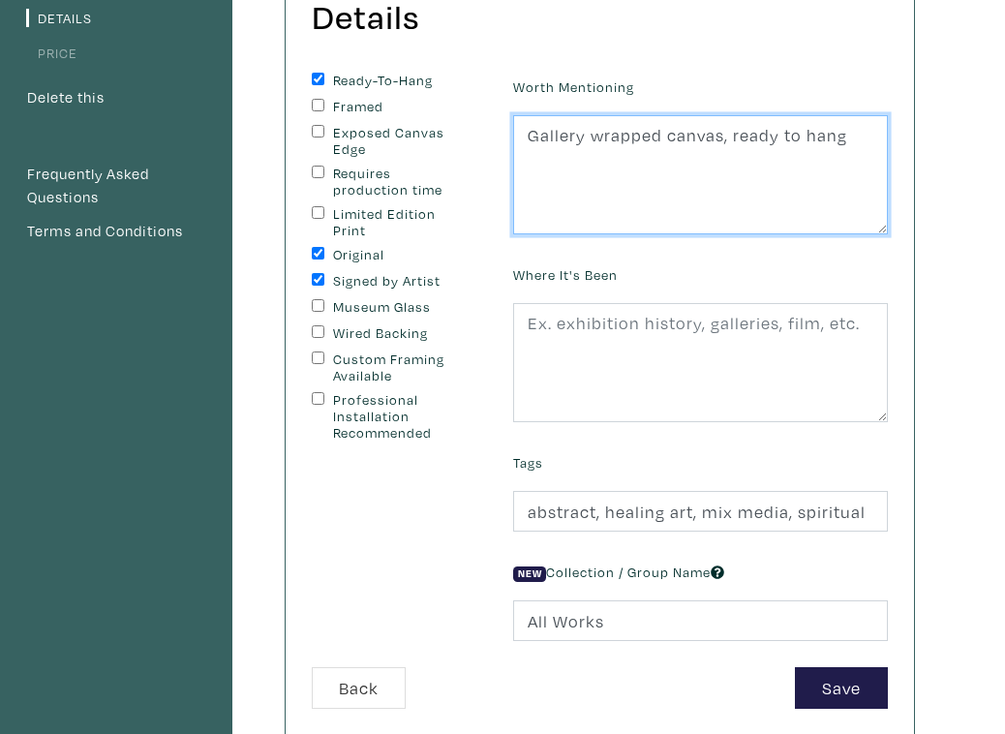
scroll to position [246, 0]
type textarea "Gallery wrapped canvas, ready to hang"
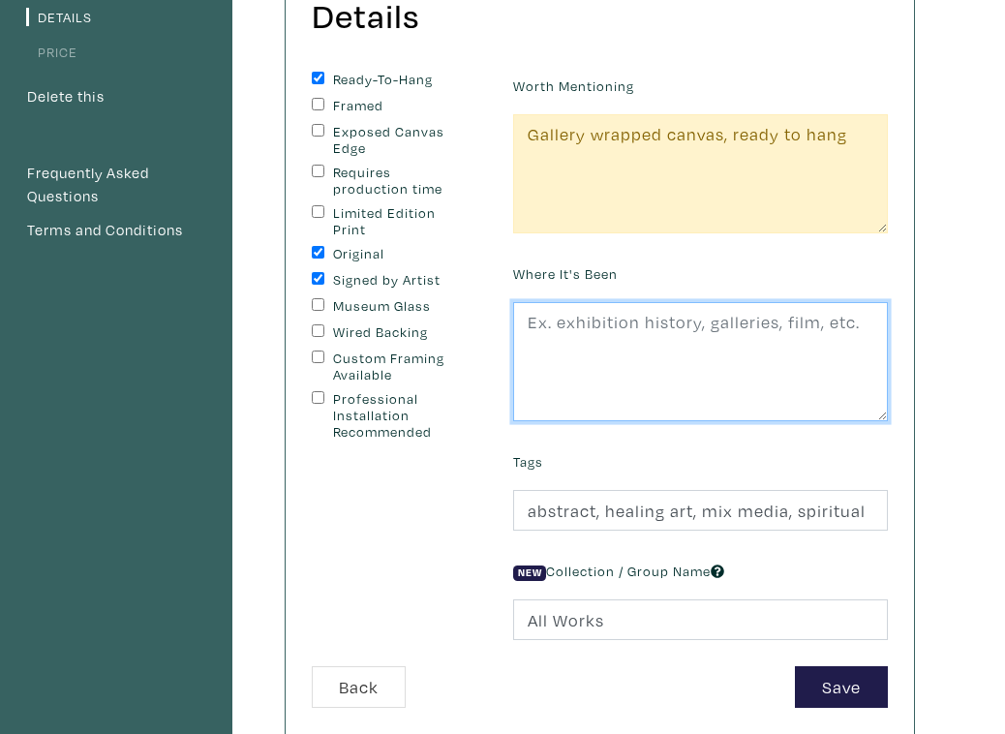
click at [628, 344] on textarea at bounding box center [700, 362] width 375 height 120
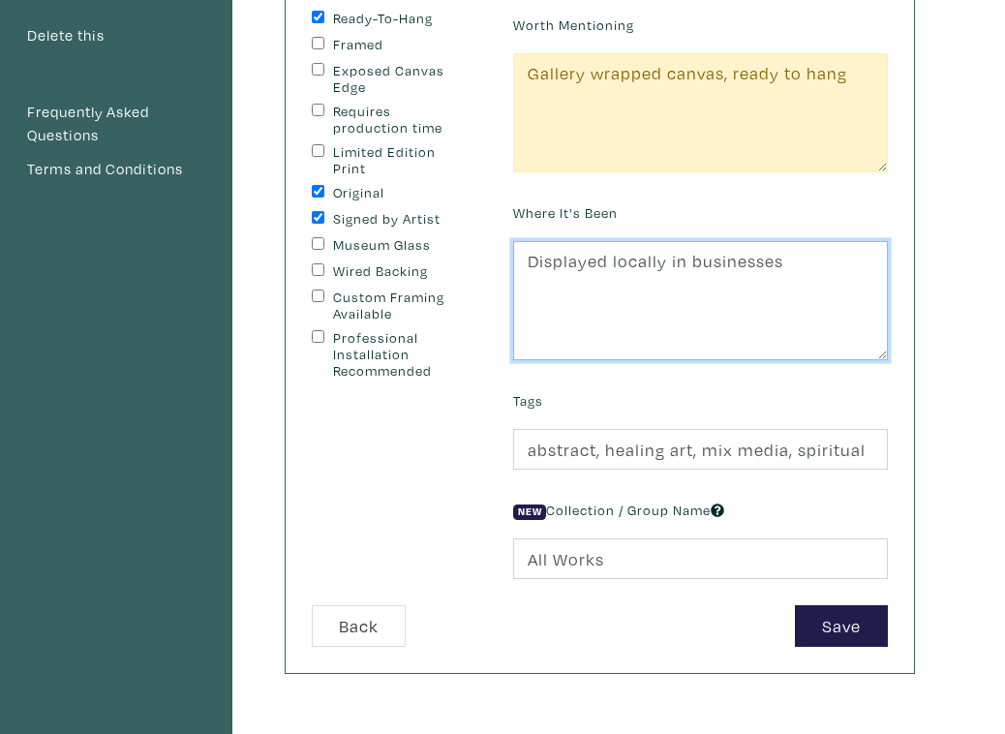
scroll to position [309, 0]
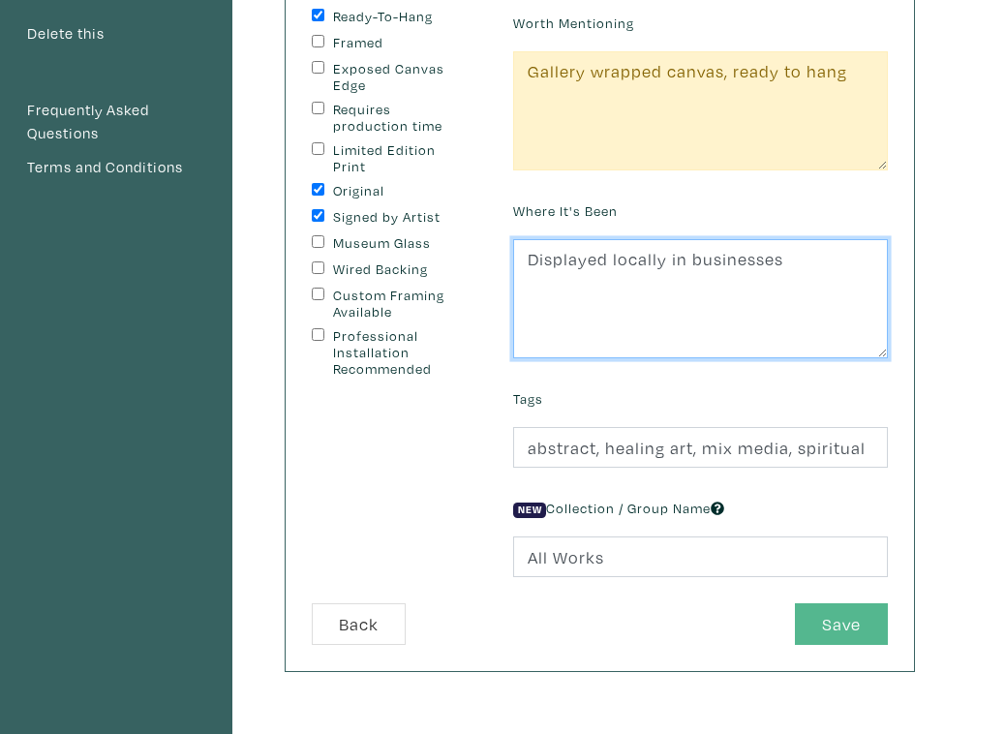
type textarea "Displayed locally in businesses"
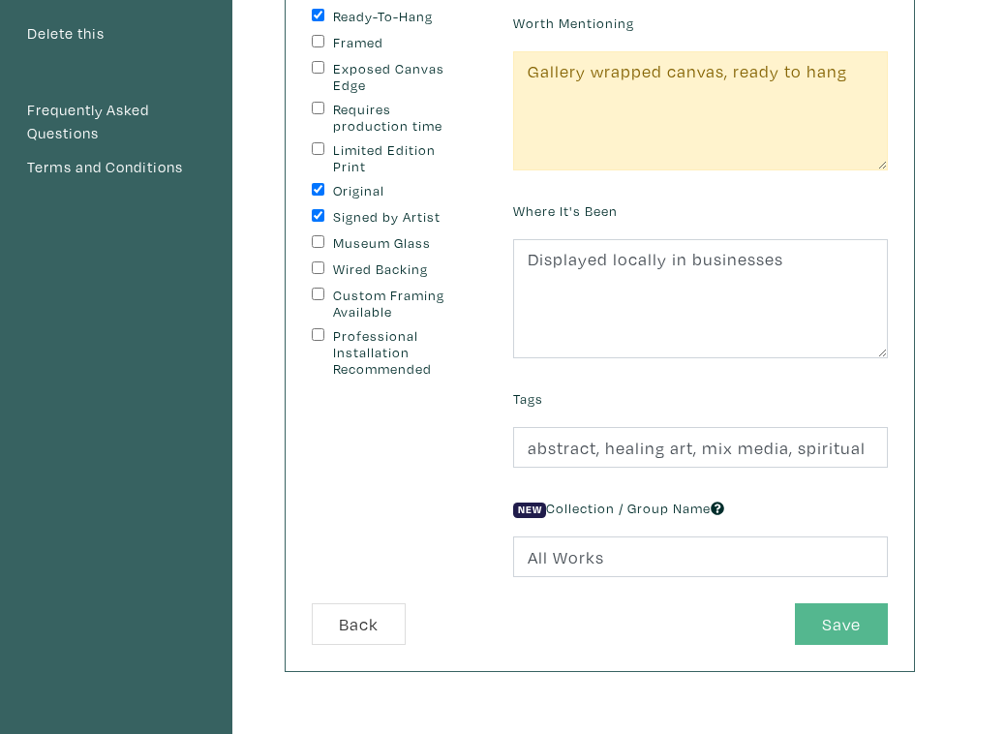
click at [829, 629] on button "Save" at bounding box center [841, 624] width 93 height 42
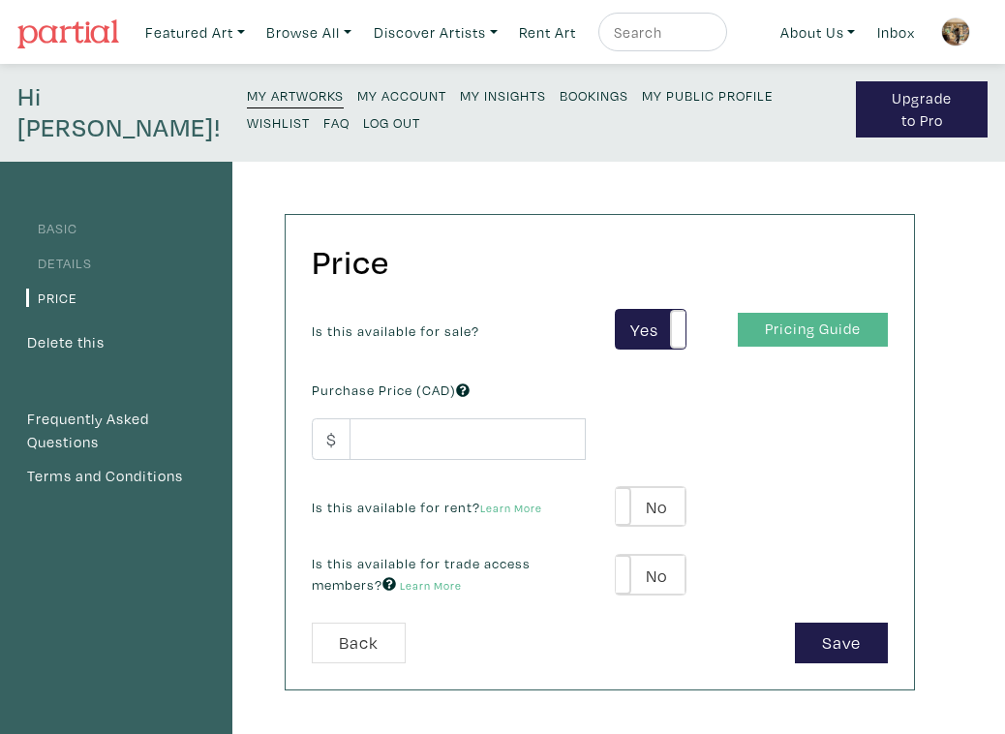
click at [788, 329] on link "Pricing Guide" at bounding box center [813, 330] width 150 height 34
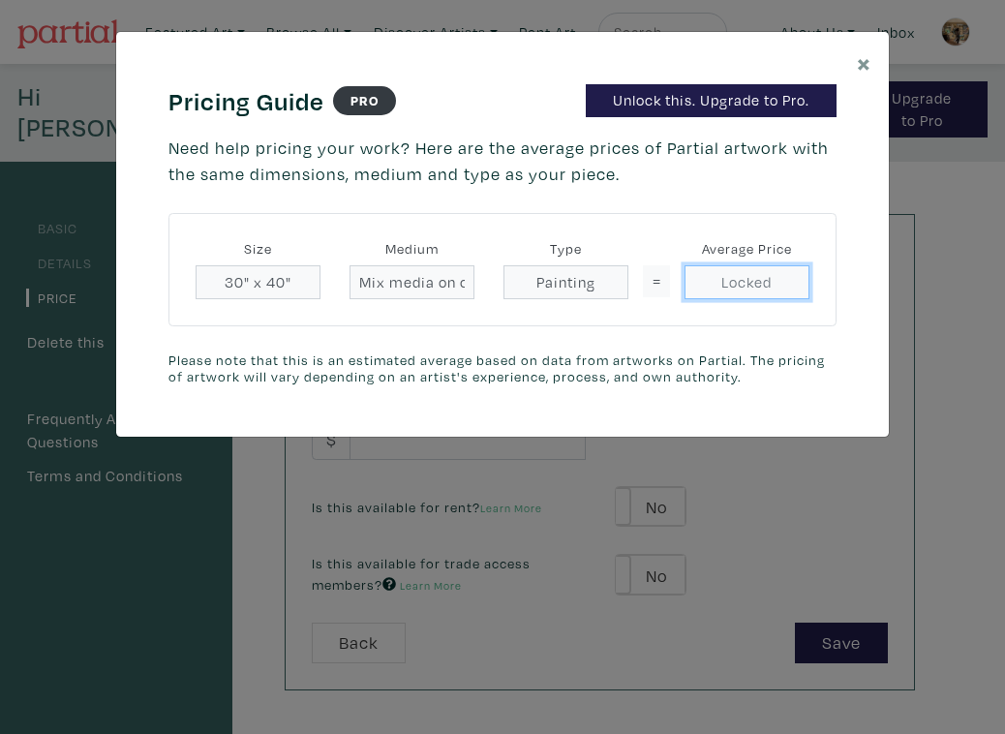
click at [741, 286] on input "Locked" at bounding box center [747, 282] width 125 height 34
click at [660, 278] on input "=" at bounding box center [656, 281] width 27 height 32
click at [574, 286] on input "Painting" at bounding box center [566, 282] width 125 height 34
click at [861, 67] on span "×" at bounding box center [864, 63] width 15 height 34
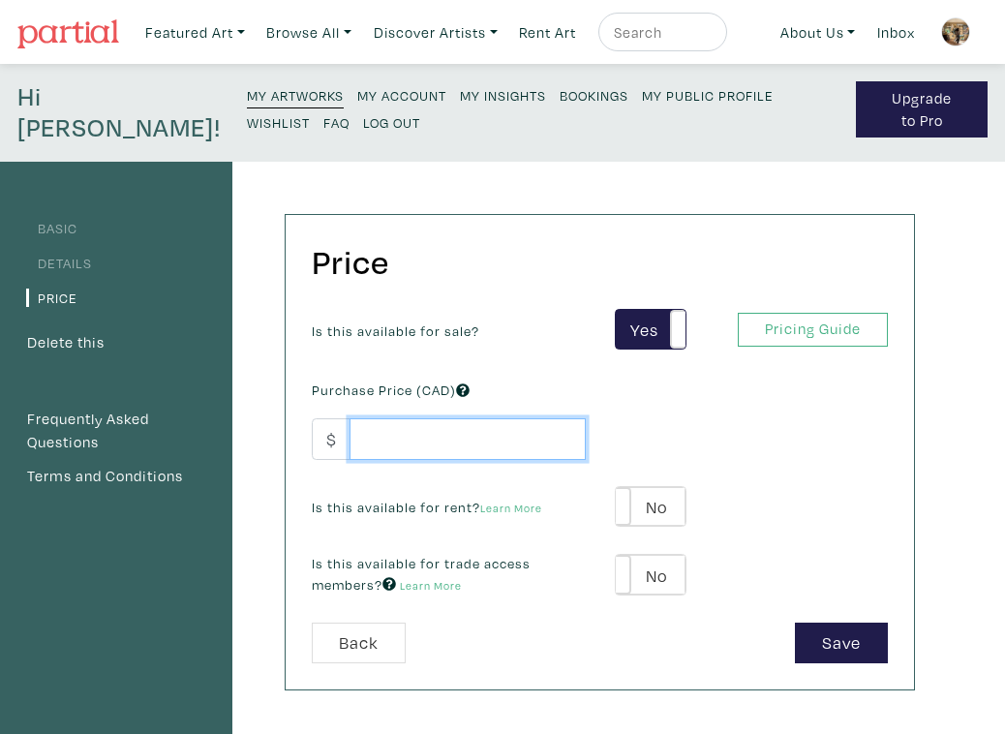
click at [508, 440] on input "number" at bounding box center [468, 439] width 236 height 42
type input "2100.00"
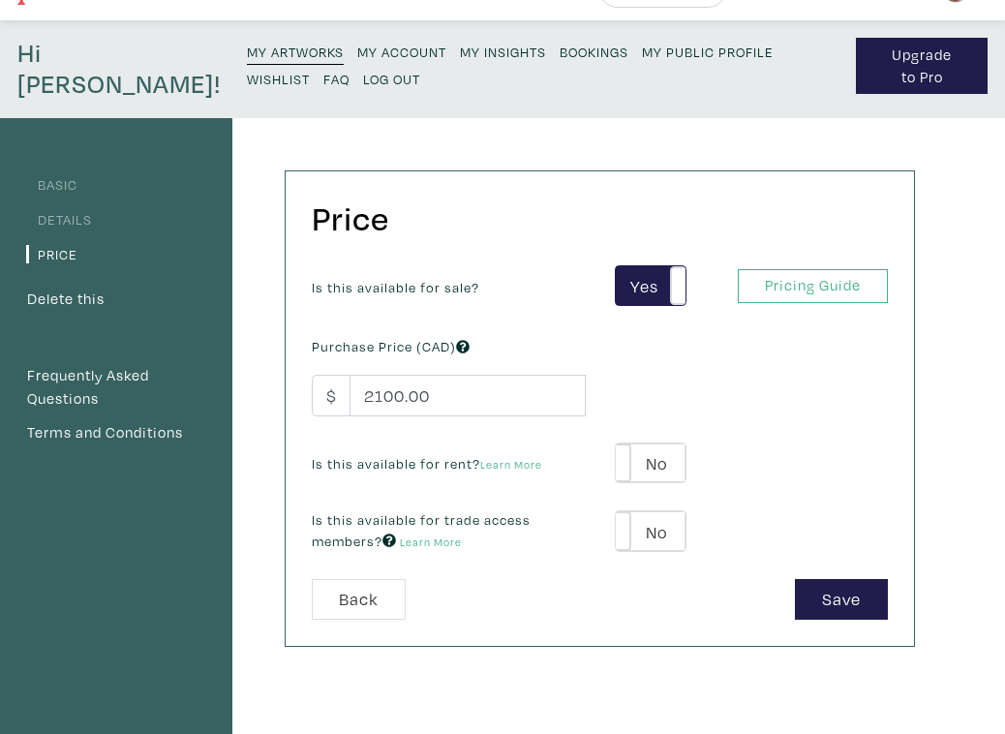
scroll to position [46, 0]
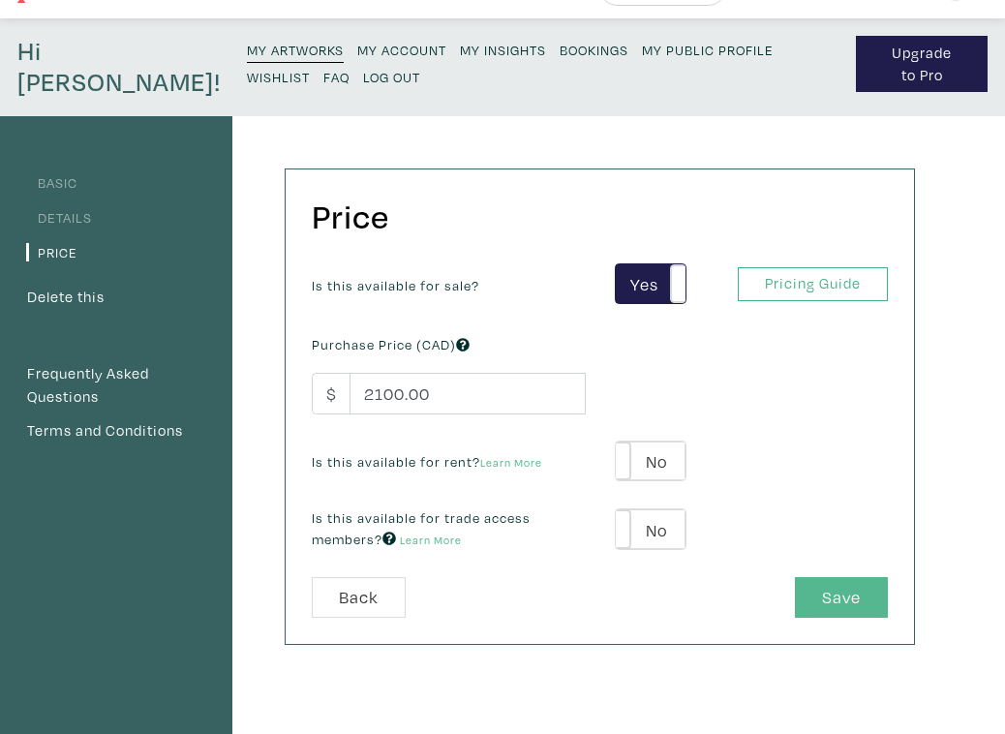
click at [827, 596] on button "Save" at bounding box center [841, 598] width 93 height 42
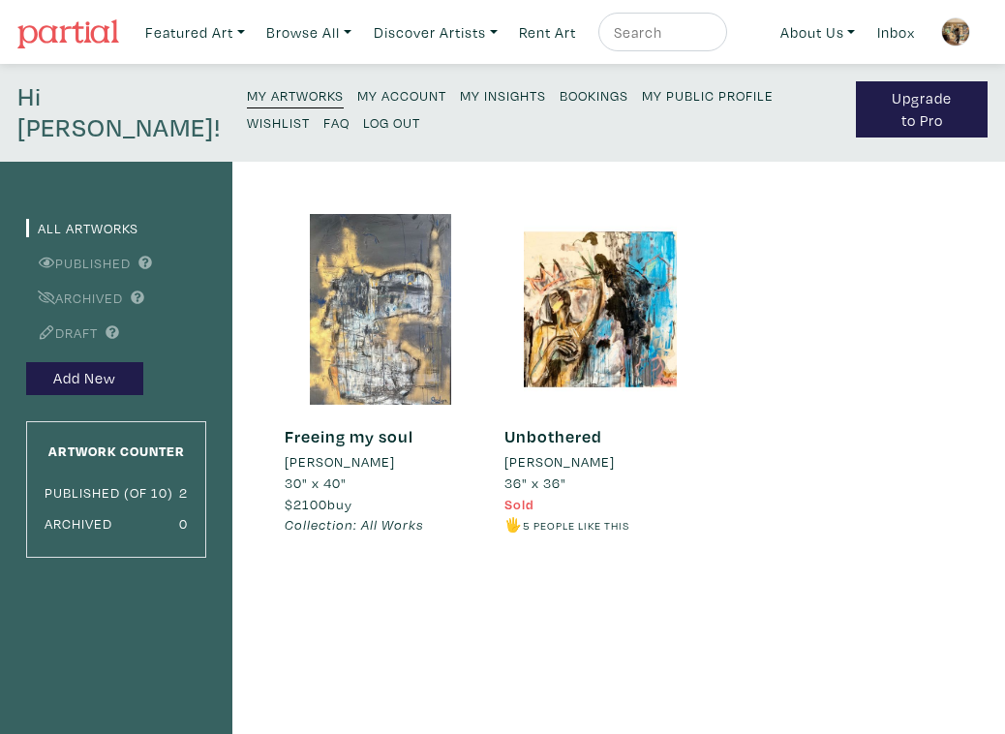
scroll to position [32, 0]
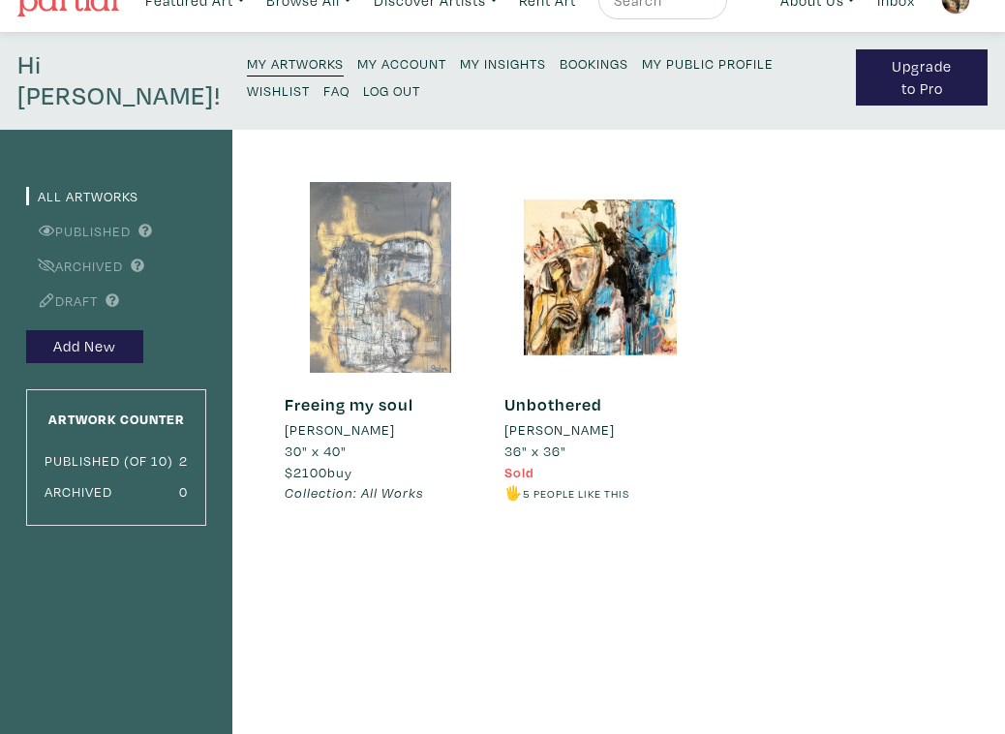
click at [417, 314] on div at bounding box center [380, 277] width 191 height 191
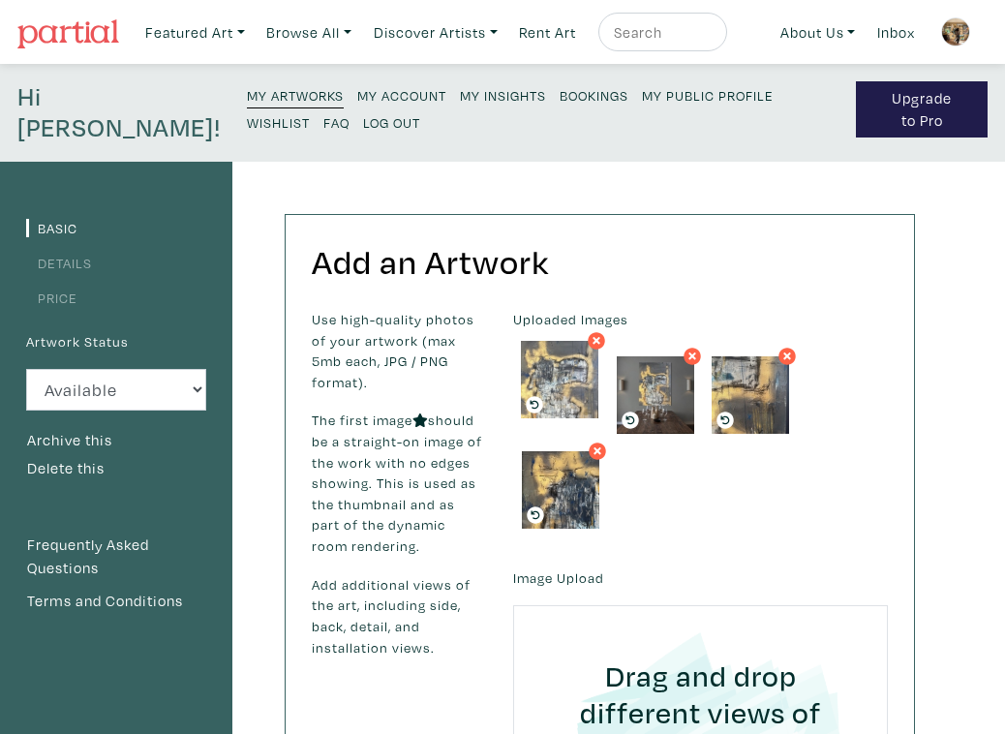
drag, startPoint x: 575, startPoint y: 496, endPoint x: 574, endPoint y: 386, distance: 110.4
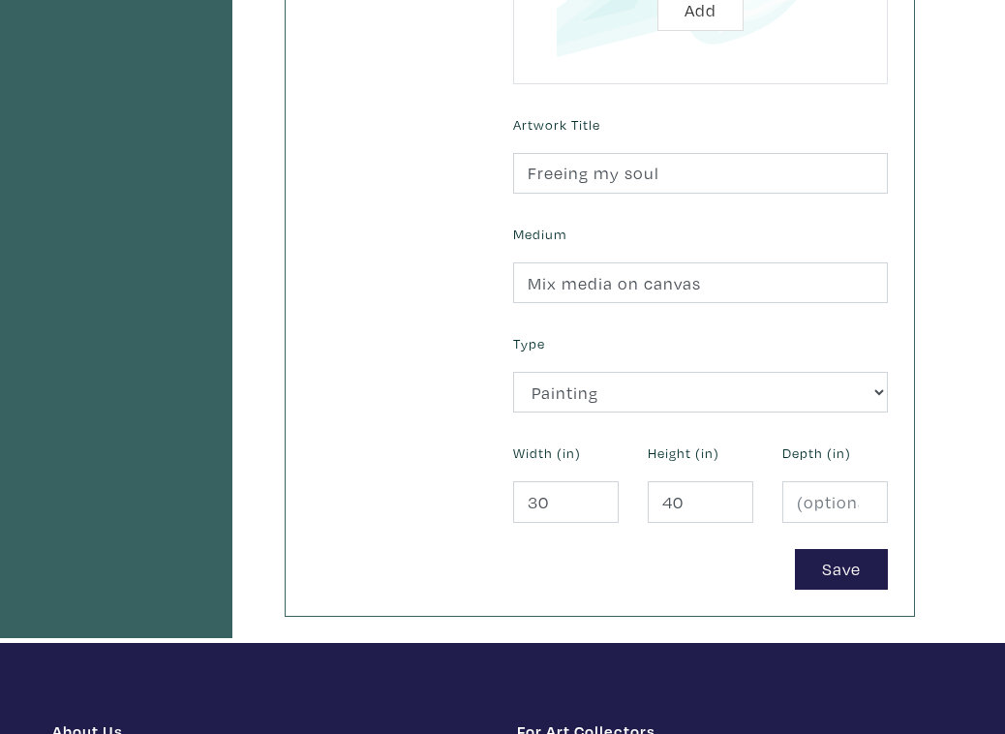
scroll to position [821, 0]
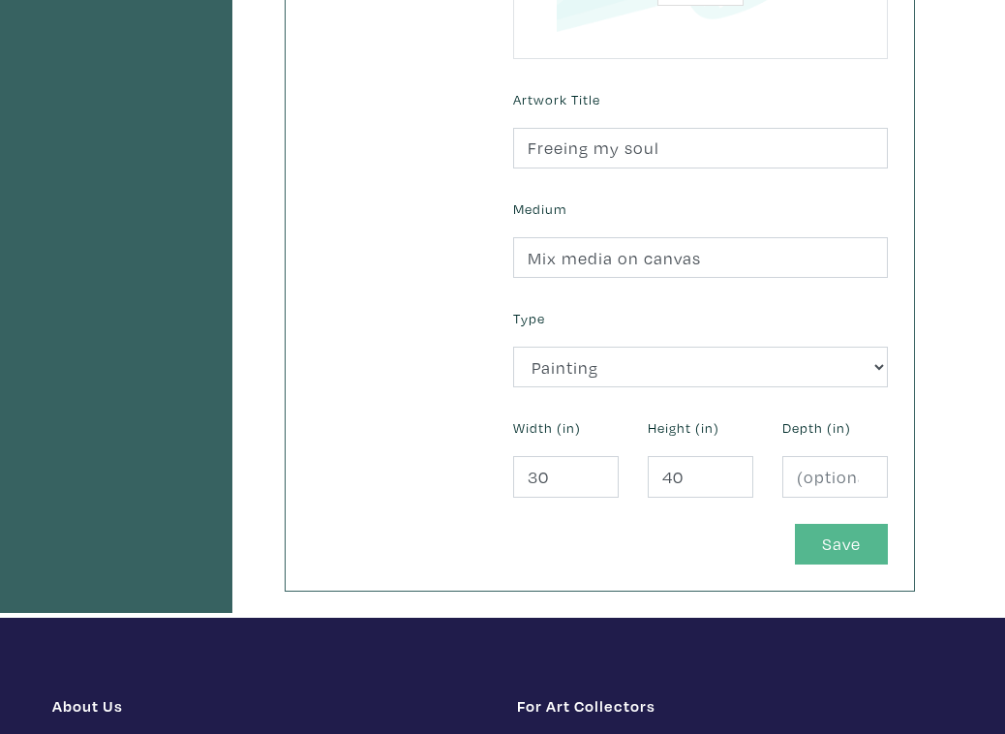
click at [872, 551] on button "Save" at bounding box center [841, 545] width 93 height 42
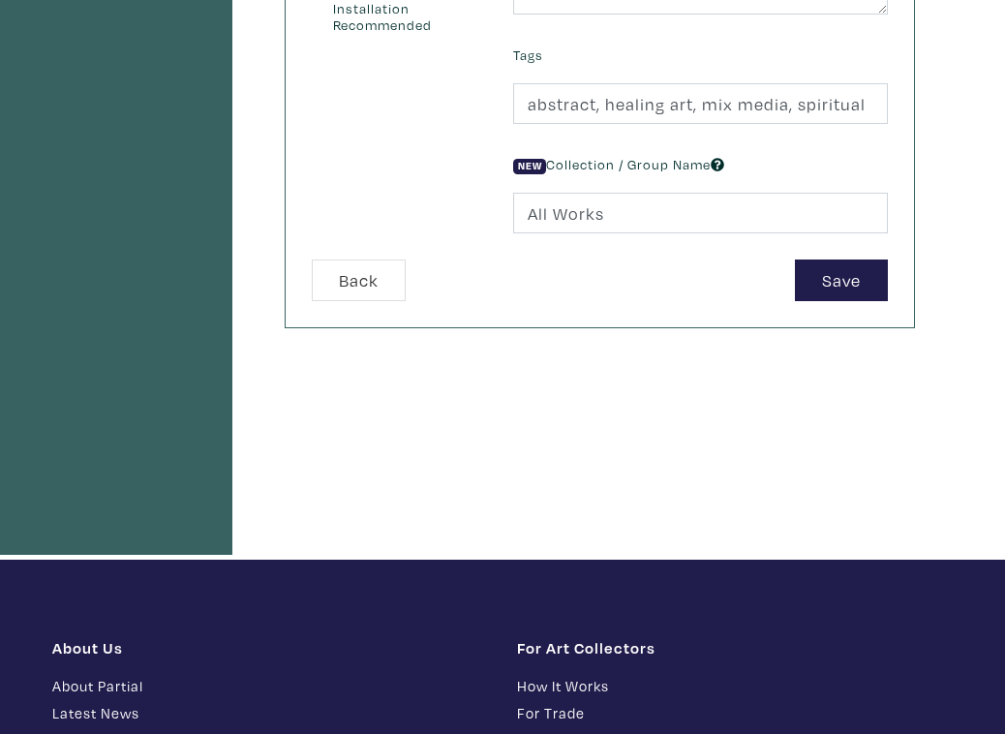
scroll to position [831, 0]
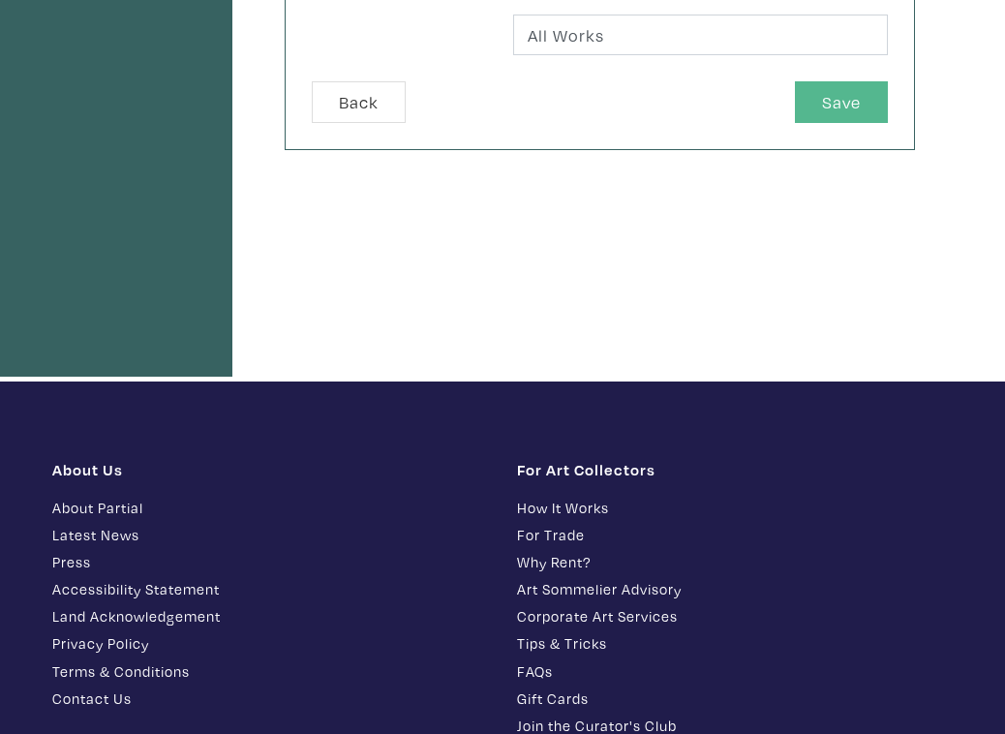
click at [843, 96] on button "Save" at bounding box center [841, 102] width 93 height 42
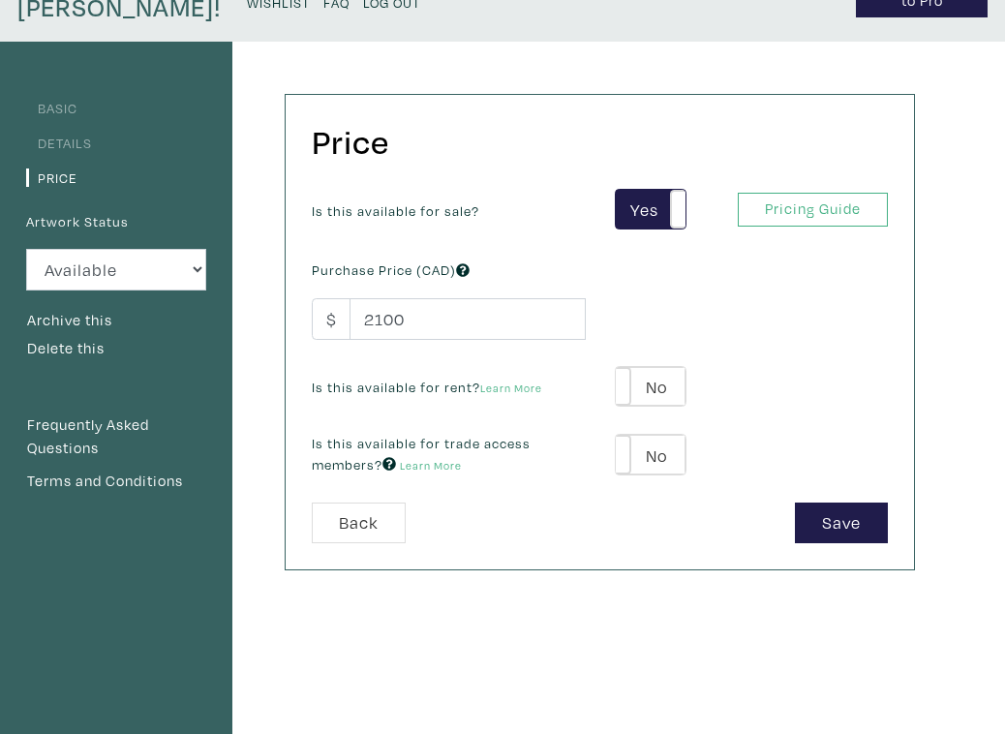
scroll to position [154, 0]
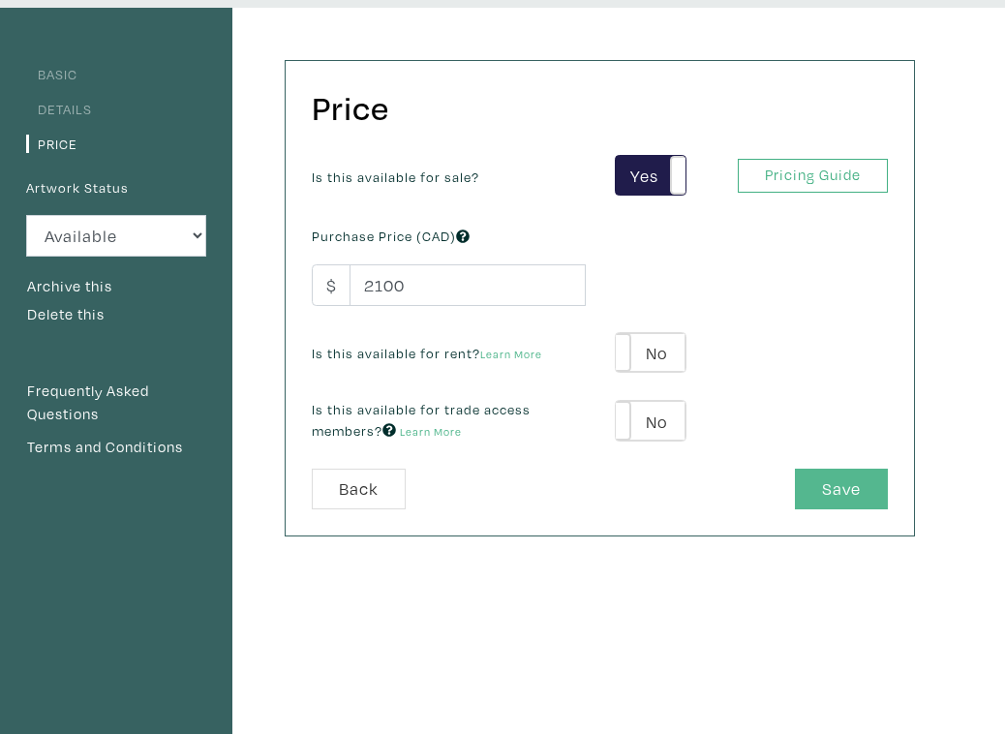
click at [819, 496] on button "Save" at bounding box center [841, 490] width 93 height 42
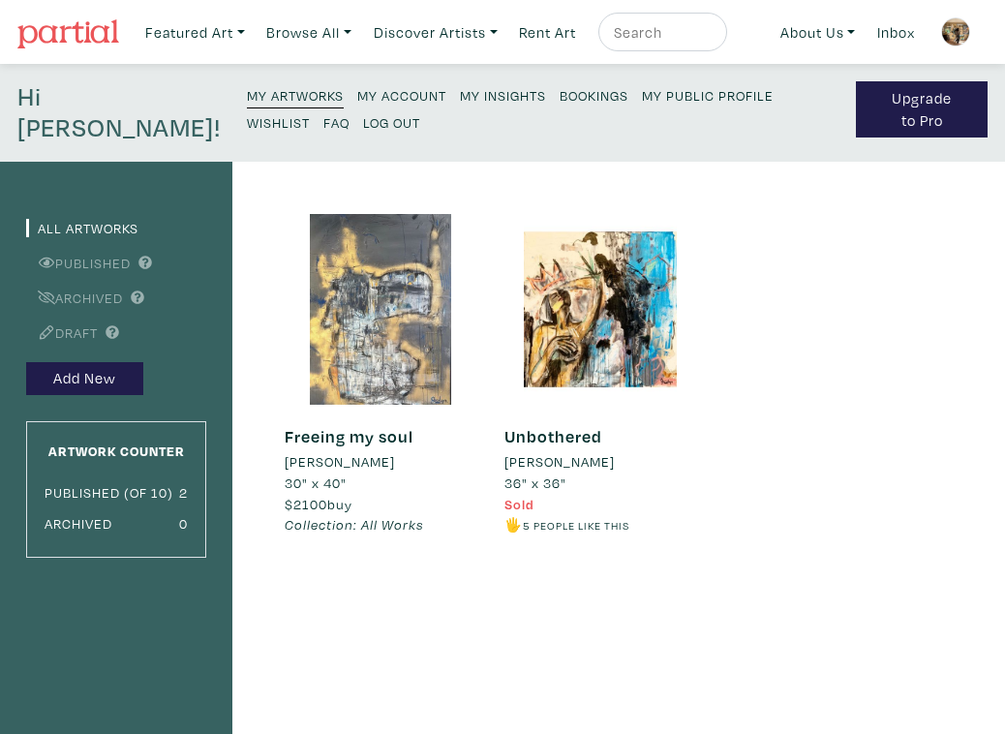
click at [962, 29] on img at bounding box center [956, 31] width 29 height 29
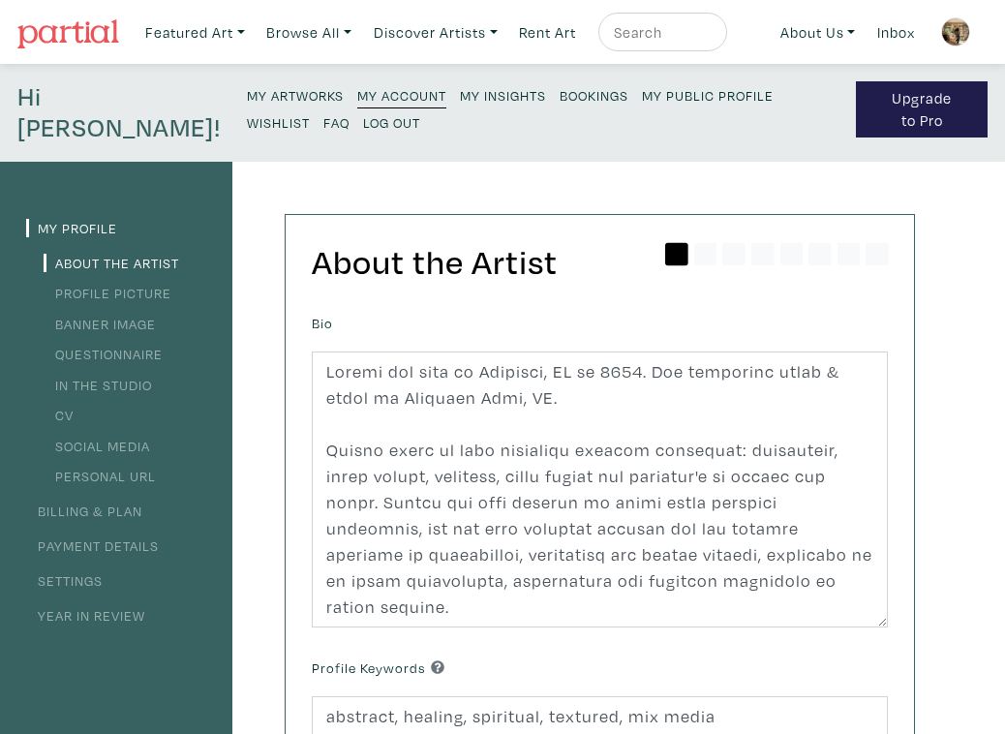
click at [87, 583] on link "Settings" at bounding box center [64, 580] width 77 height 18
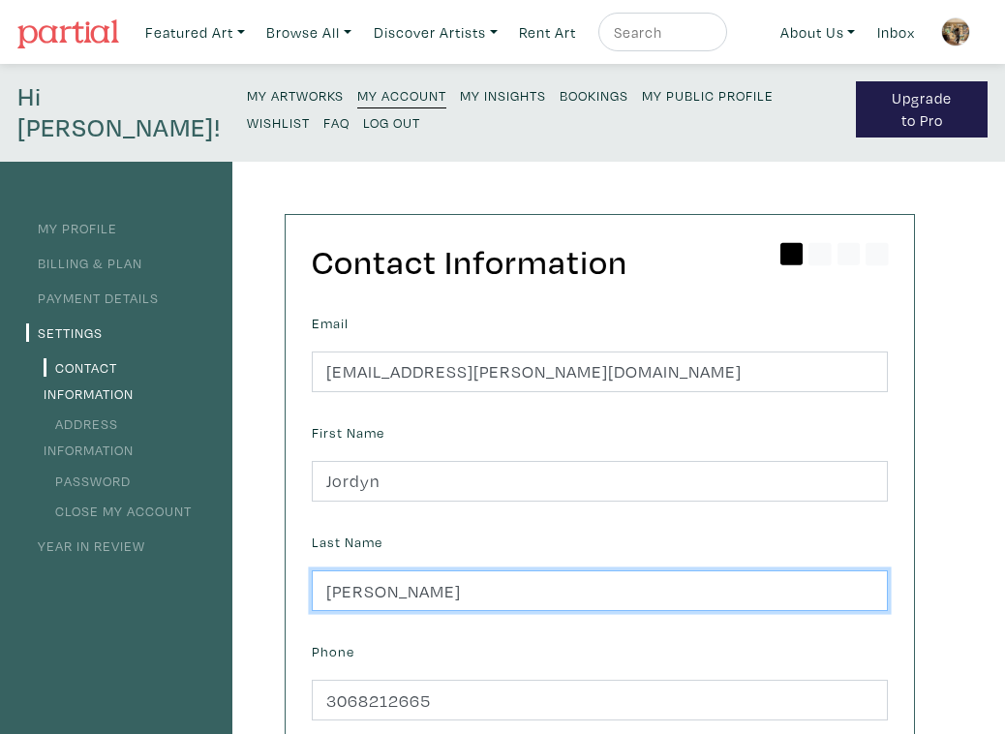
drag, startPoint x: 413, startPoint y: 583, endPoint x: 268, endPoint y: 569, distance: 145.1
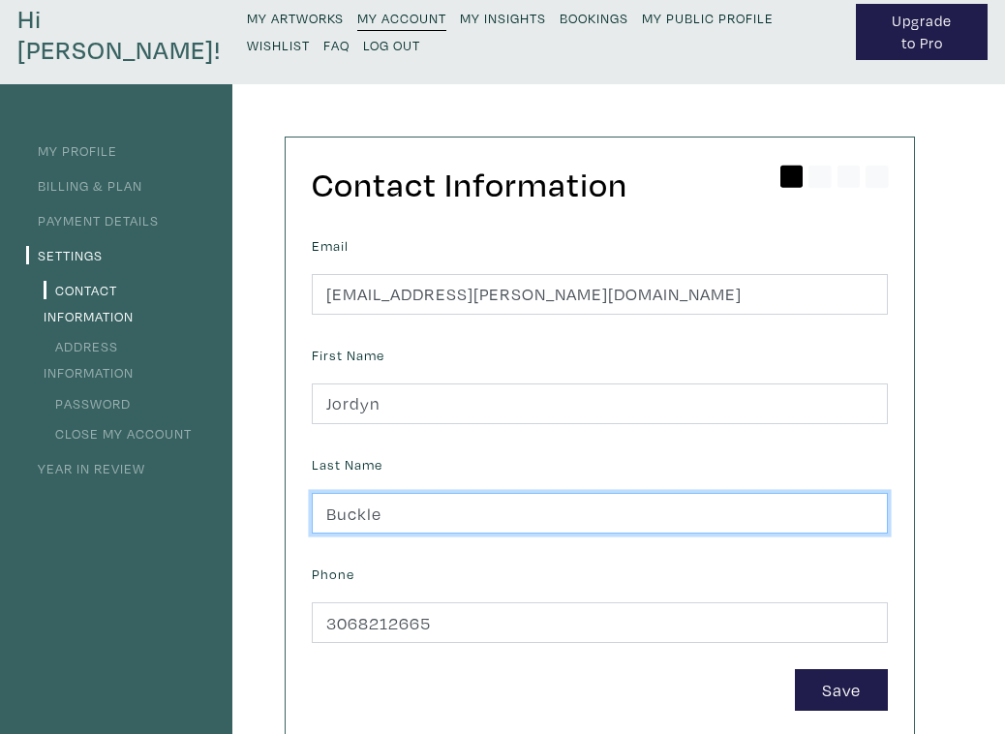
scroll to position [82, 0]
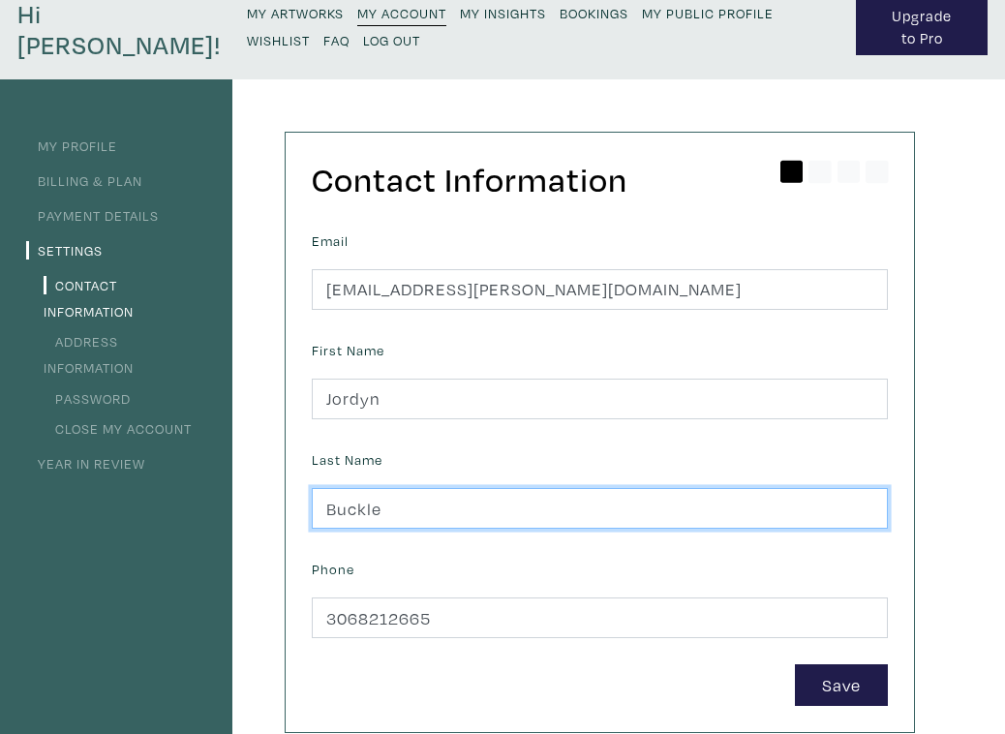
type input "Buckle"
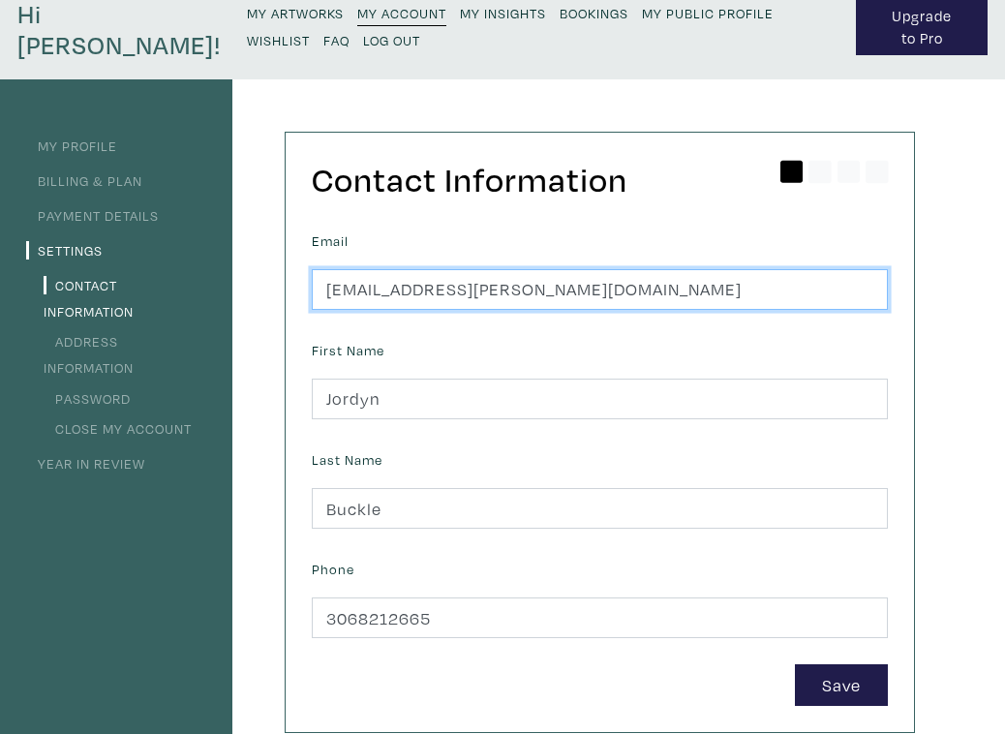
drag, startPoint x: 450, startPoint y: 289, endPoint x: 377, endPoint y: 289, distance: 73.6
type input "jordynbbuckle@gmail.com"
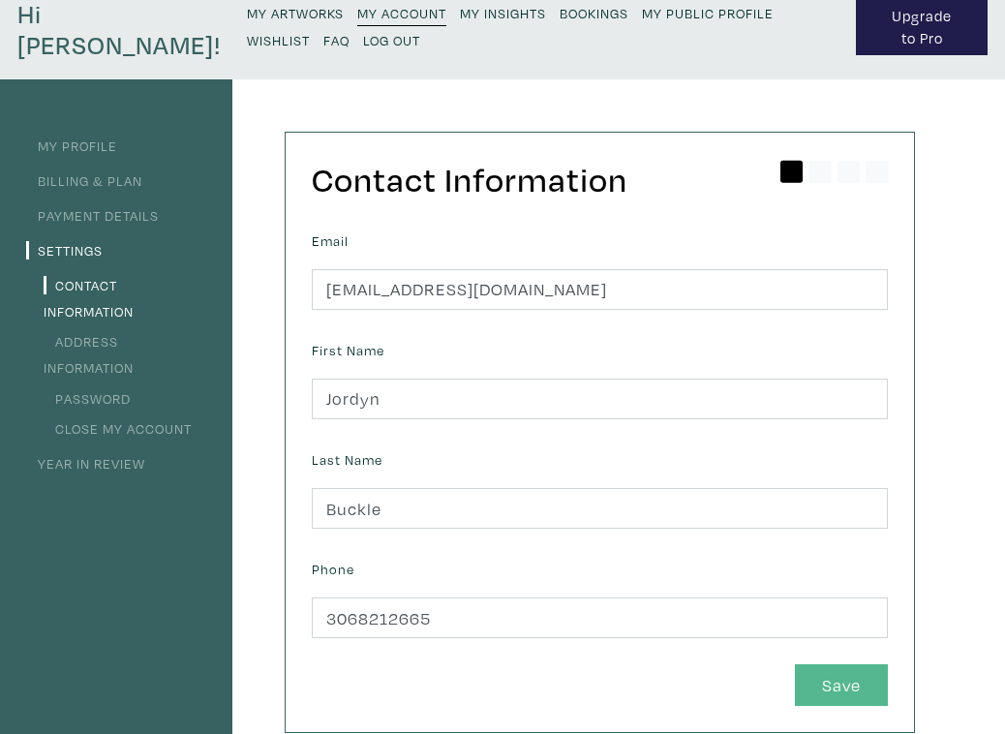
click at [823, 691] on button "Save" at bounding box center [841, 685] width 93 height 42
click at [460, 17] on small "My Insights" at bounding box center [503, 13] width 86 height 18
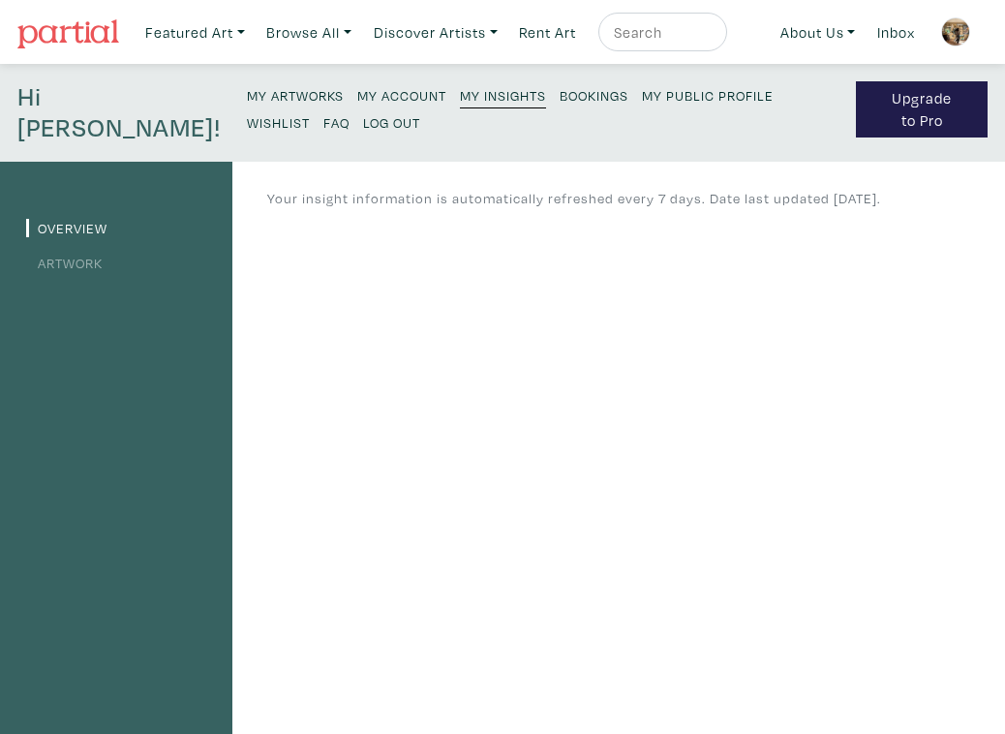
click at [247, 96] on small "My Artworks" at bounding box center [295, 95] width 97 height 18
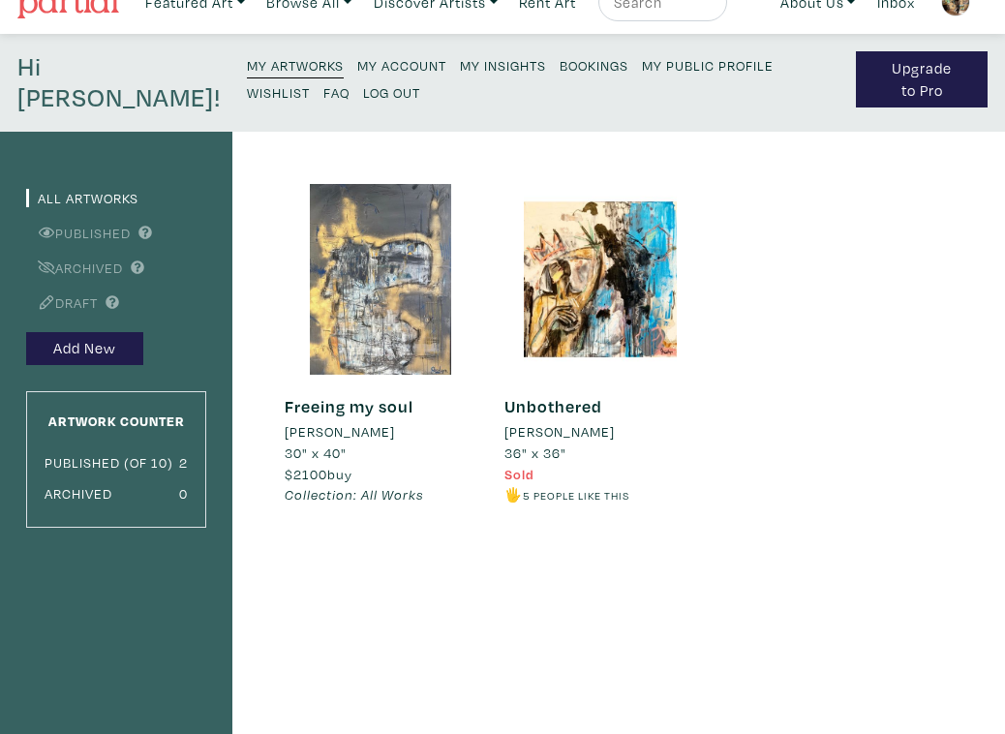
scroll to position [32, 0]
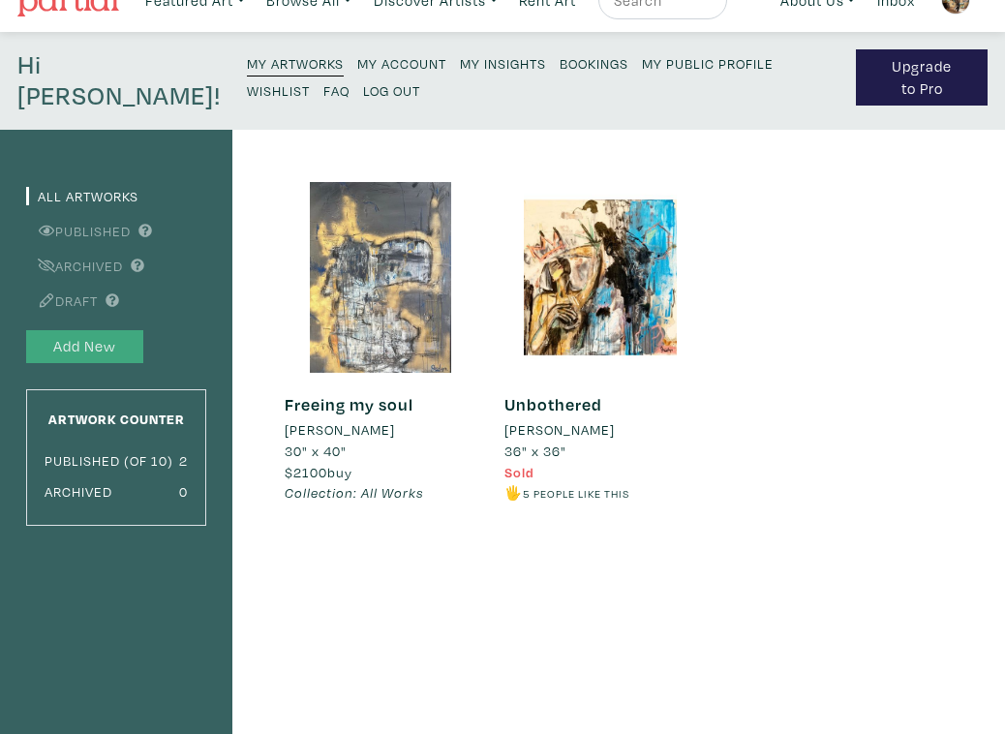
click at [99, 344] on button "Add New" at bounding box center [84, 347] width 117 height 34
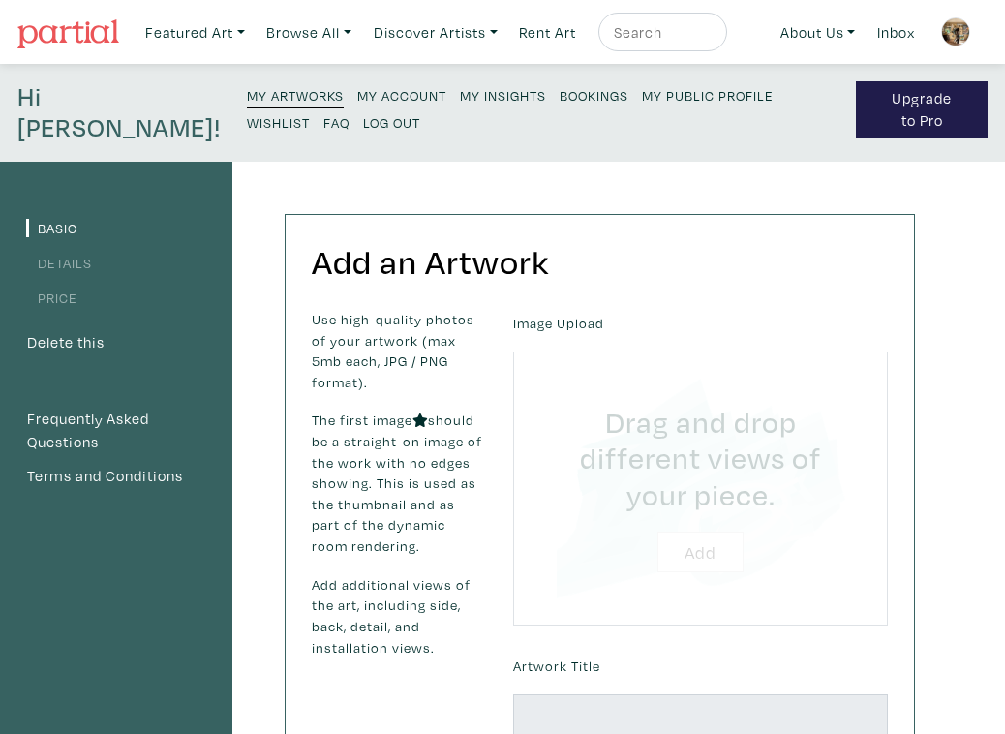
type input "C:\fakepath\IMG_2333 2.HEIC"
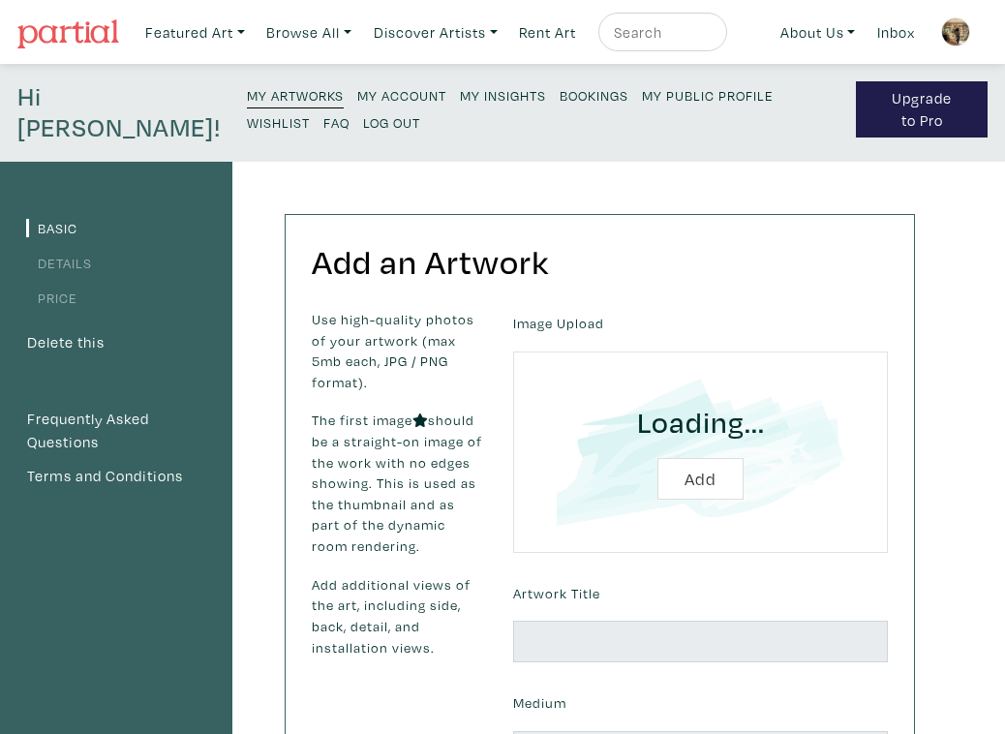
click at [704, 486] on input "file" at bounding box center [701, 452] width 321 height 147
type input "C:\fakepath\IMG_2333 2.HEIC"
type input "C:\fakepath\IMG_2333 2.jpg"
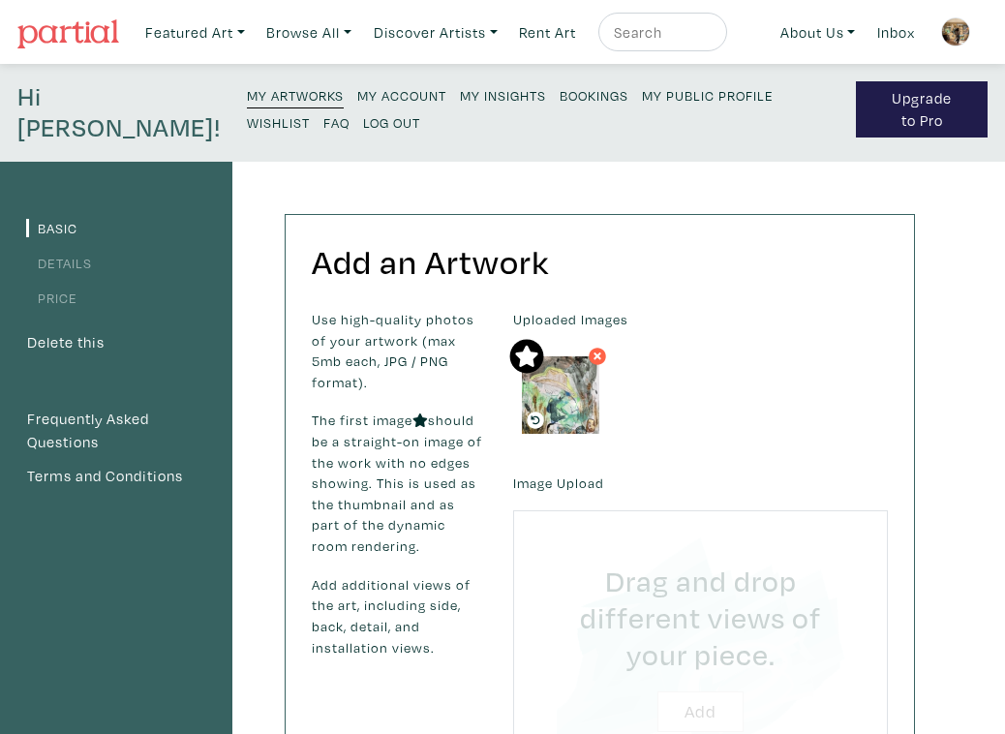
type input "C:\fakepath\5BB34D7D-0437-410A-BE01-52AC1EB1987E.JPG"
type input "C:\fakepath\IMG_9950.HEIC"
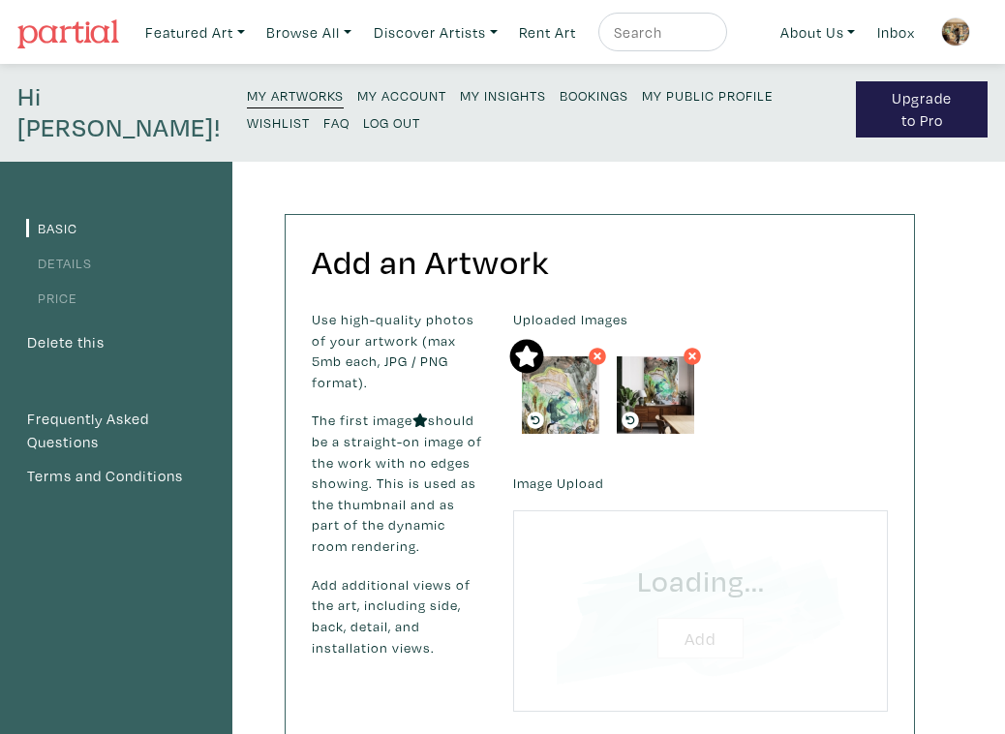
type input "C:\fakepath\IMG_9950.jpg"
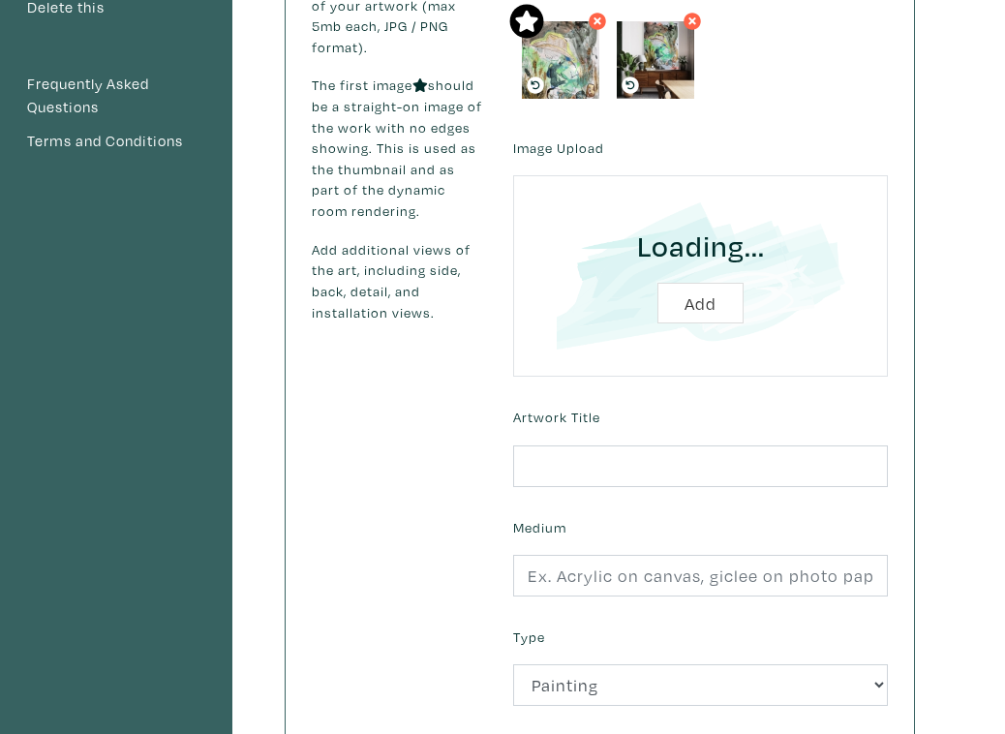
scroll to position [340, 0]
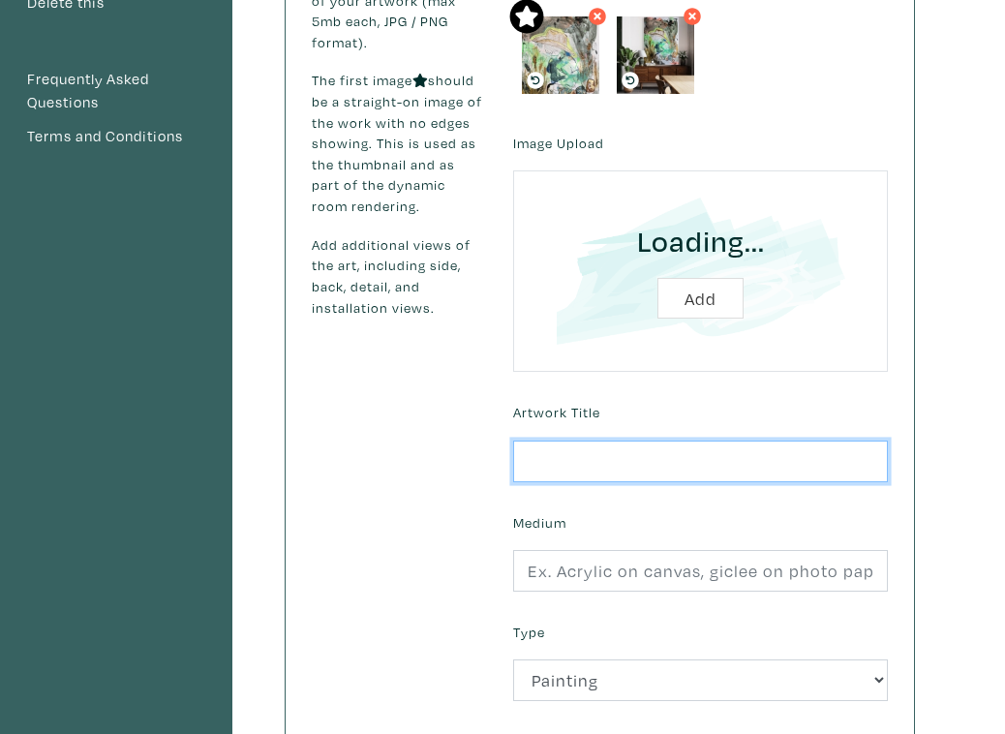
click at [631, 453] on input "text" at bounding box center [700, 462] width 375 height 42
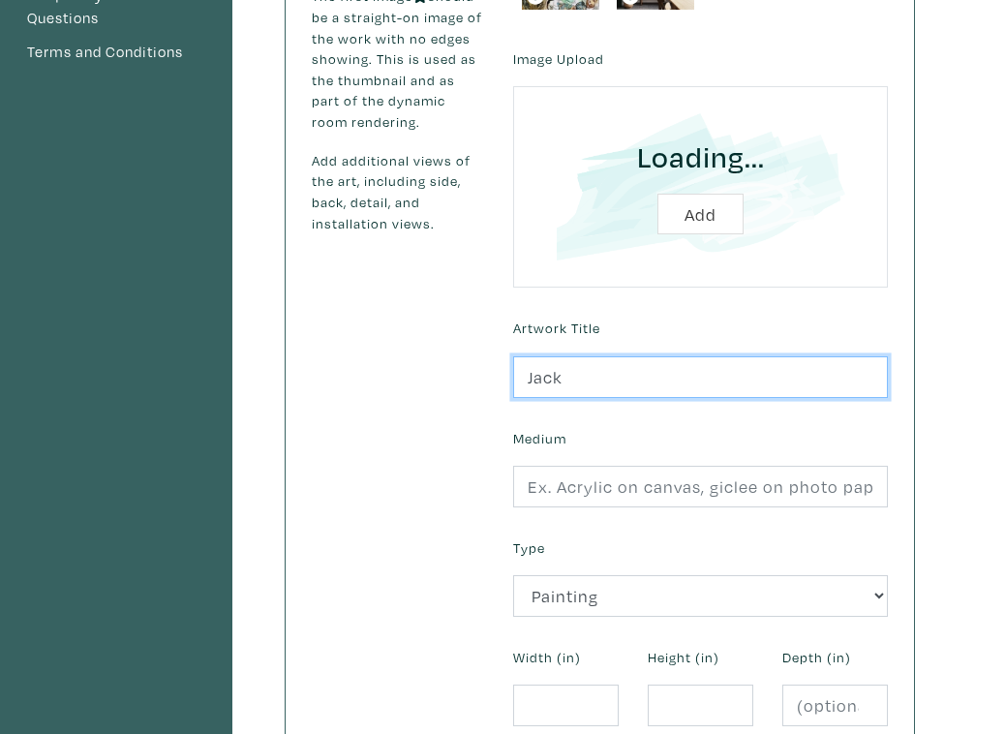
scroll to position [425, 0]
type input "Jack"
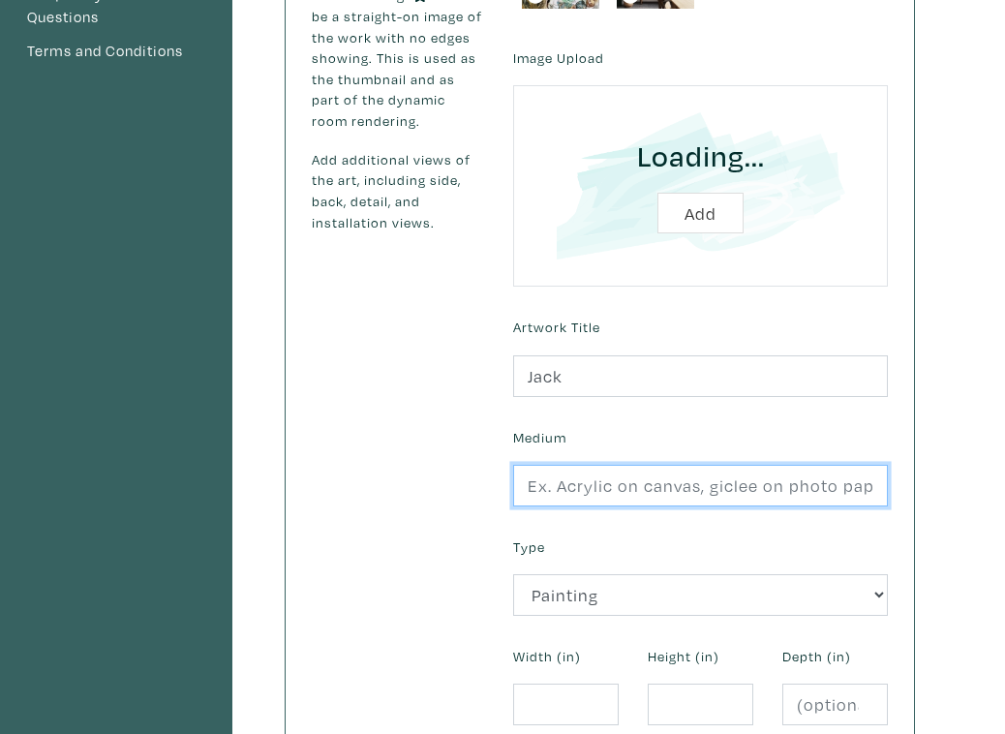
click at [757, 486] on input "text" at bounding box center [700, 486] width 375 height 42
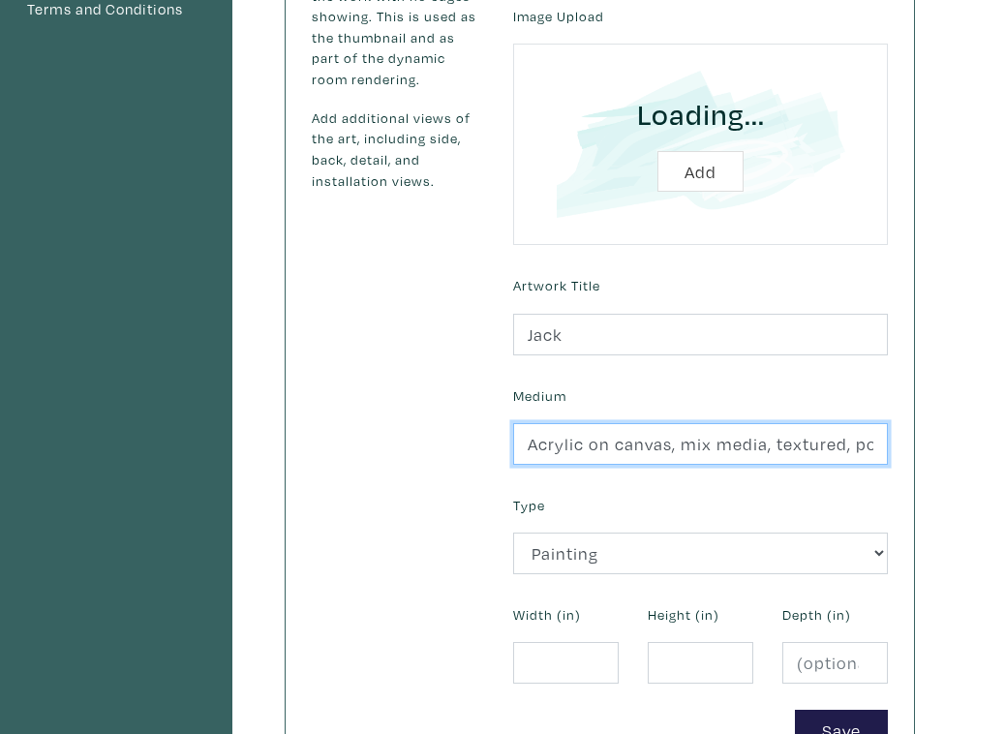
type input "Acrylic on canvas, mix media, textured, portrait, figurative"
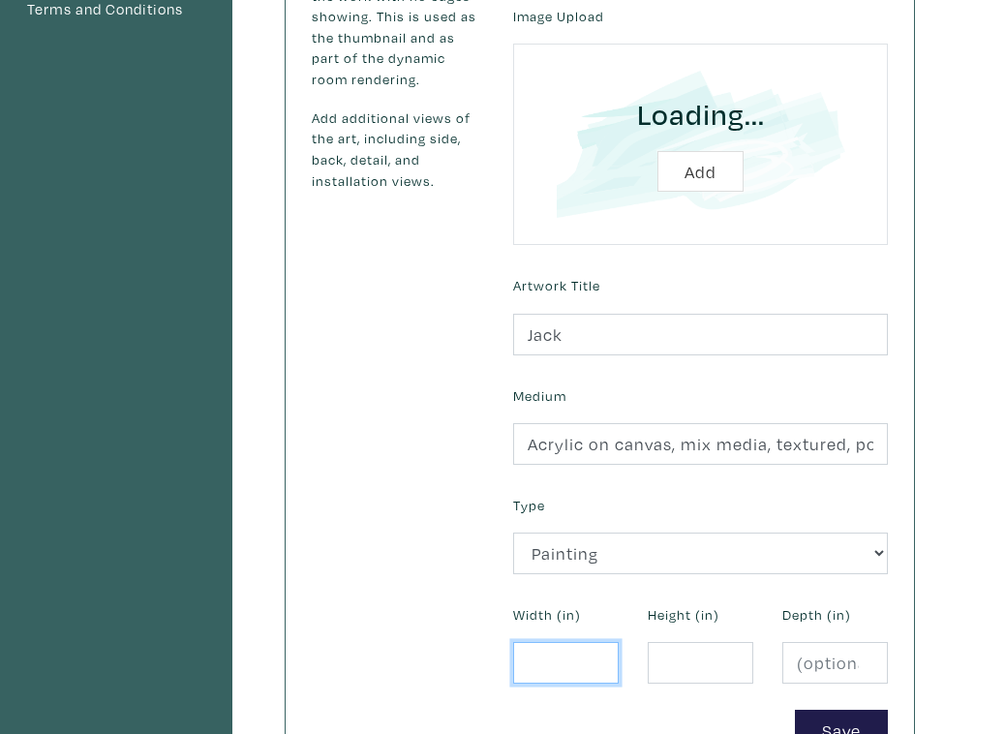
click at [569, 654] on input "number" at bounding box center [566, 663] width 106 height 42
type input "30"
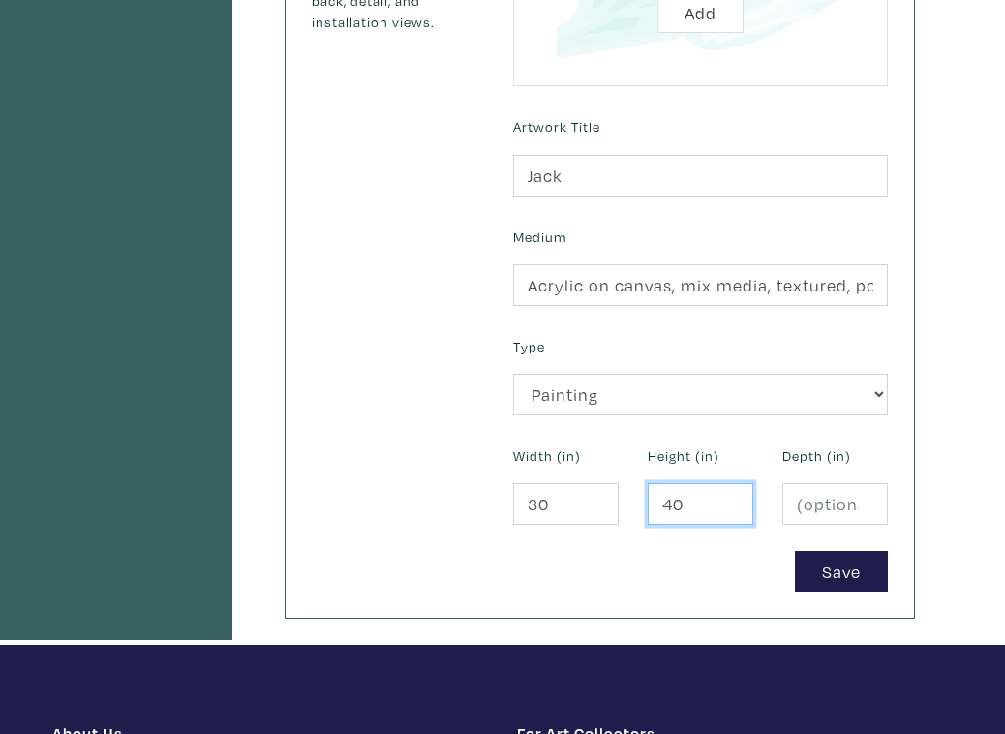
scroll to position [629, 0]
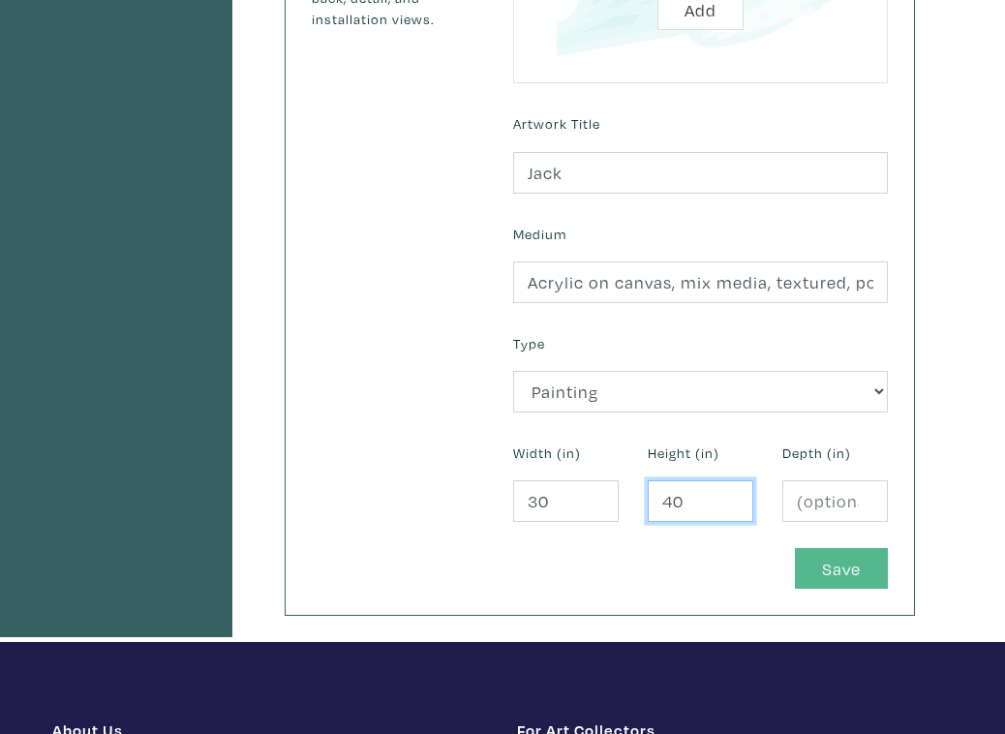
type input "40"
click at [821, 566] on button "Save" at bounding box center [841, 569] width 93 height 42
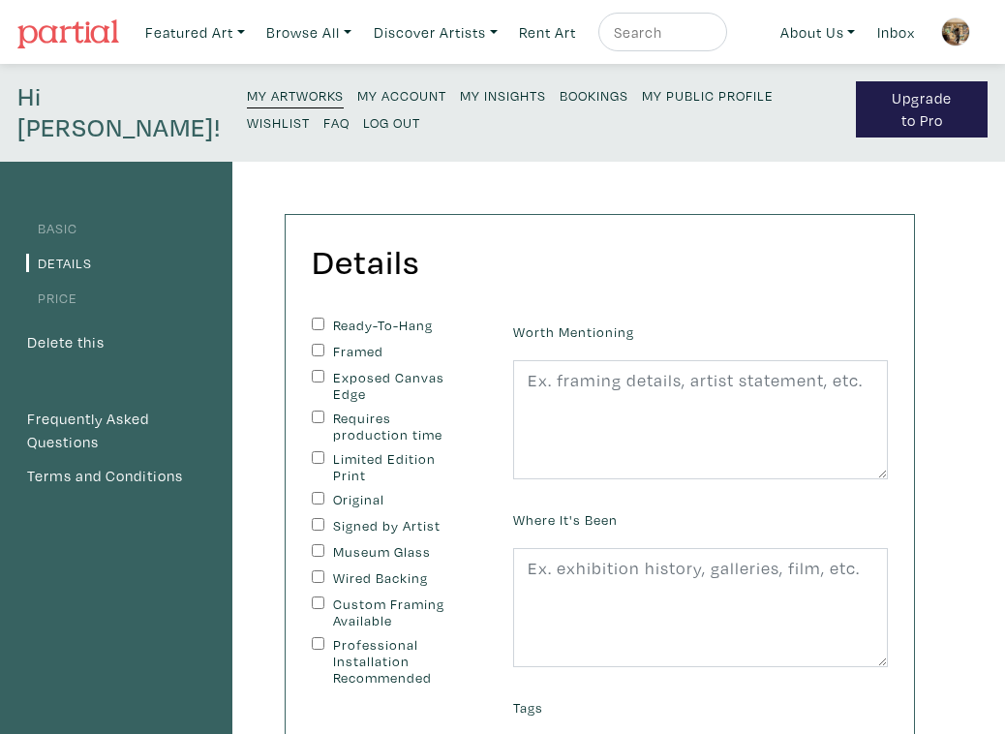
click at [320, 324] on input "Ready-To-Hang" at bounding box center [318, 324] width 13 height 13
checkbox input "true"
click at [322, 379] on input "Exposed Canvas Edge" at bounding box center [318, 376] width 13 height 13
checkbox input "true"
click at [319, 494] on input "Original" at bounding box center [318, 498] width 13 height 13
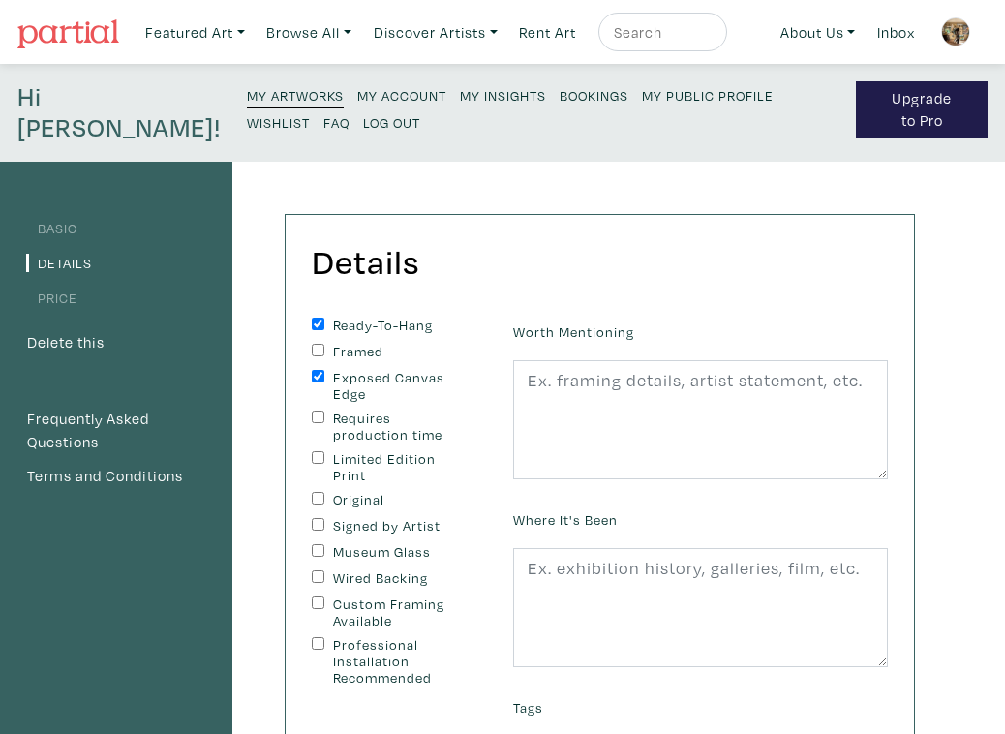
checkbox input "true"
click at [320, 523] on input "Signed by Artist" at bounding box center [318, 524] width 13 height 13
checkbox input "true"
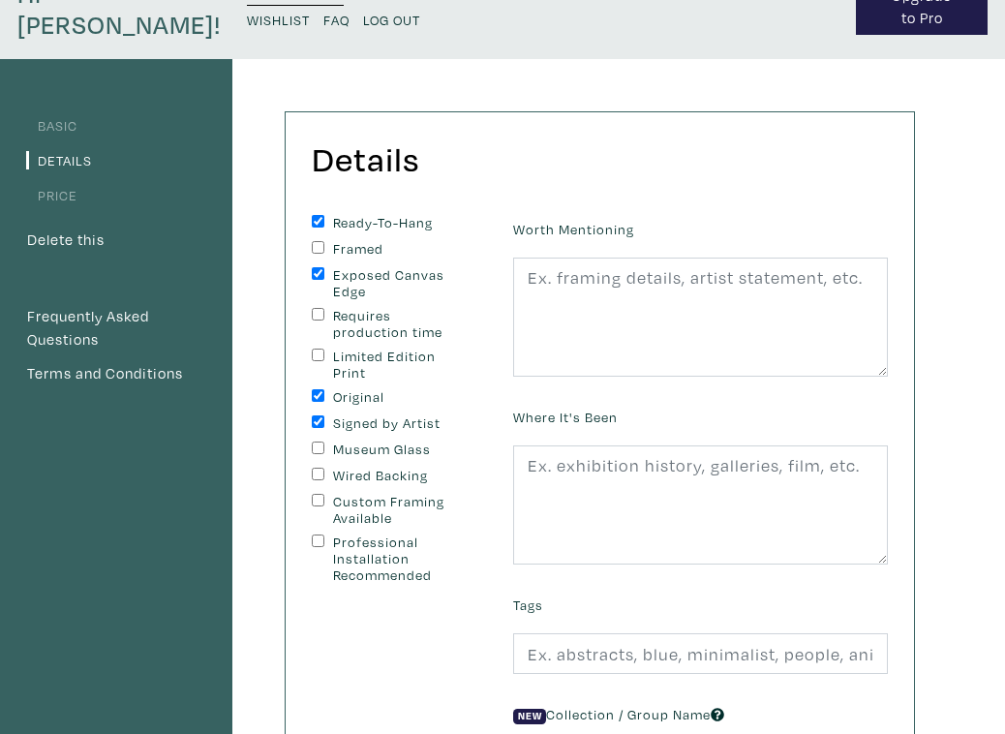
scroll to position [104, 0]
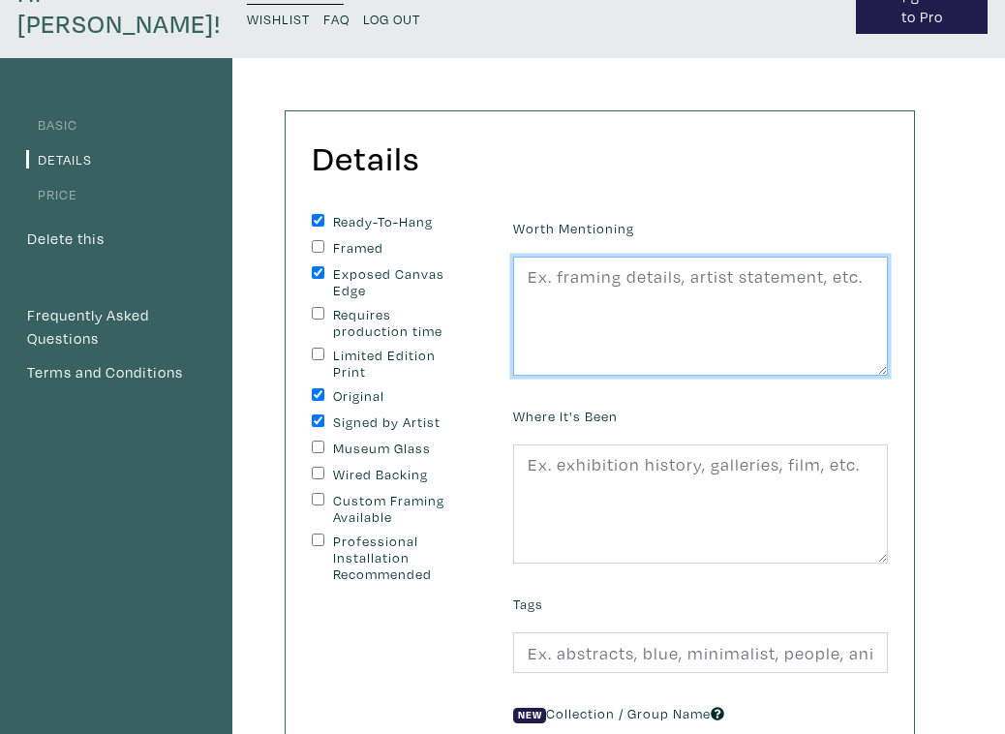
click at [633, 300] on textarea at bounding box center [700, 317] width 375 height 120
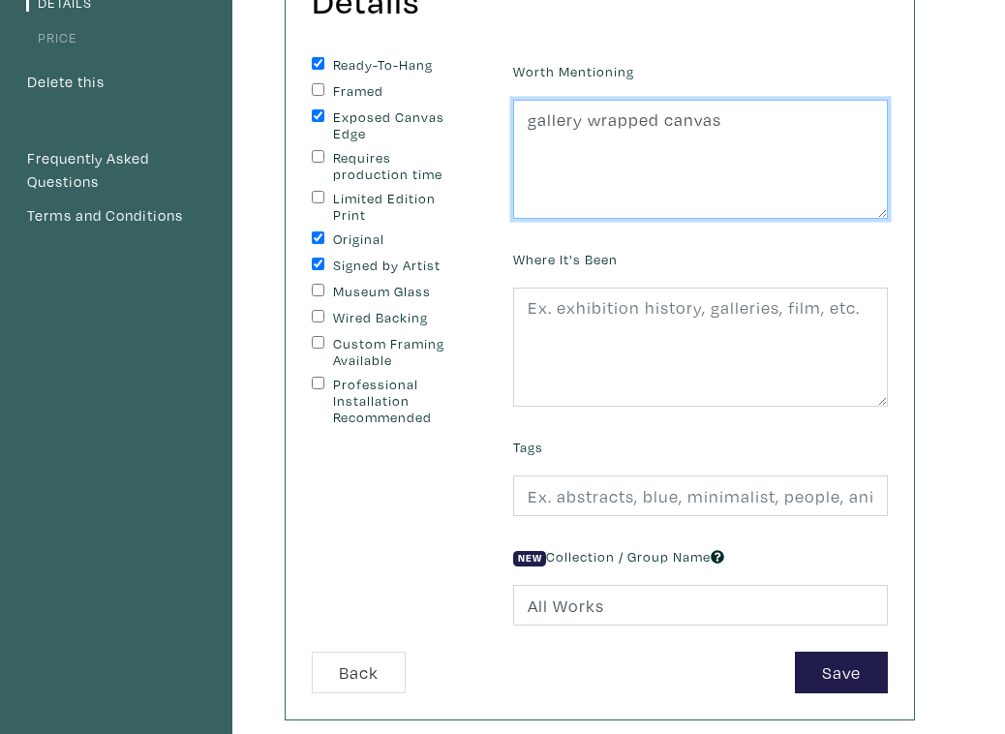
scroll to position [284, 0]
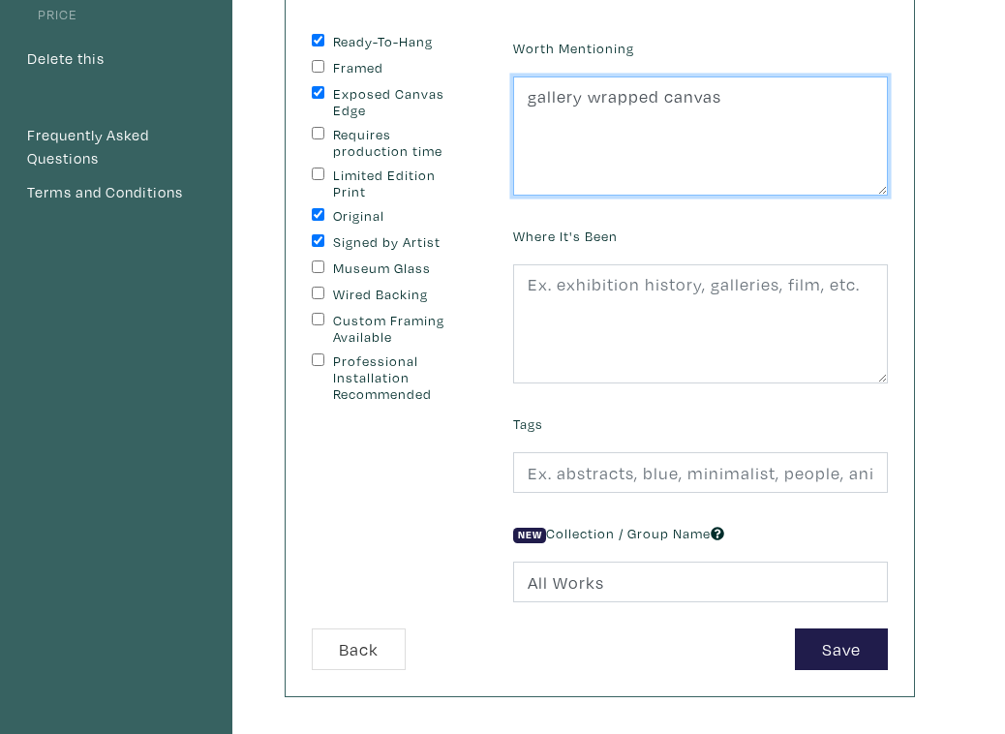
type textarea "gallery wrapped canvas"
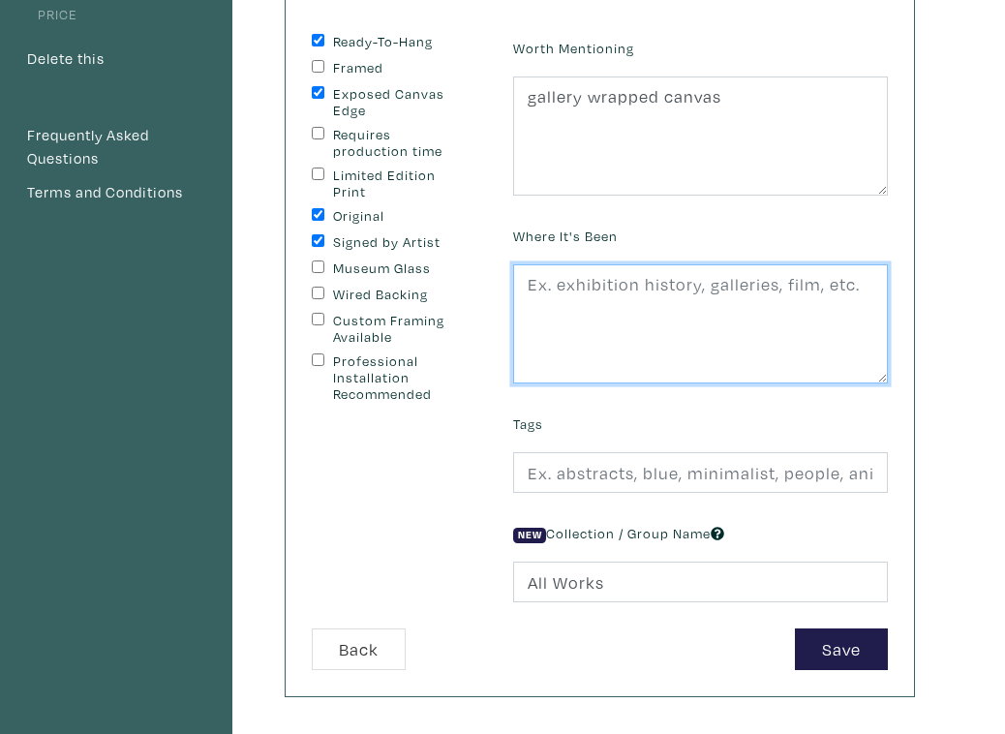
click at [682, 296] on textarea at bounding box center [700, 324] width 375 height 120
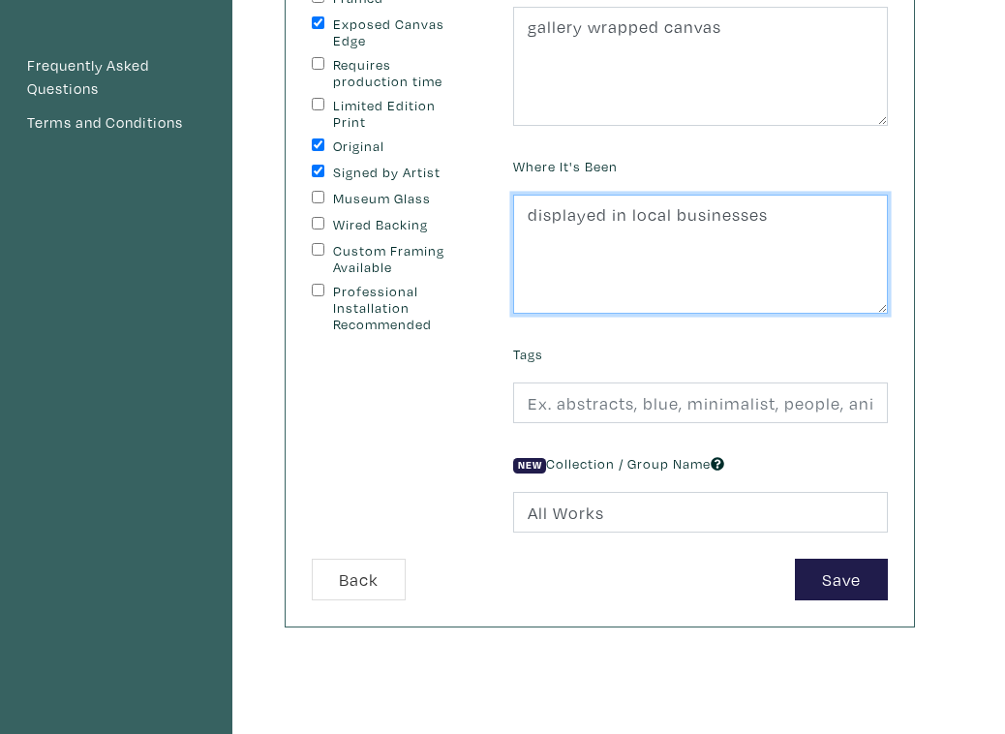
scroll to position [355, 0]
type textarea "displayed in local businesses"
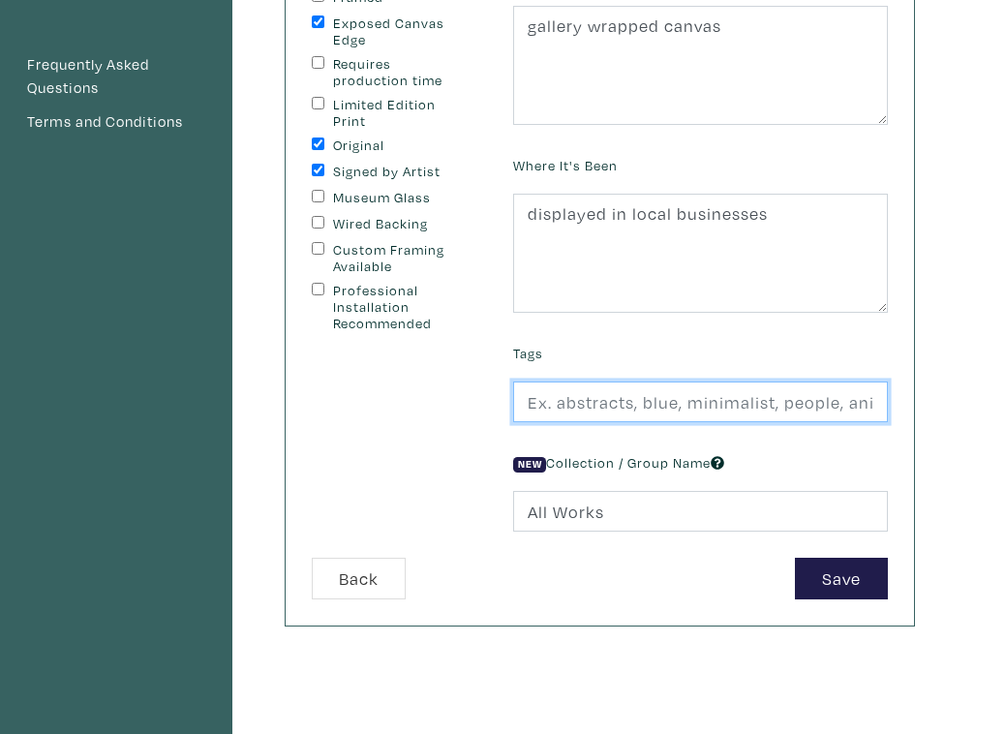
click at [640, 403] on input "text" at bounding box center [700, 403] width 375 height 42
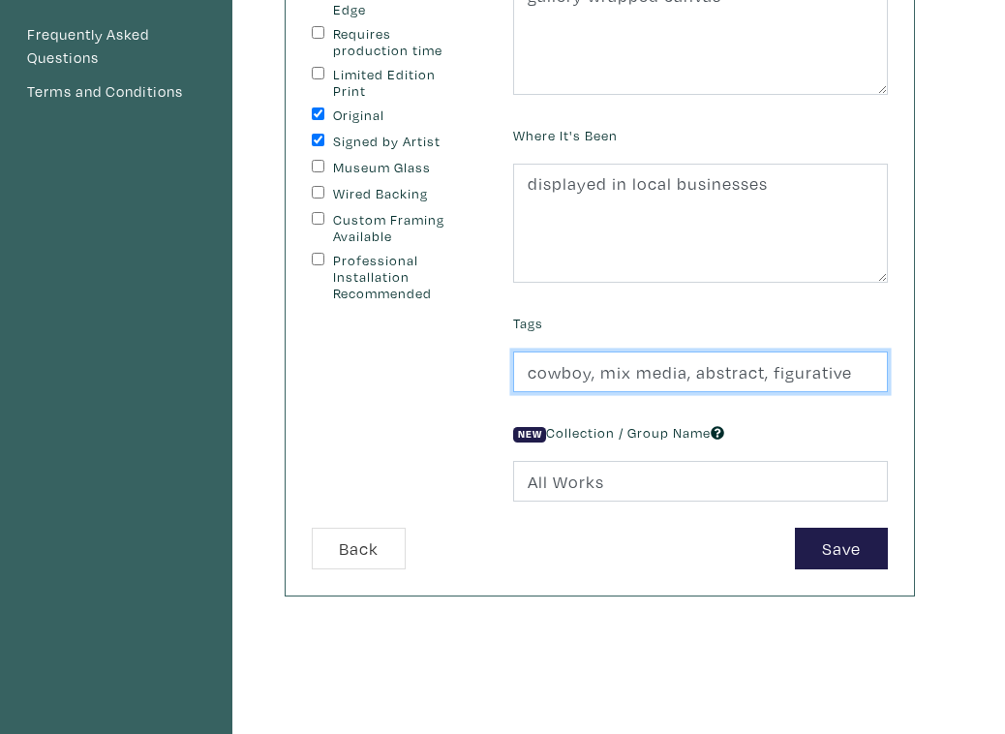
scroll to position [386, 0]
type input "cowboy, mix media, abstract, figurative"
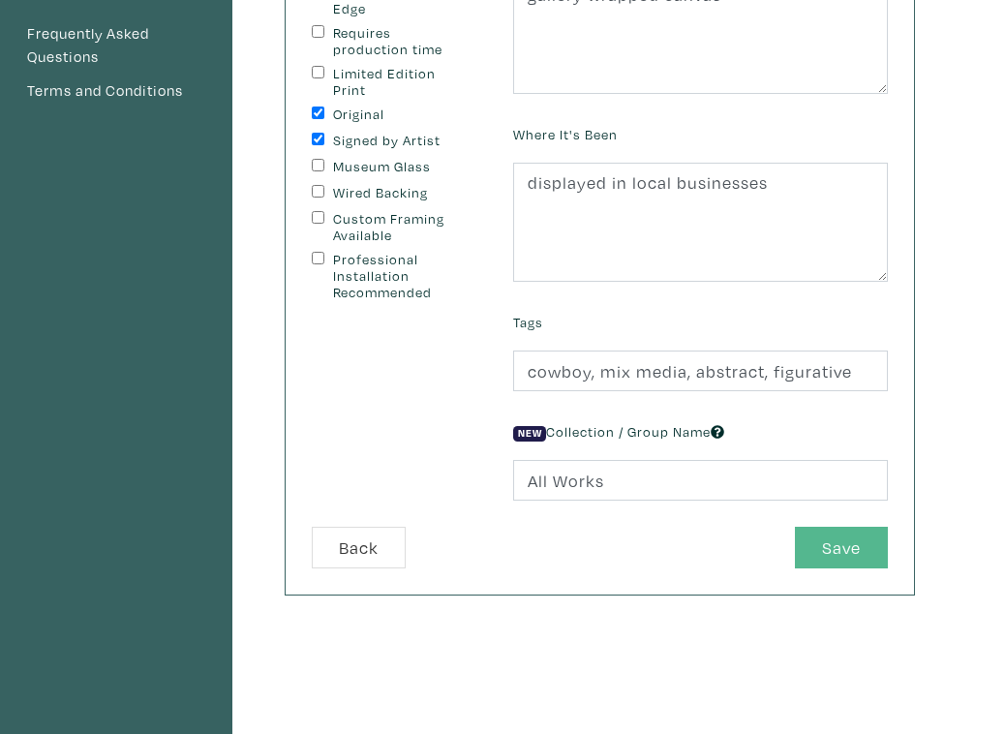
click at [847, 547] on button "Save" at bounding box center [841, 548] width 93 height 42
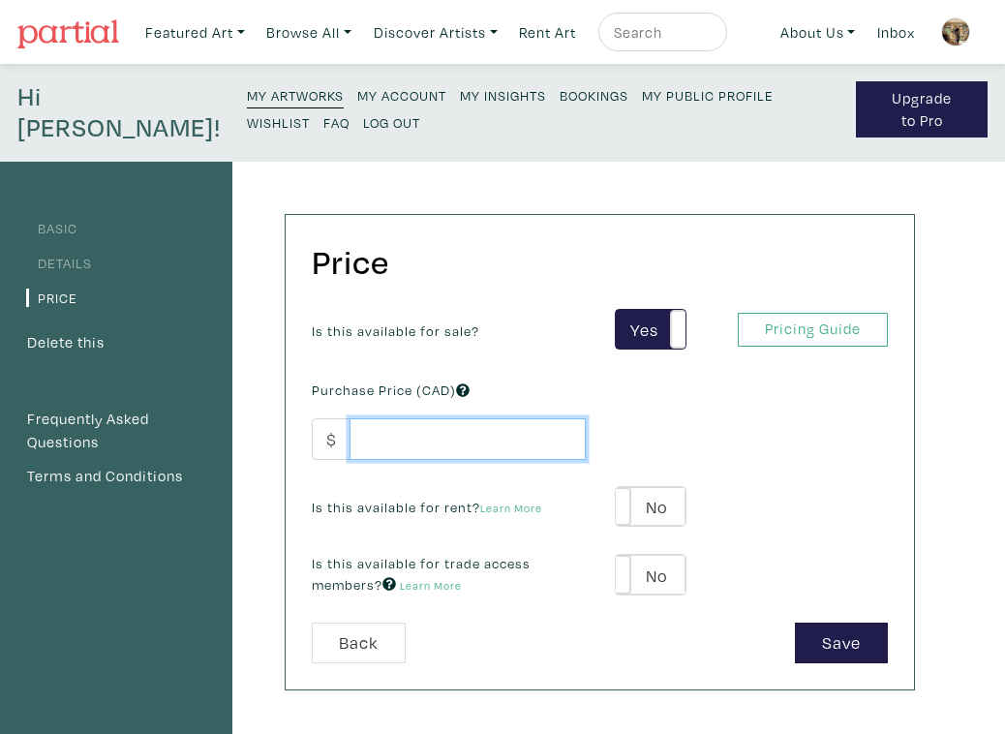
click at [474, 439] on input "number" at bounding box center [468, 439] width 236 height 42
type input "2500.00"
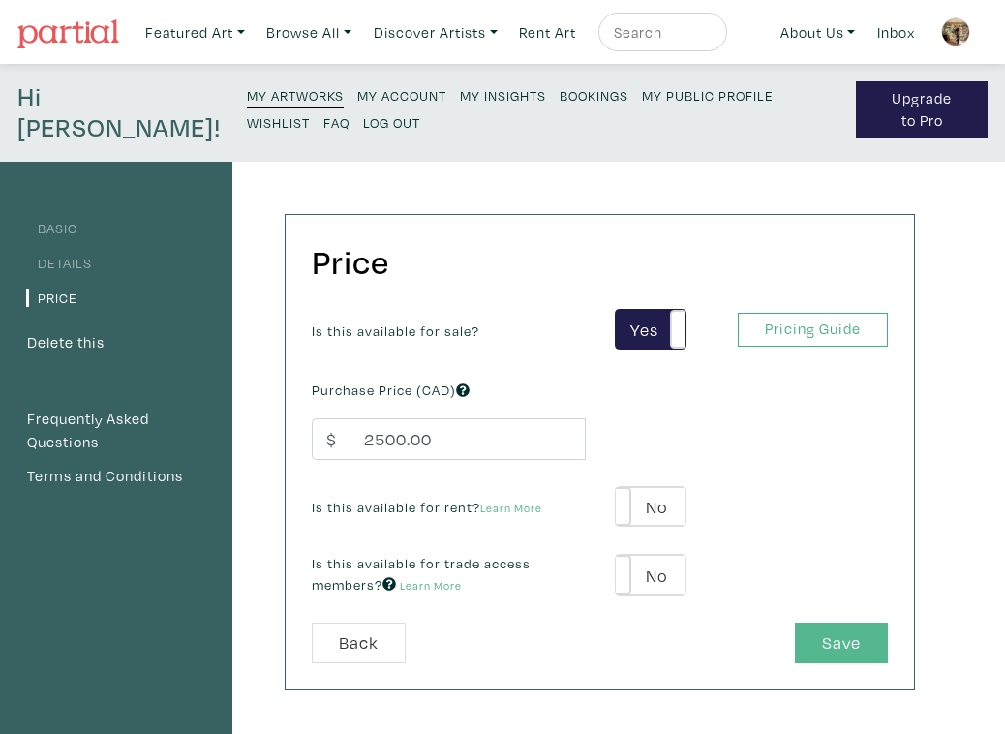
click at [817, 631] on button "Save" at bounding box center [841, 644] width 93 height 42
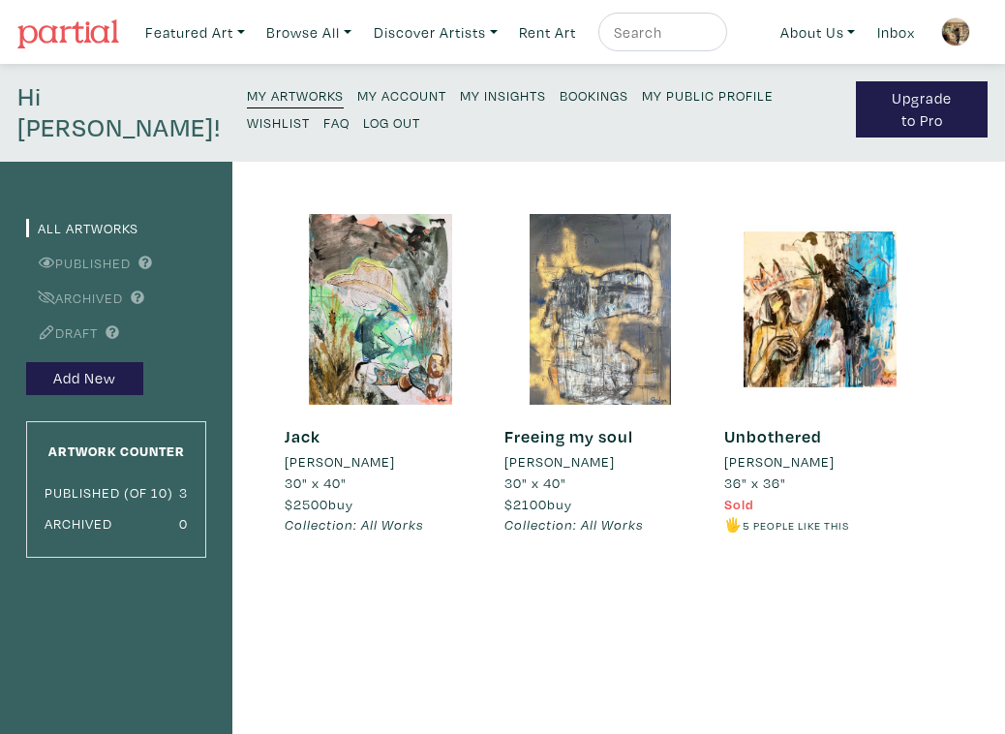
click at [648, 102] on small "My Public Profile" at bounding box center [708, 95] width 132 height 18
click at [460, 95] on small "My Insights" at bounding box center [503, 95] width 86 height 18
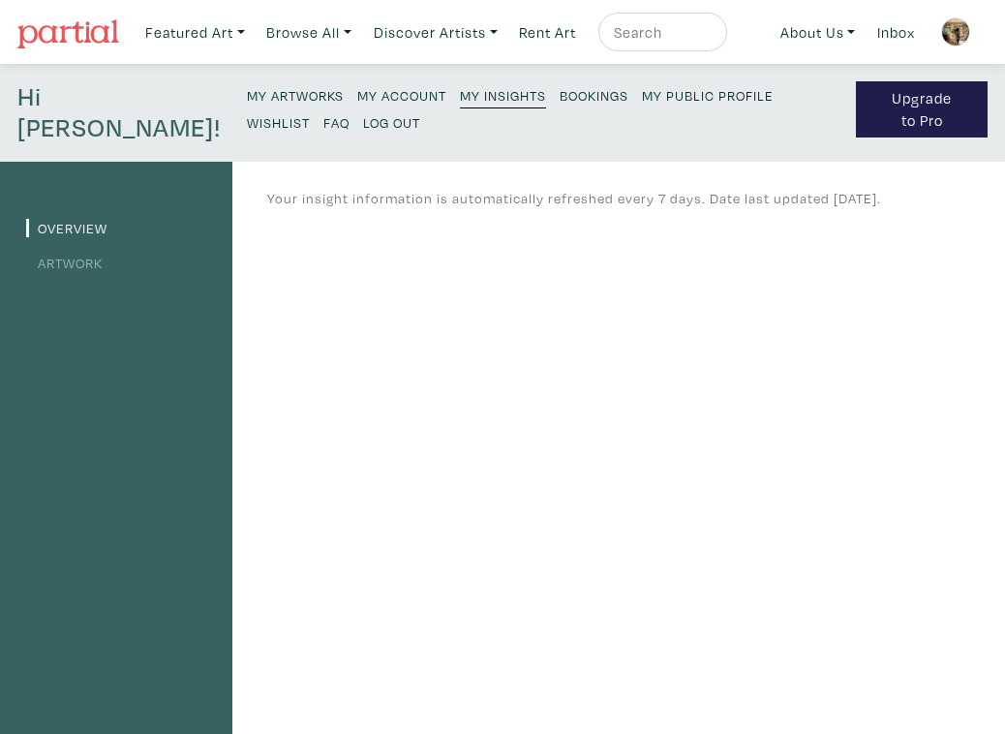
click at [81, 260] on link "Artwork" at bounding box center [64, 263] width 77 height 18
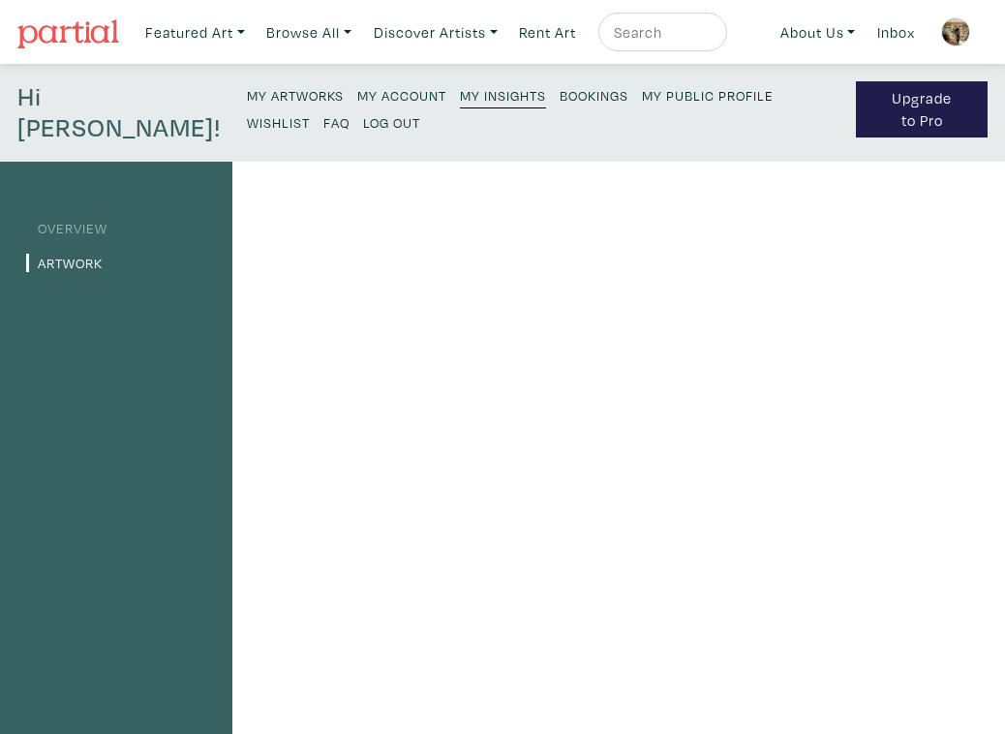
click at [95, 228] on link "Overview" at bounding box center [66, 228] width 81 height 18
